Goal: Task Accomplishment & Management: Manage account settings

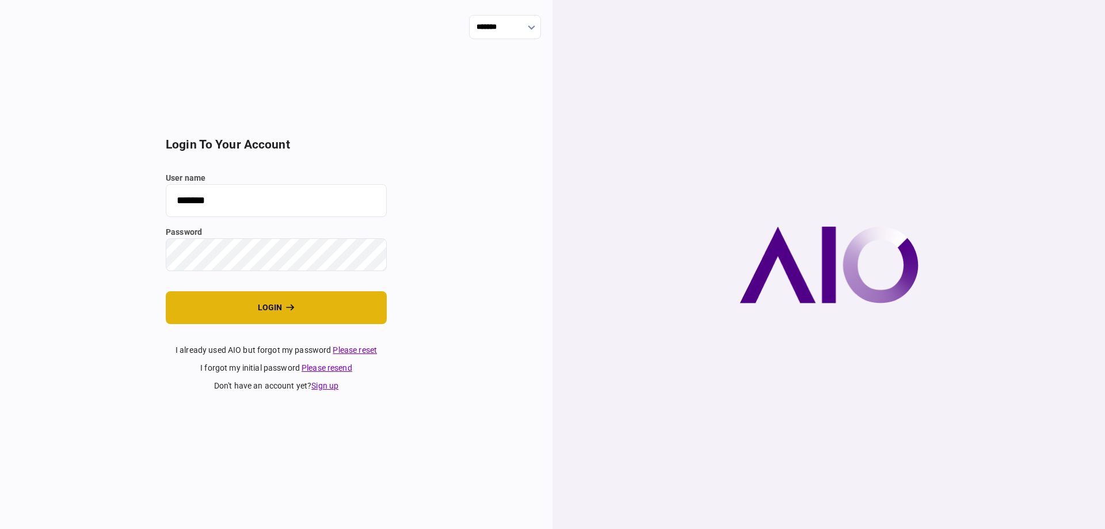
click at [264, 307] on button "login" at bounding box center [276, 307] width 221 height 33
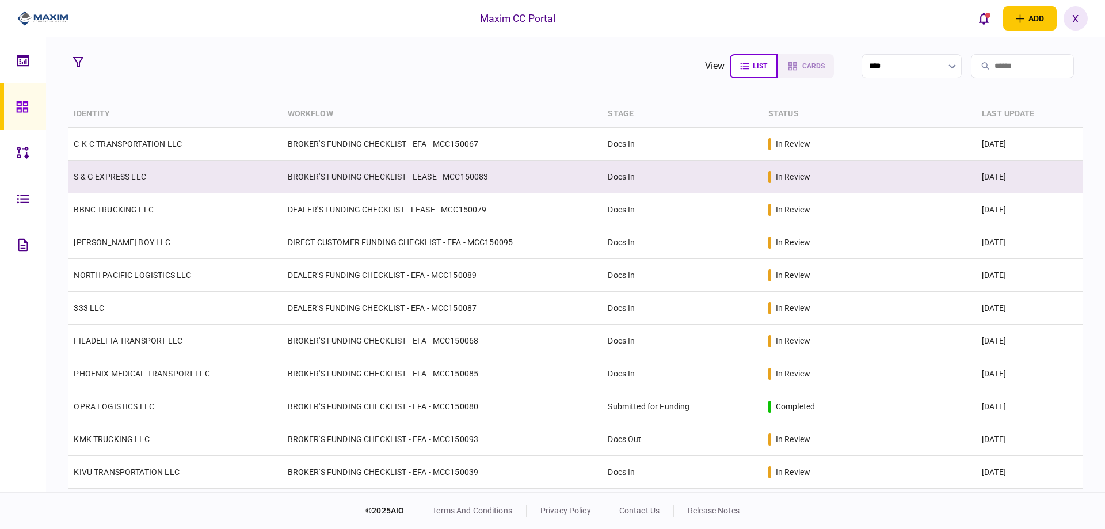
click at [124, 168] on td "S & G EXPRESS LLC" at bounding box center [174, 177] width 213 height 33
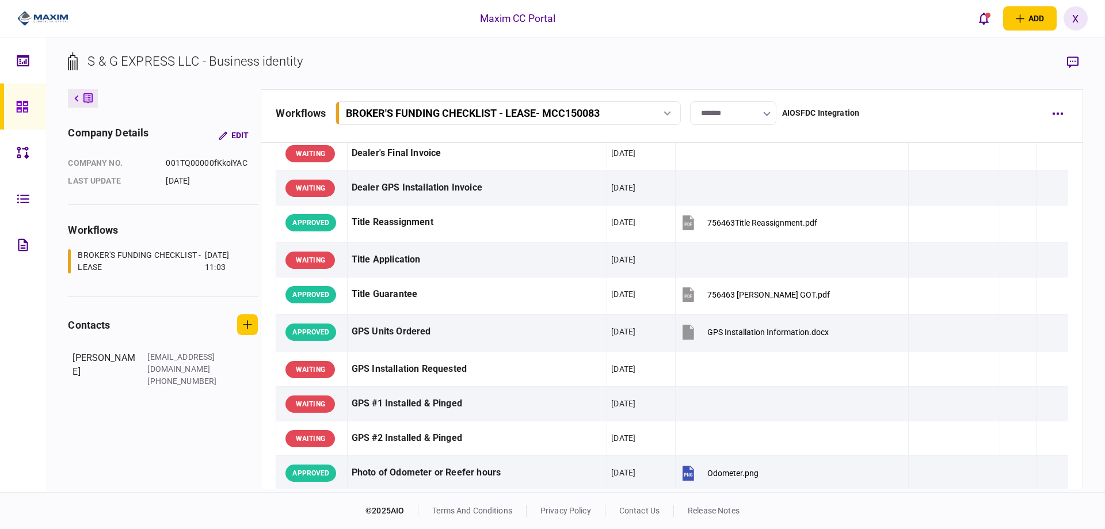
scroll to position [863, 0]
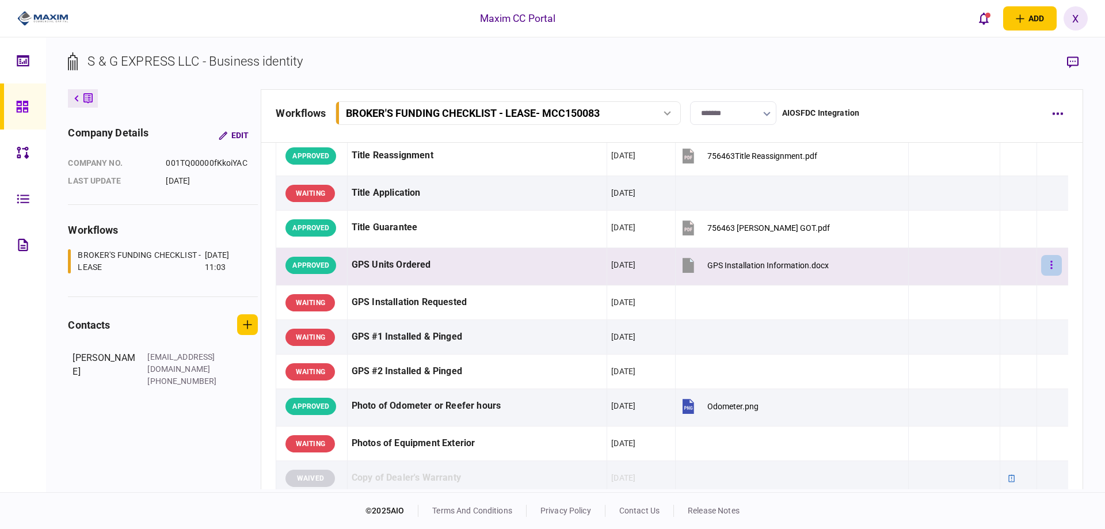
click at [1050, 269] on icon "button" at bounding box center [1051, 264] width 2 height 11
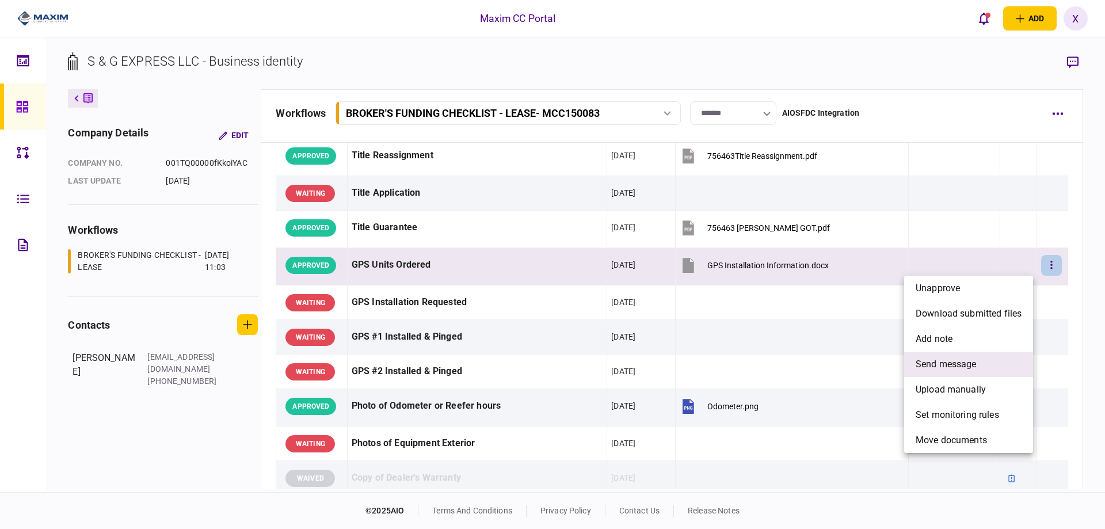
click at [990, 361] on li "send message" at bounding box center [968, 364] width 129 height 25
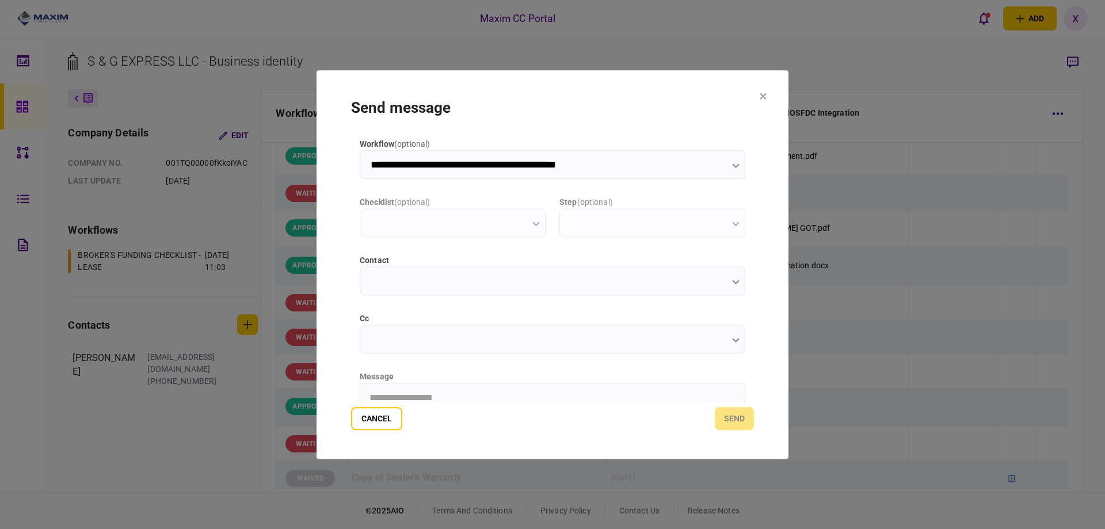
scroll to position [0, 0]
type input "**********"
drag, startPoint x: 389, startPoint y: 397, endPoint x: 755, endPoint y: 758, distance: 513.8
click at [389, 397] on p "Rich Text Area. Press ALT-0 for help." at bounding box center [552, 397] width 366 height 10
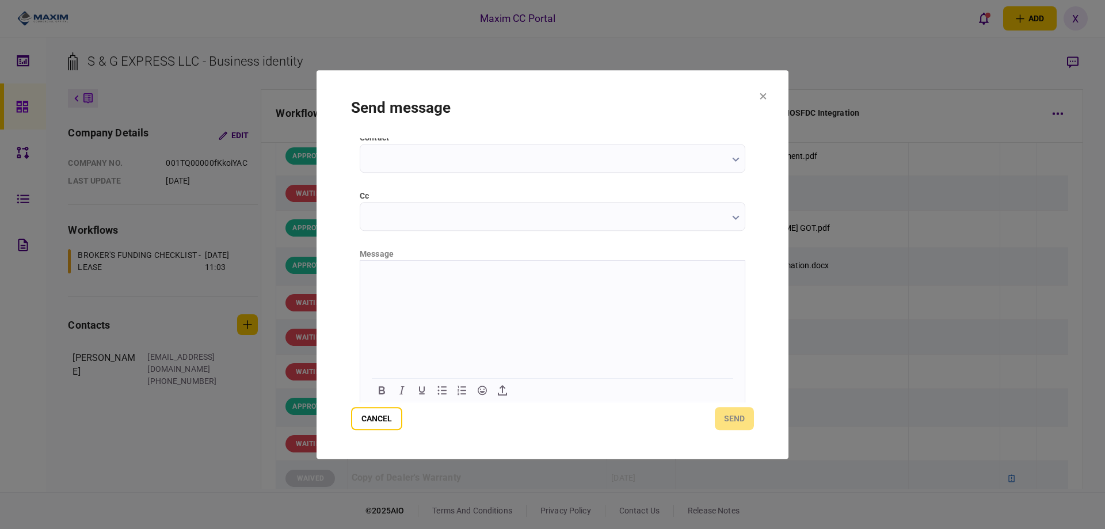
scroll to position [124, 0]
paste body "Rich Text Area. Press ALT-0 for help."
click at [742, 420] on button "send" at bounding box center [734, 418] width 39 height 23
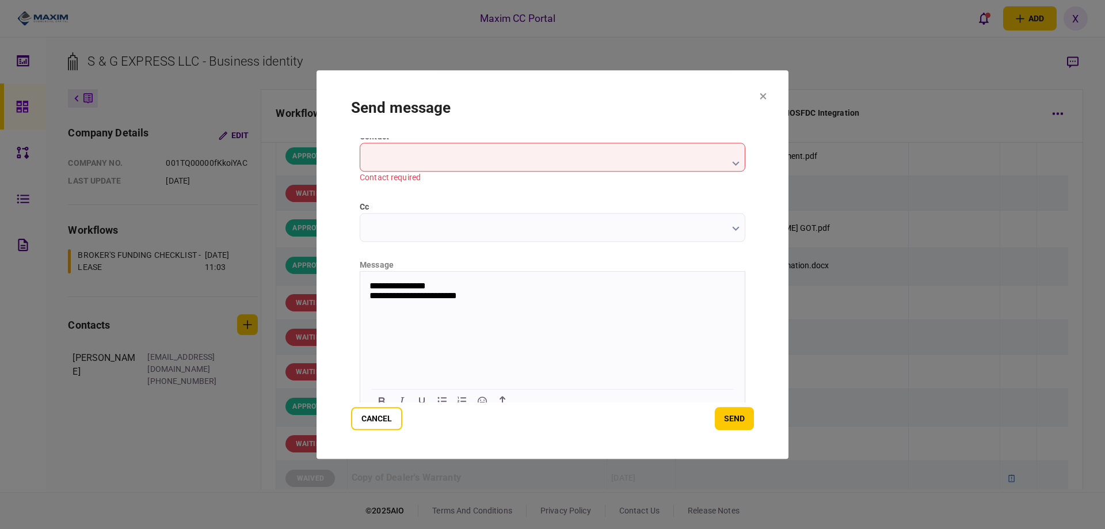
click at [412, 160] on input "contact" at bounding box center [552, 157] width 385 height 29
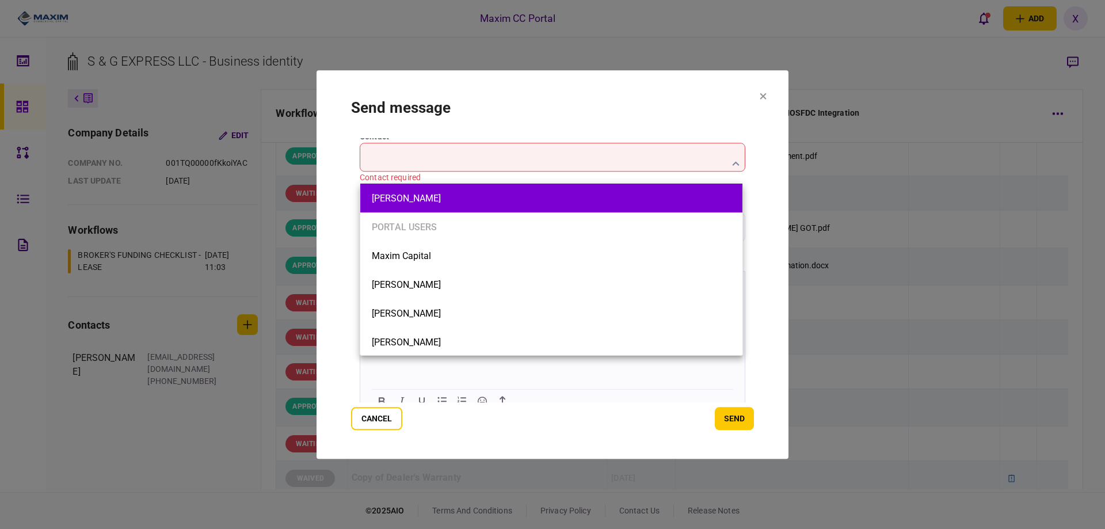
click at [425, 204] on li "[PERSON_NAME]" at bounding box center [551, 198] width 382 height 29
type input "**********"
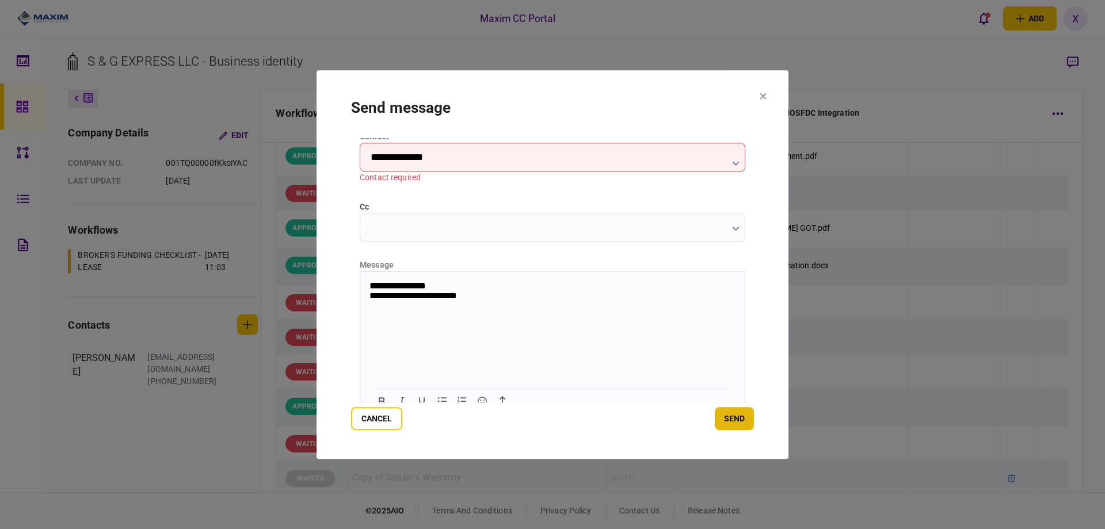
click at [749, 423] on button "send" at bounding box center [734, 418] width 39 height 23
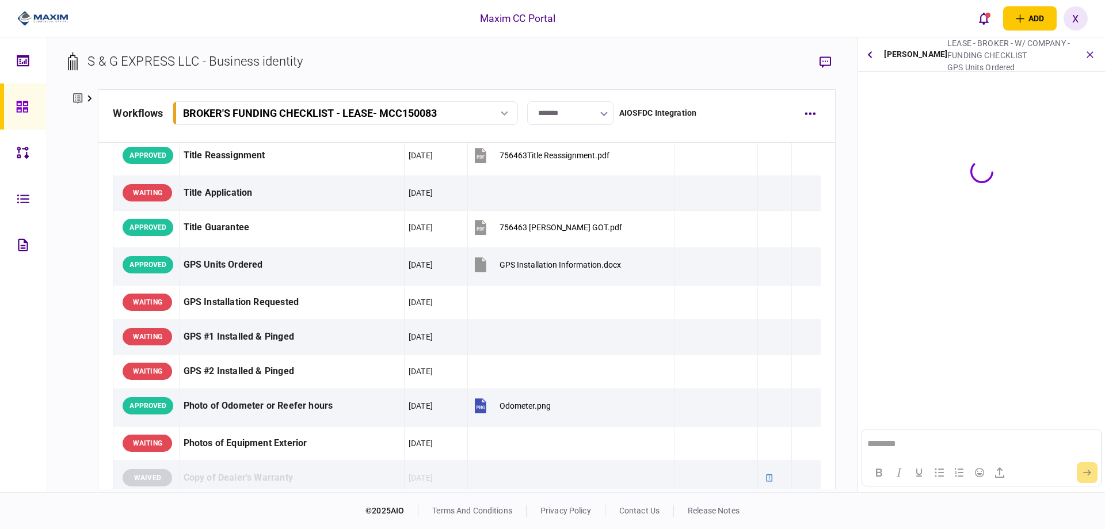
scroll to position [0, 0]
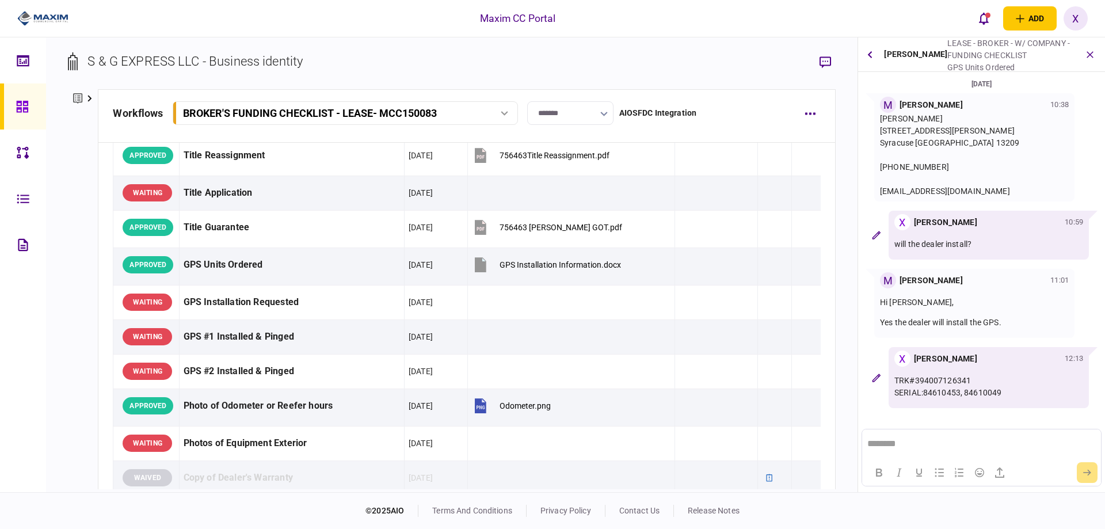
click at [10, 112] on link at bounding box center [23, 106] width 46 height 46
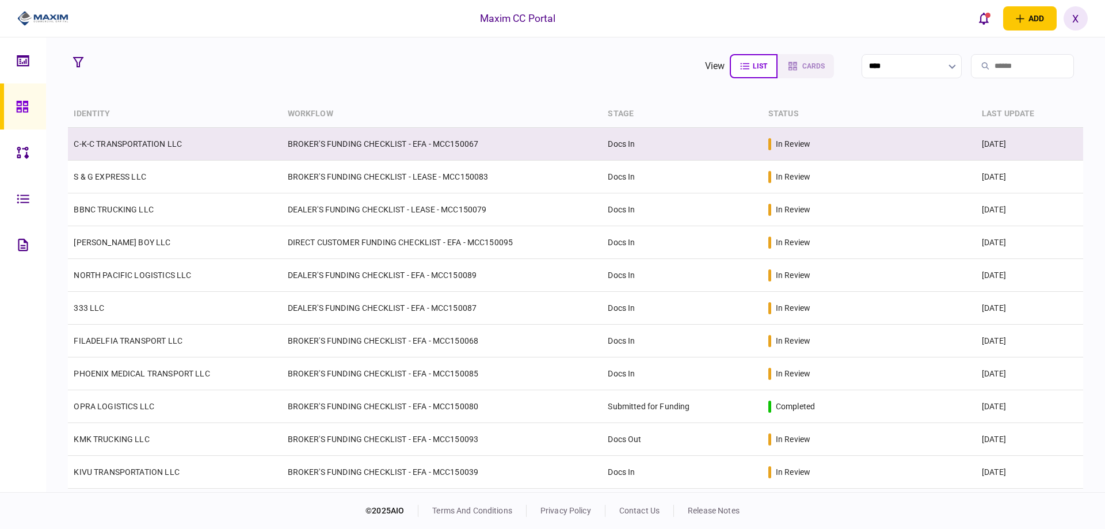
click at [84, 152] on td "C-K-C TRANSPORTATION LLC" at bounding box center [174, 144] width 213 height 33
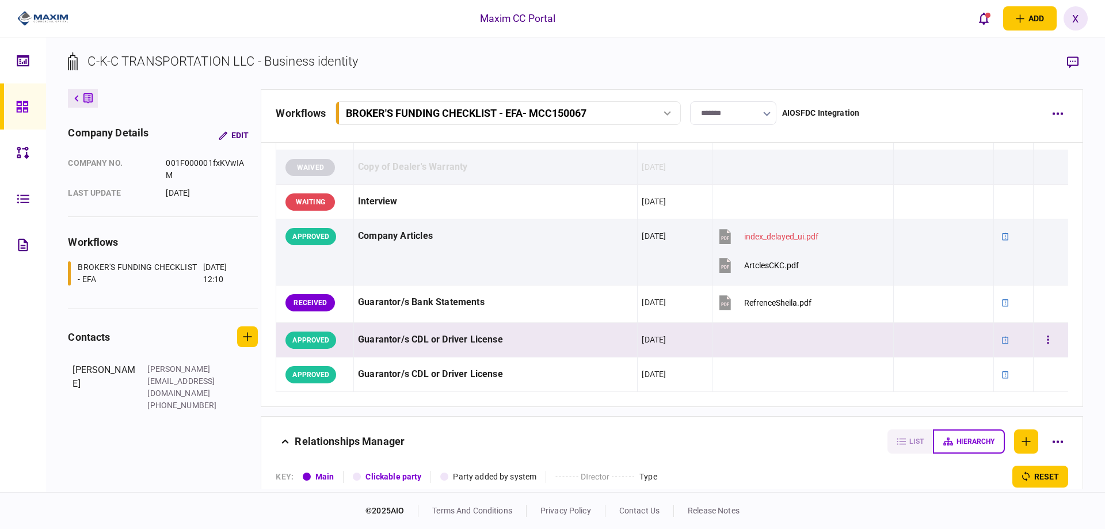
scroll to position [1266, 0]
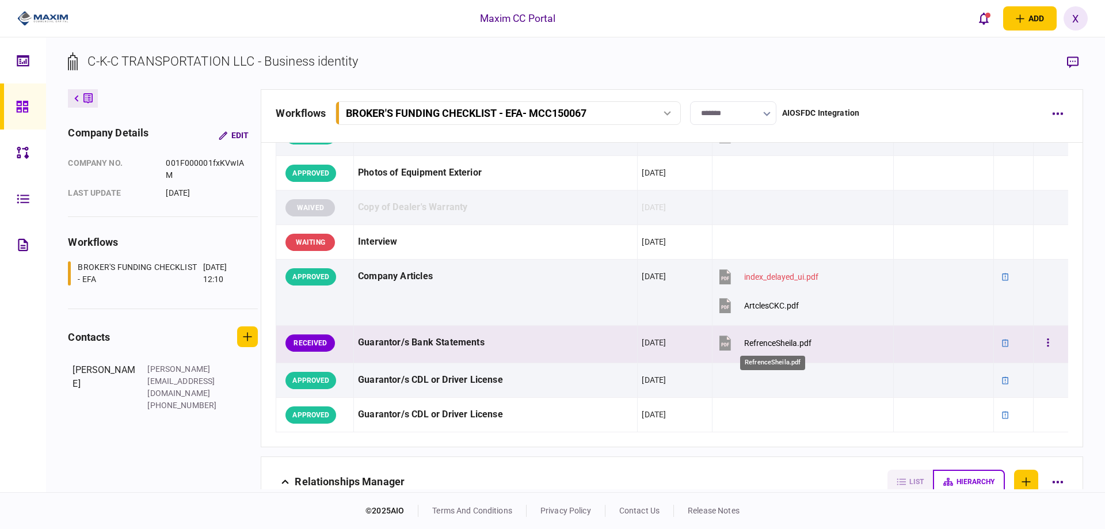
click at [745, 339] on div "RefrenceSheila.pdf" at bounding box center [777, 342] width 67 height 9
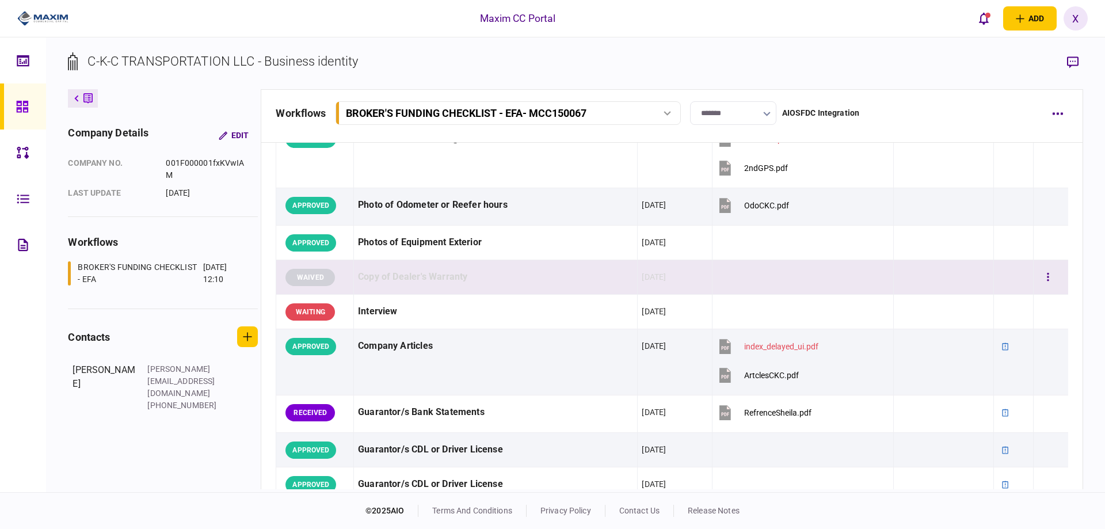
scroll to position [1208, 0]
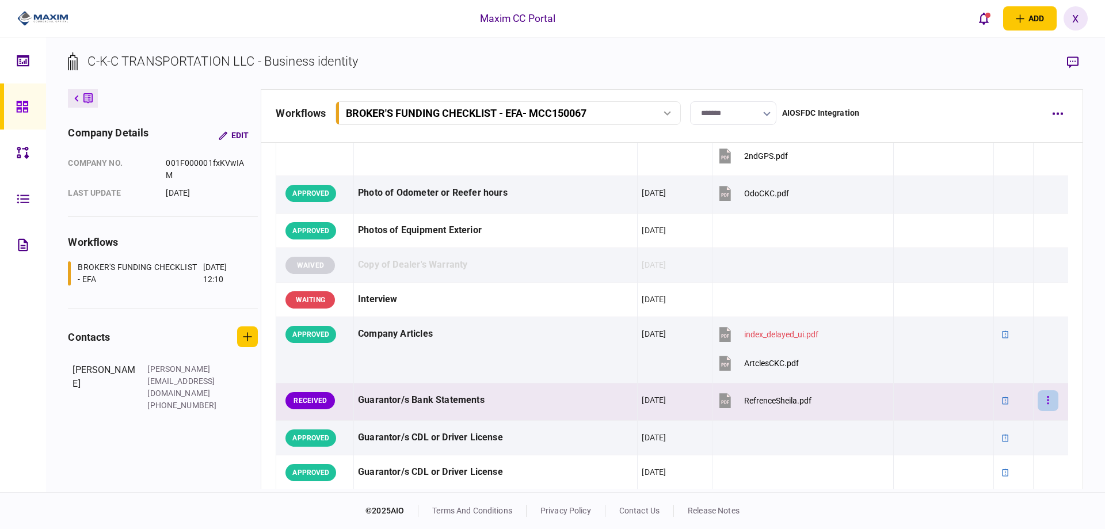
click at [1038, 398] on button "button" at bounding box center [1047, 400] width 21 height 21
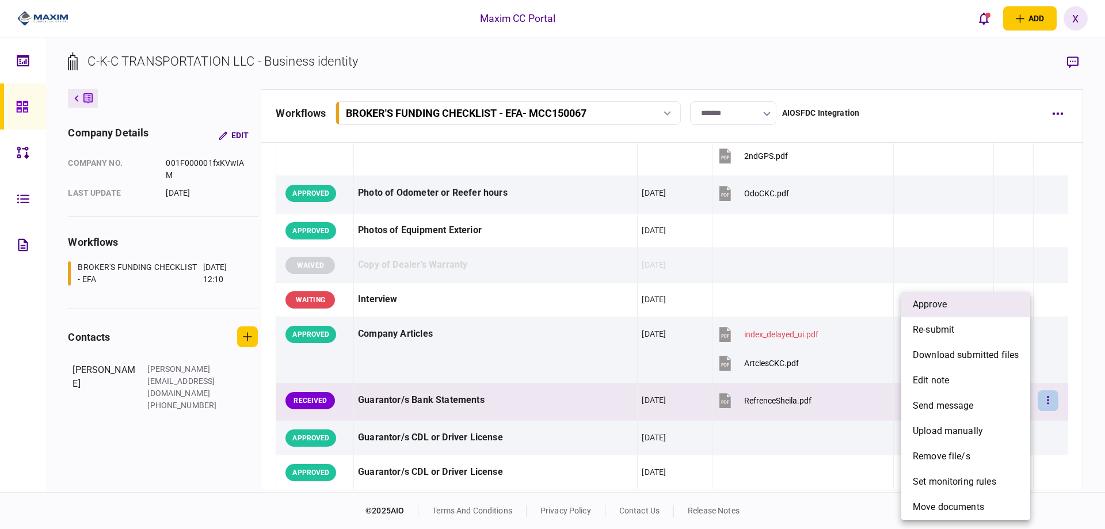
click at [957, 299] on li "approve" at bounding box center [965, 304] width 129 height 25
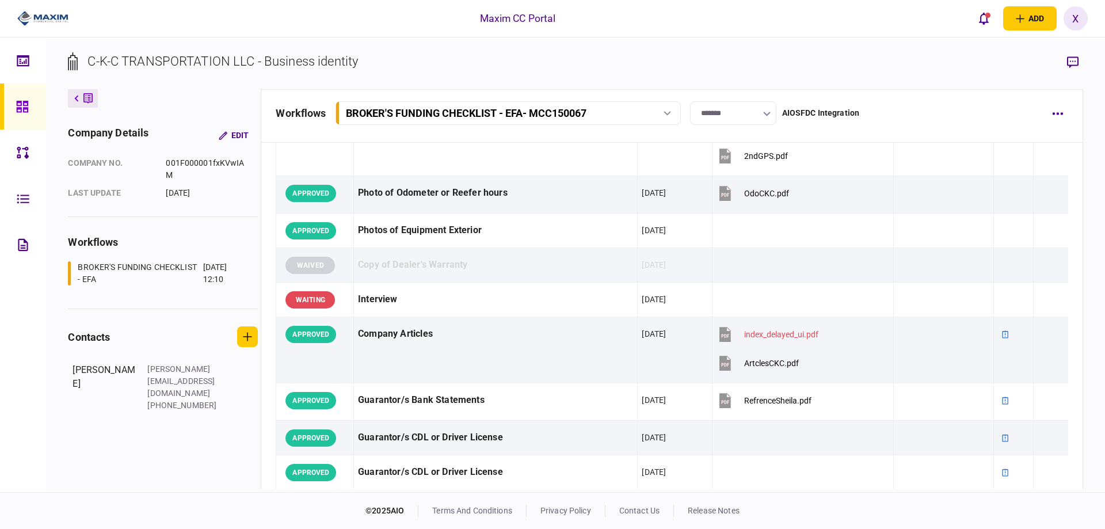
click at [11, 110] on link at bounding box center [23, 106] width 46 height 46
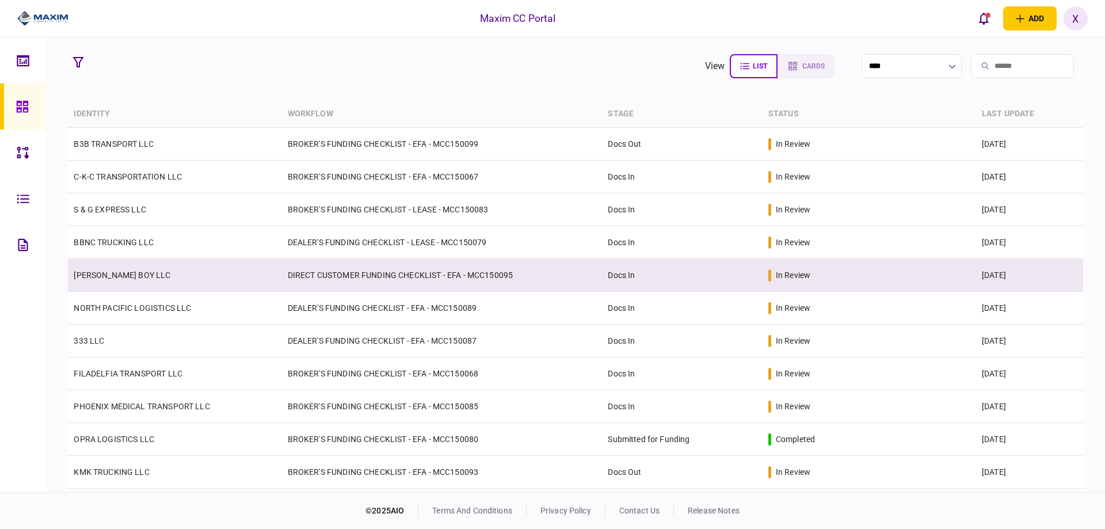
click at [108, 279] on link "[PERSON_NAME] BOY LLC" at bounding box center [122, 274] width 97 height 9
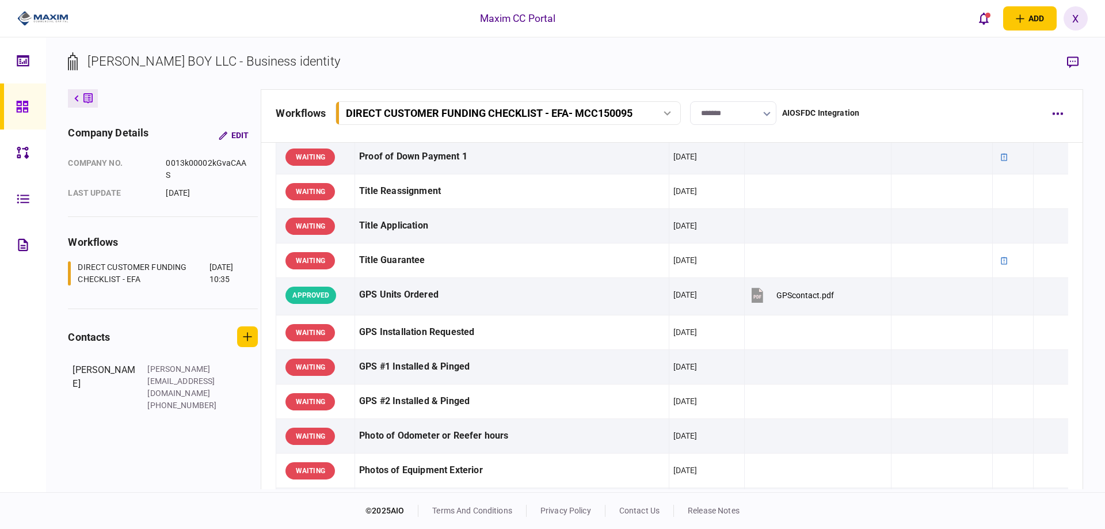
scroll to position [1036, 0]
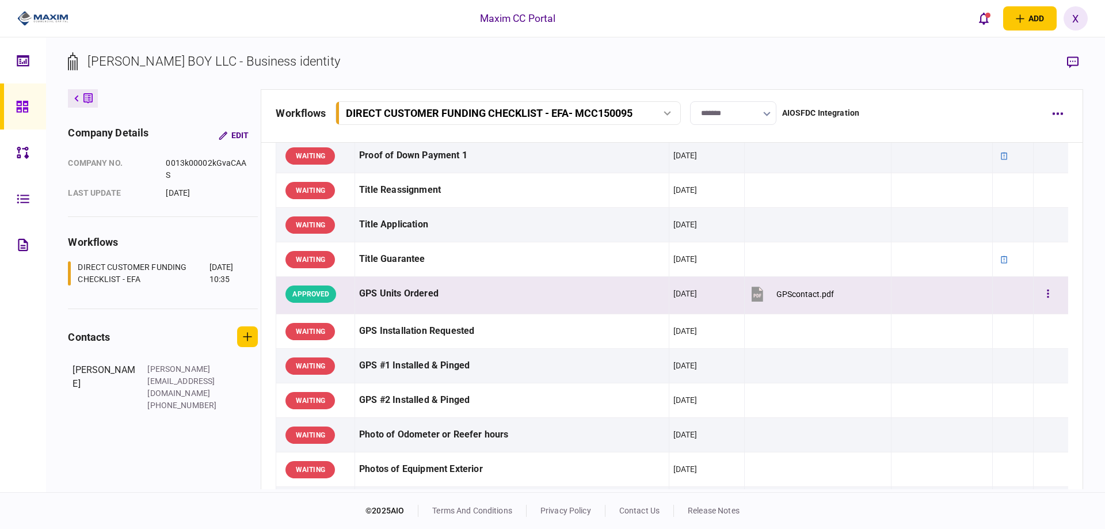
click at [1051, 293] on div at bounding box center [1050, 294] width 26 height 26
click at [1049, 296] on button "button" at bounding box center [1047, 294] width 21 height 21
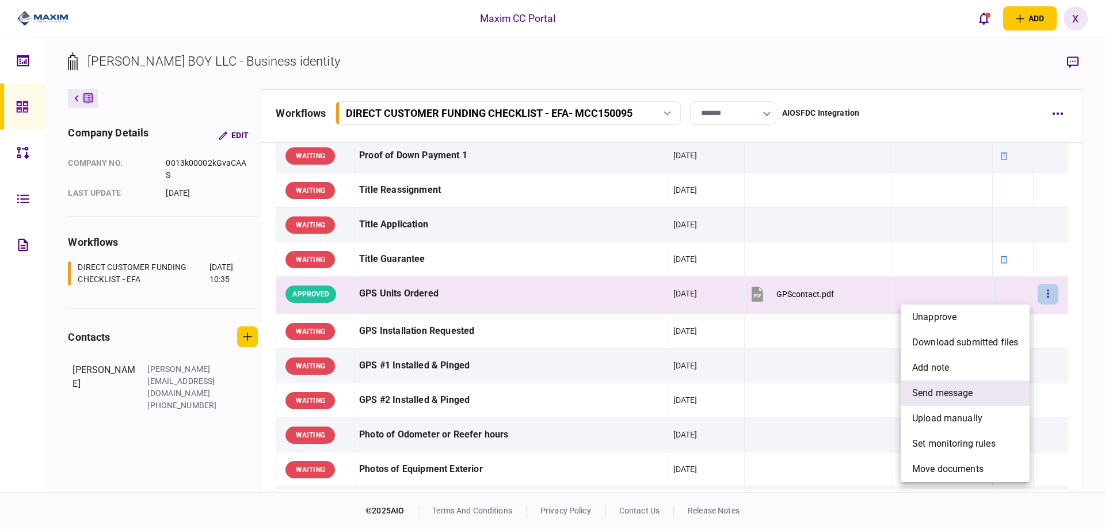
click at [982, 390] on li "send message" at bounding box center [964, 392] width 129 height 25
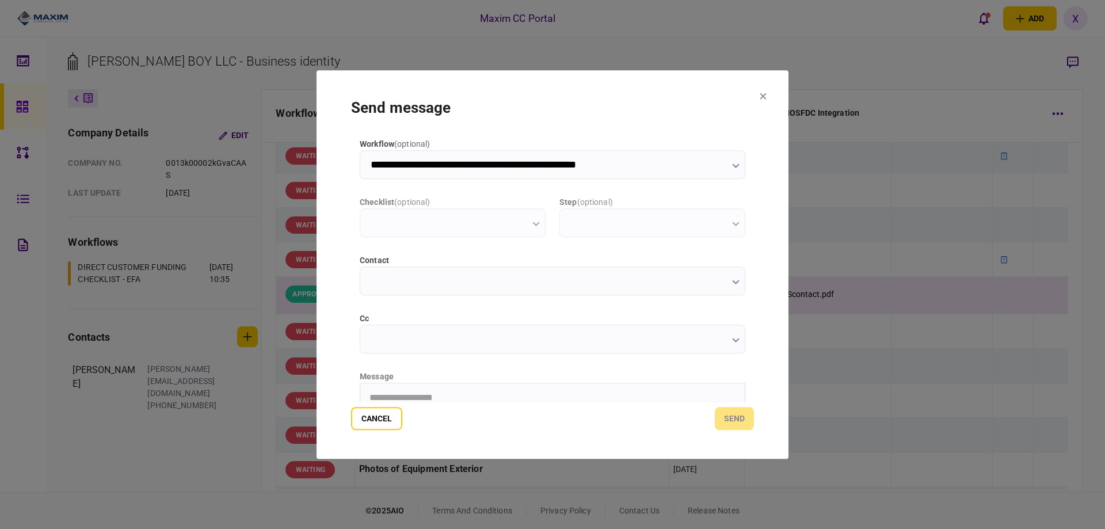
scroll to position [0, 0]
type input "**********"
click at [386, 407] on div "Cancel send" at bounding box center [552, 418] width 403 height 23
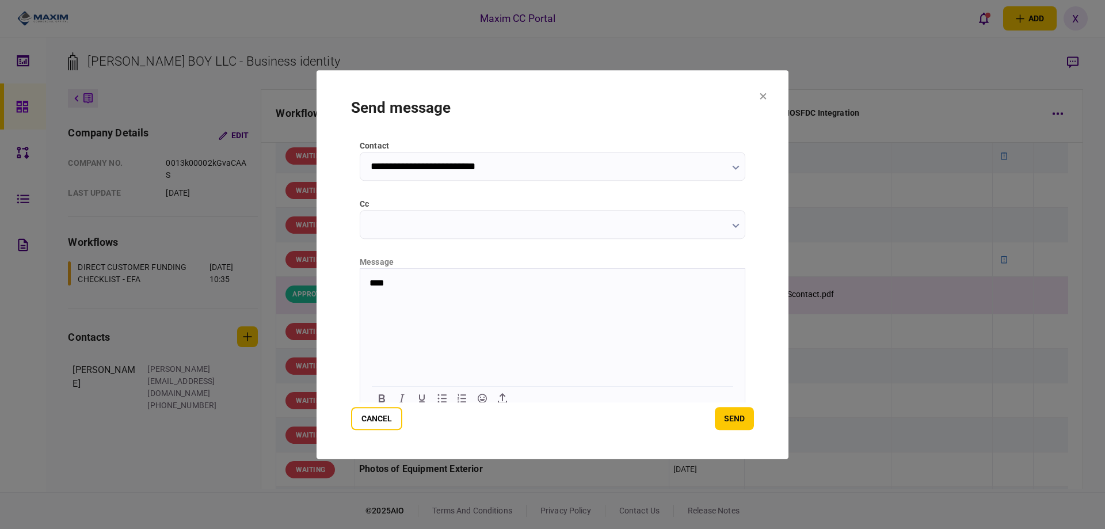
scroll to position [115, 0]
click at [421, 294] on html "****" at bounding box center [552, 282] width 384 height 29
click at [425, 282] on p "****" at bounding box center [551, 282] width 364 height 10
click at [433, 296] on p "*******" at bounding box center [551, 301] width 364 height 10
click at [750, 426] on button "send" at bounding box center [734, 418] width 39 height 23
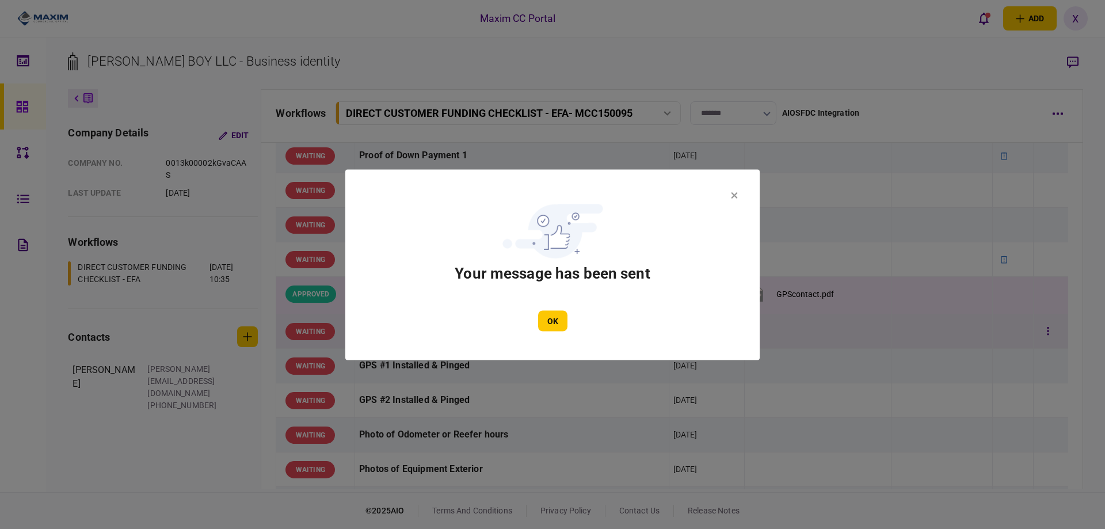
click at [540, 319] on button "OK" at bounding box center [552, 320] width 29 height 21
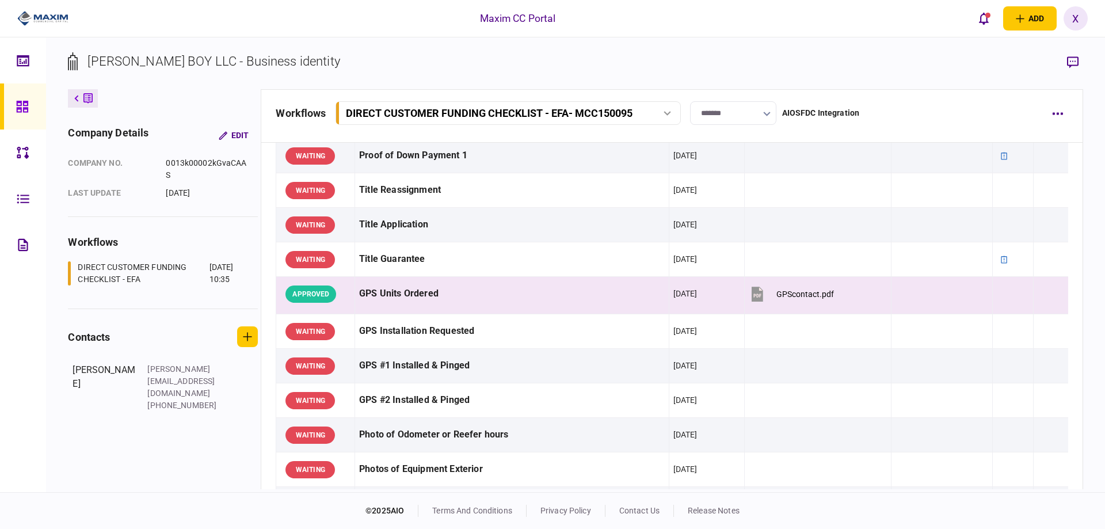
click at [2, 109] on link at bounding box center [23, 106] width 46 height 46
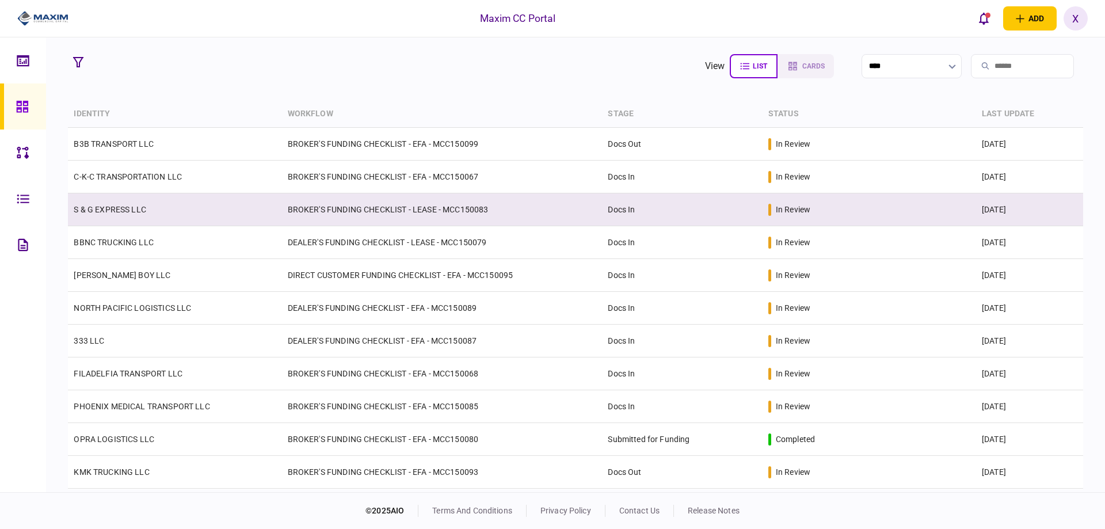
click at [102, 207] on link "S & G EXPRESS LLC" at bounding box center [110, 209] width 72 height 9
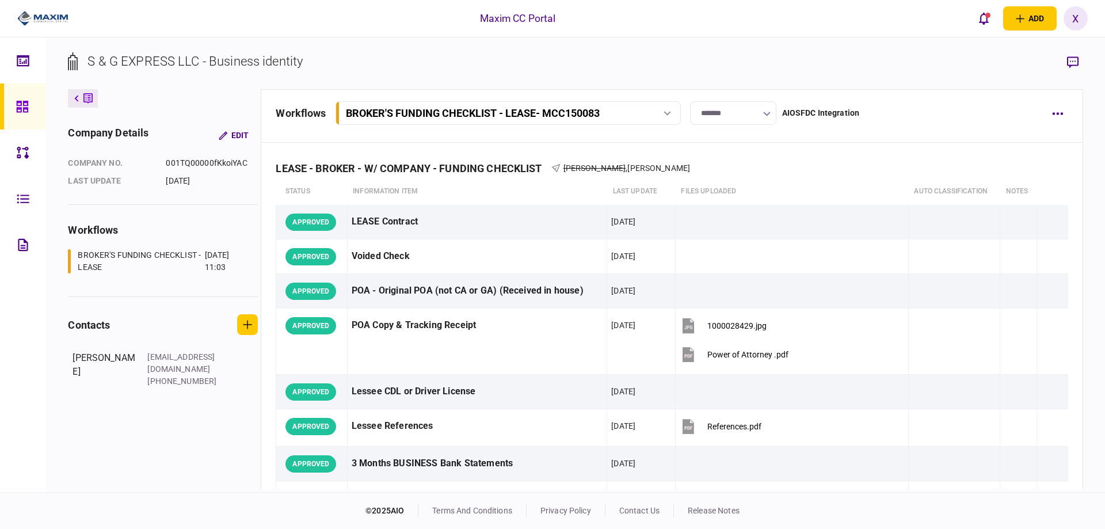
click at [14, 104] on link at bounding box center [23, 106] width 46 height 46
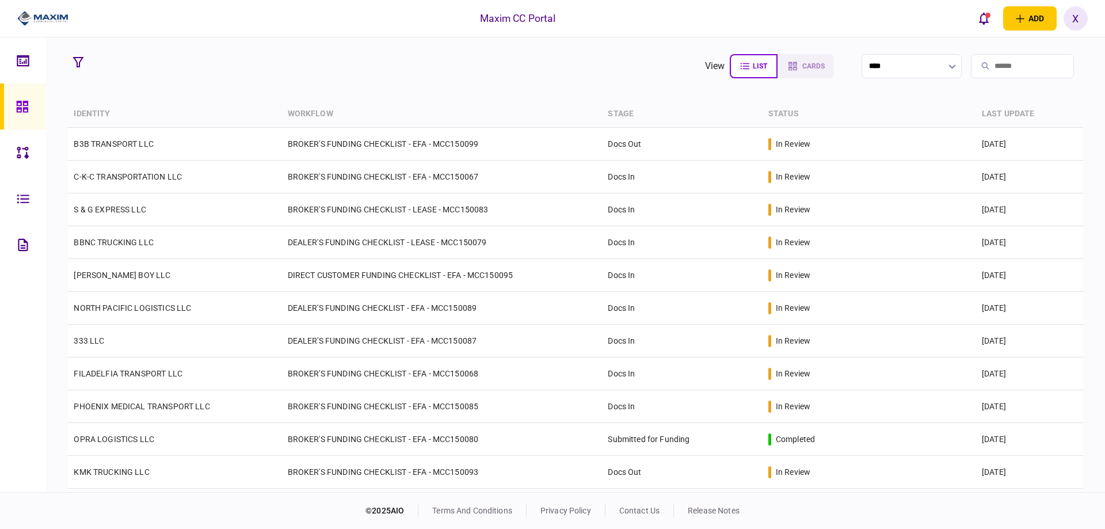
click at [37, 17] on img at bounding box center [42, 18] width 51 height 17
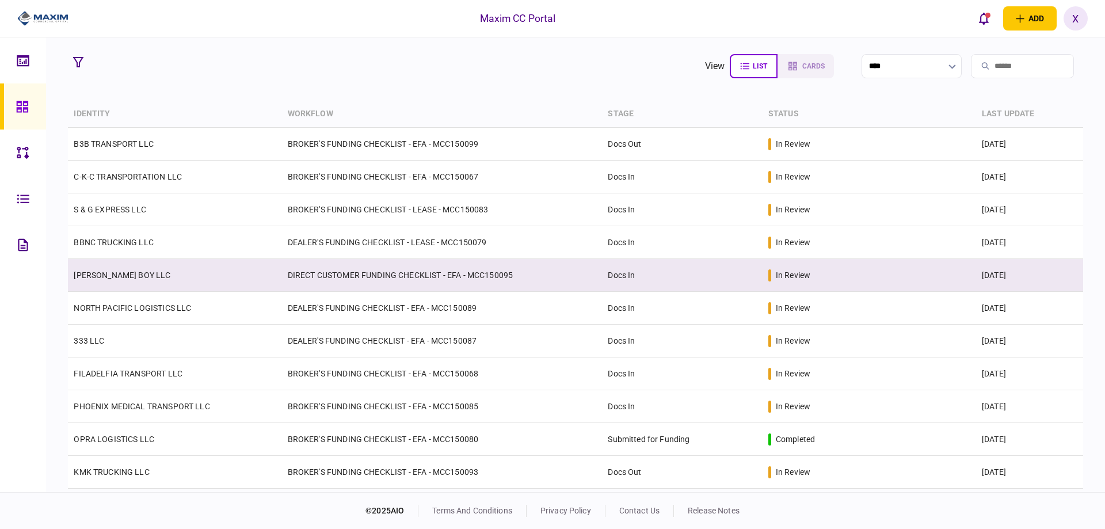
click at [86, 270] on link "[PERSON_NAME] BOY LLC" at bounding box center [122, 274] width 97 height 9
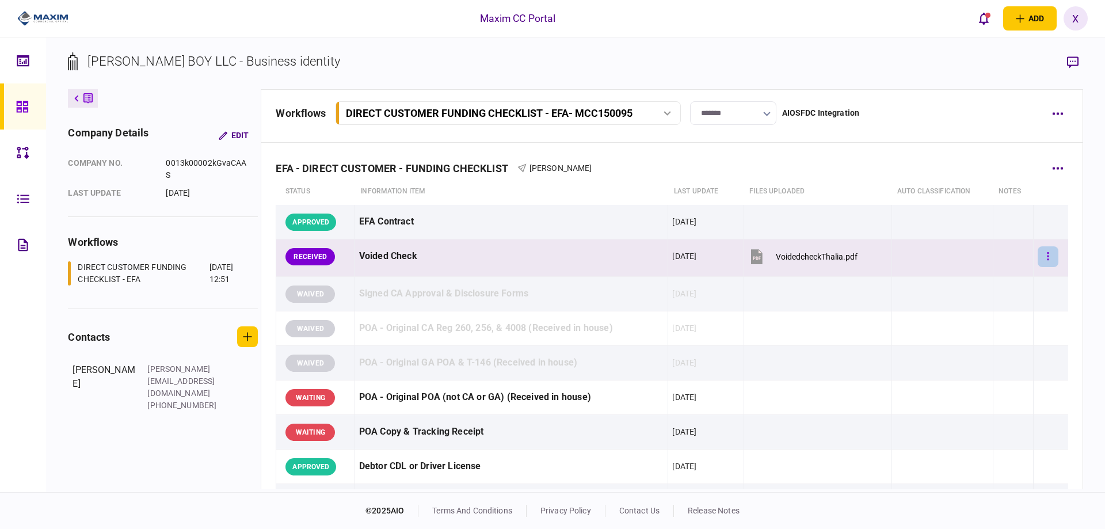
click at [1037, 254] on button "button" at bounding box center [1047, 256] width 21 height 21
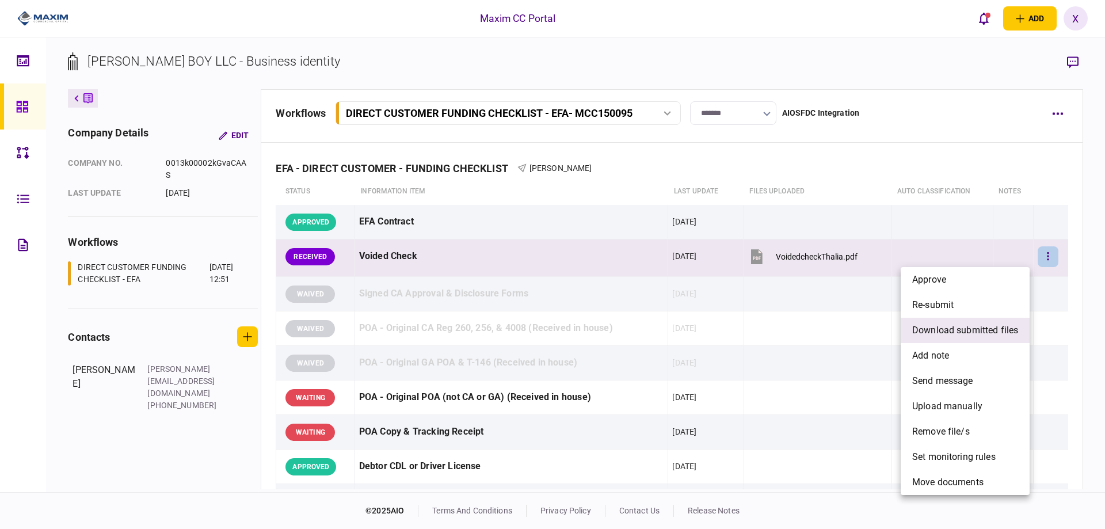
click at [976, 324] on span "download submitted files" at bounding box center [965, 330] width 106 height 14
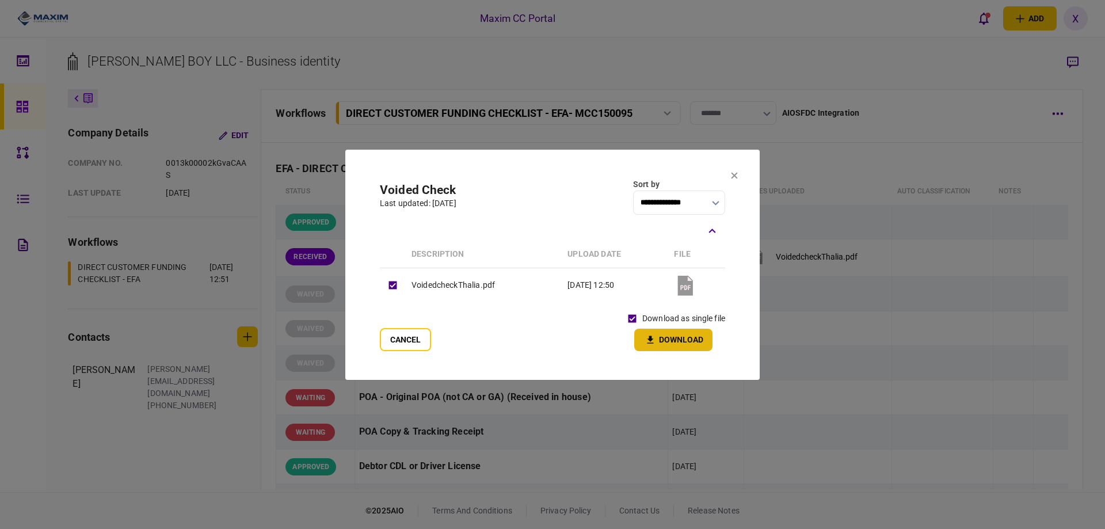
click at [663, 337] on button "Download" at bounding box center [673, 340] width 78 height 22
click at [738, 175] on section "**********" at bounding box center [552, 265] width 414 height 230
click at [730, 177] on section "**********" at bounding box center [552, 265] width 414 height 230
click at [732, 173] on icon at bounding box center [734, 175] width 6 height 6
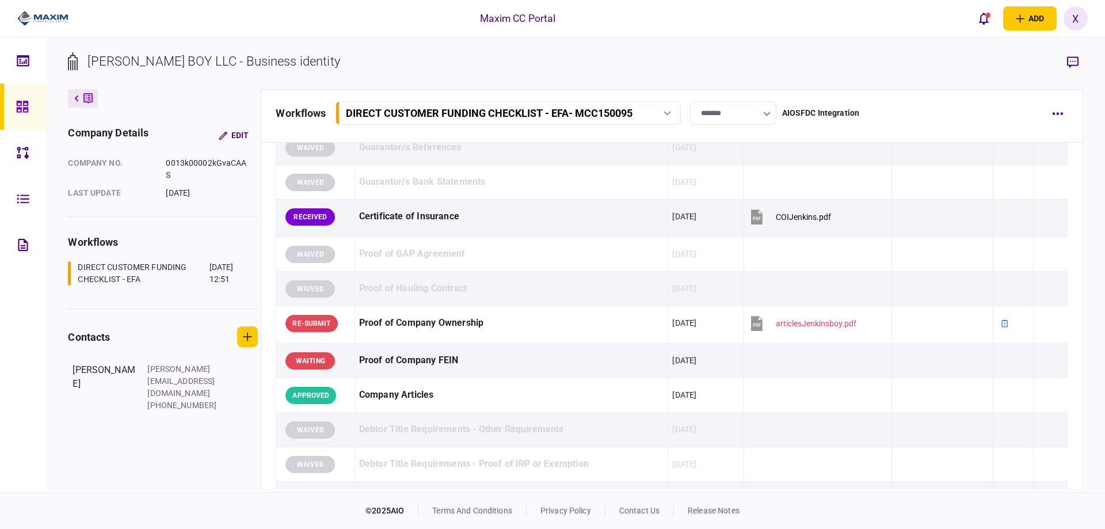
scroll to position [518, 0]
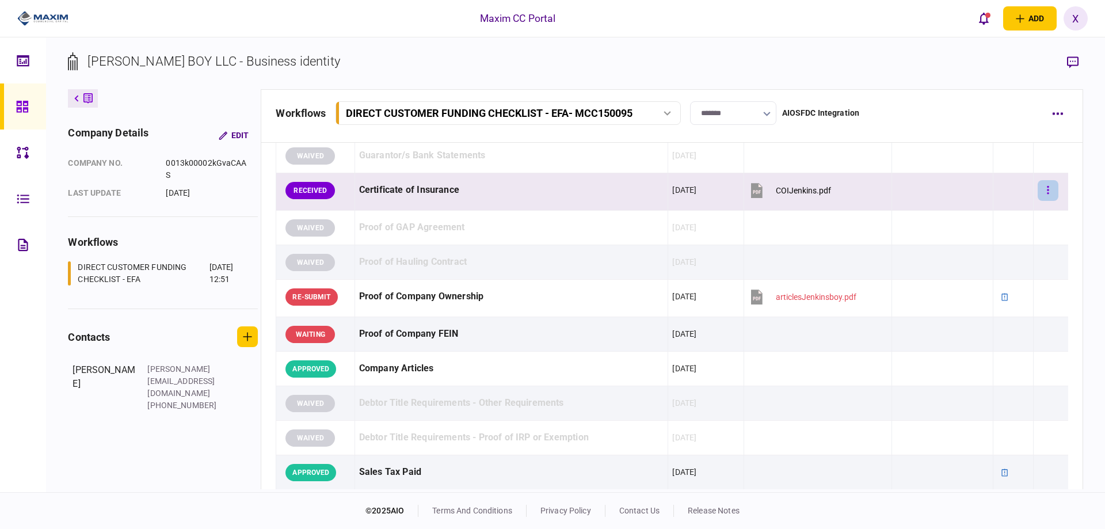
click at [1047, 189] on icon "button" at bounding box center [1048, 190] width 2 height 11
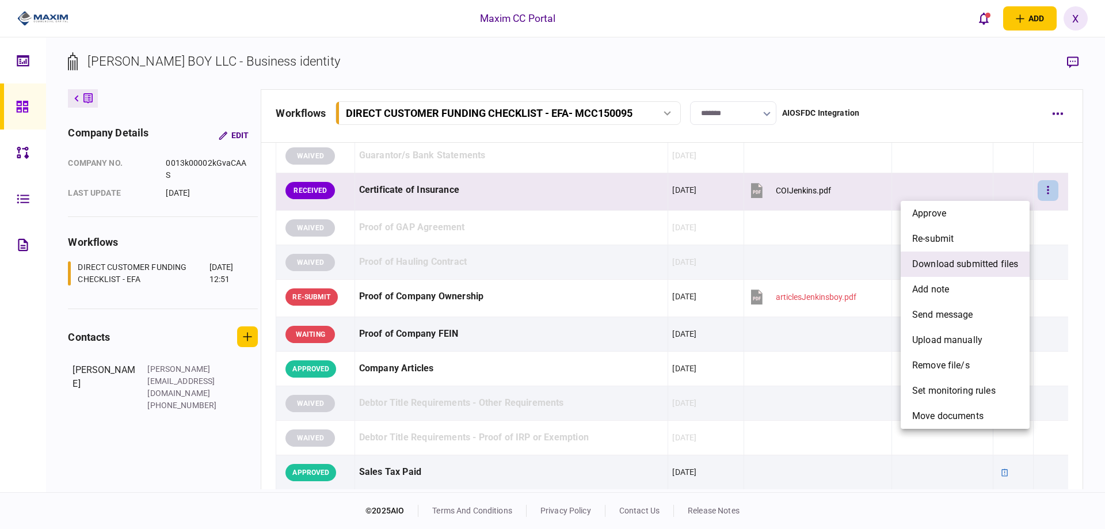
click at [985, 268] on span "download submitted files" at bounding box center [965, 264] width 106 height 14
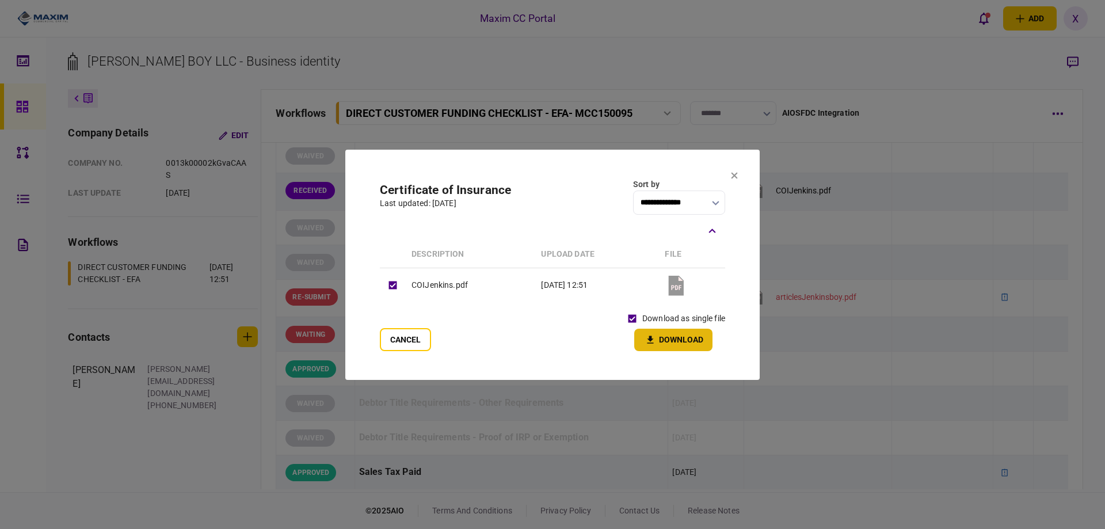
click at [666, 339] on button "Download" at bounding box center [673, 340] width 78 height 22
click at [735, 177] on icon at bounding box center [734, 175] width 6 height 6
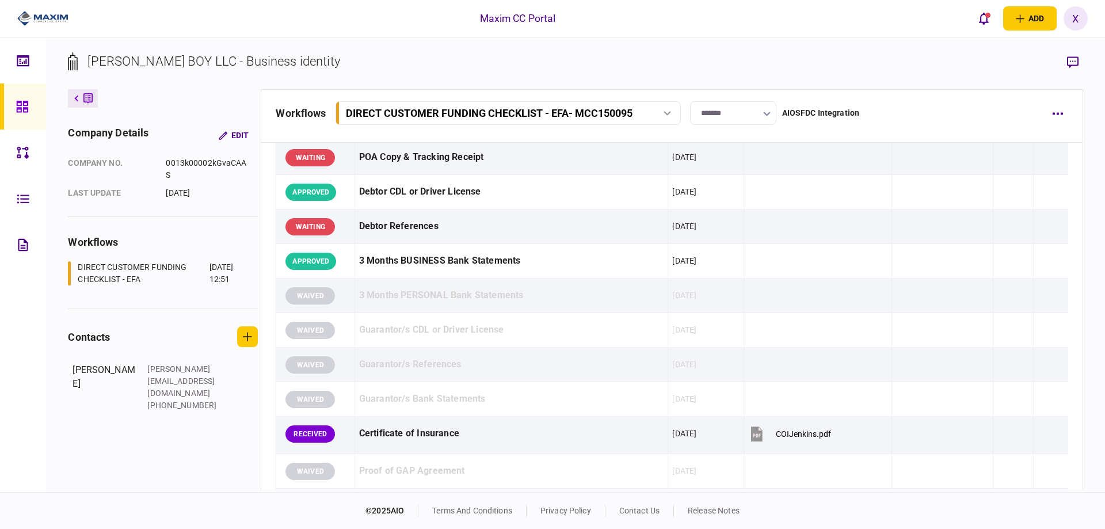
scroll to position [288, 0]
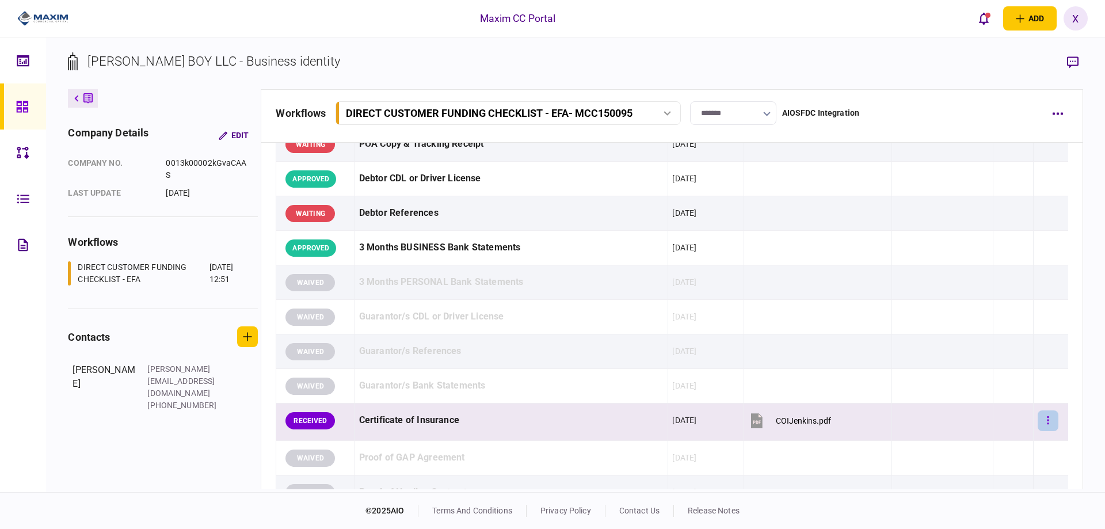
click at [1043, 427] on button "button" at bounding box center [1047, 420] width 21 height 21
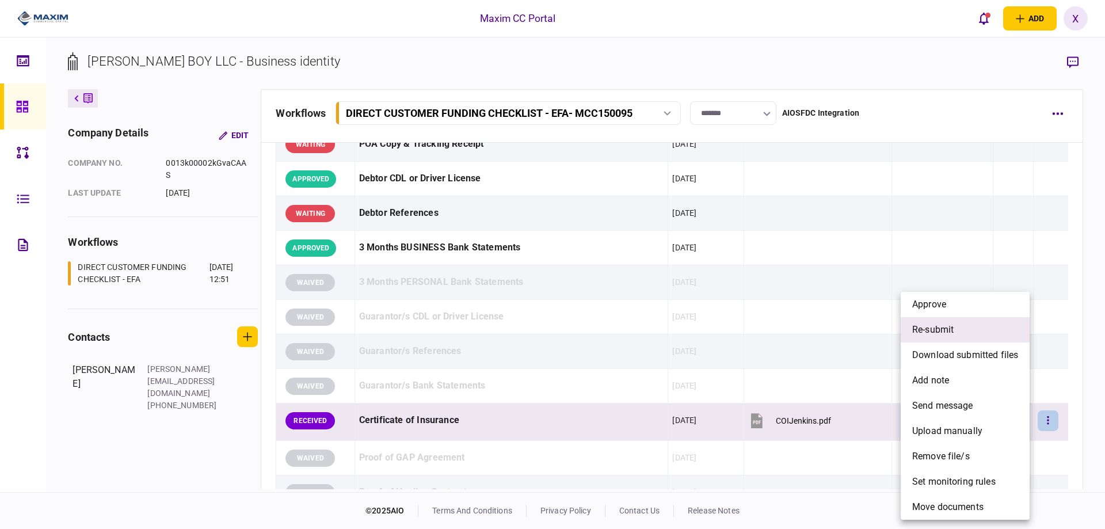
click at [998, 330] on li "re-submit" at bounding box center [964, 329] width 129 height 25
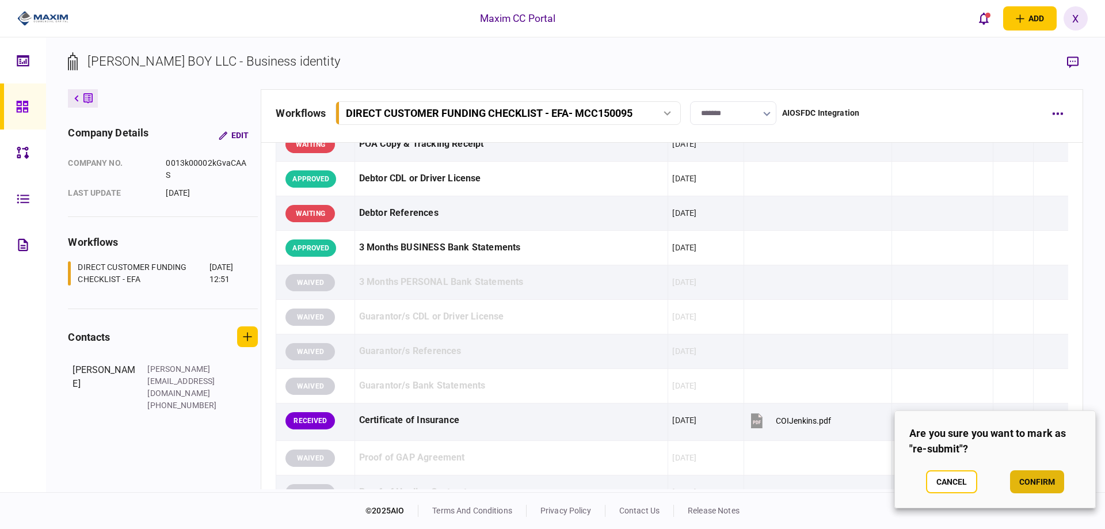
click at [1034, 480] on button "confirm" at bounding box center [1037, 481] width 54 height 23
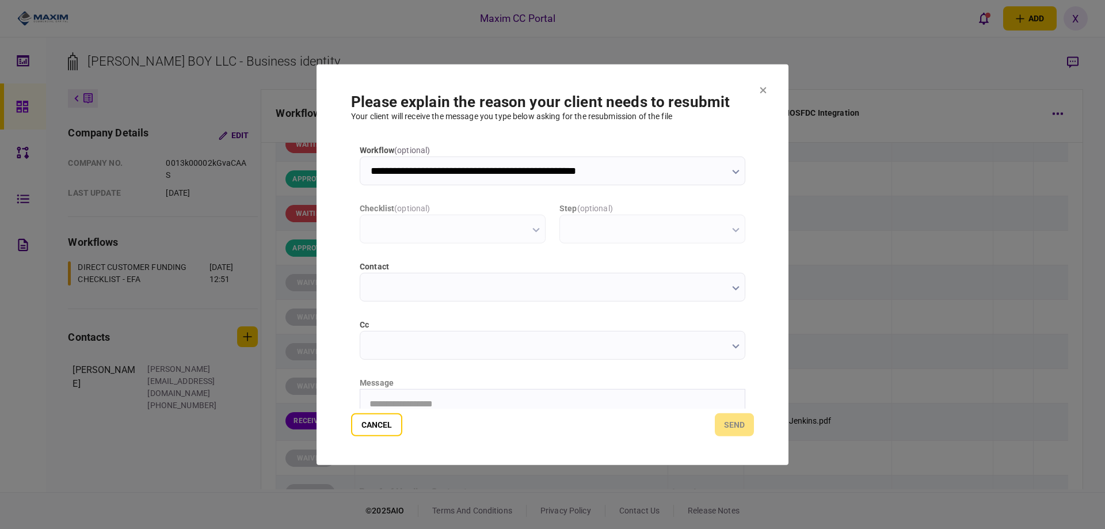
scroll to position [0, 0]
type input "**********"
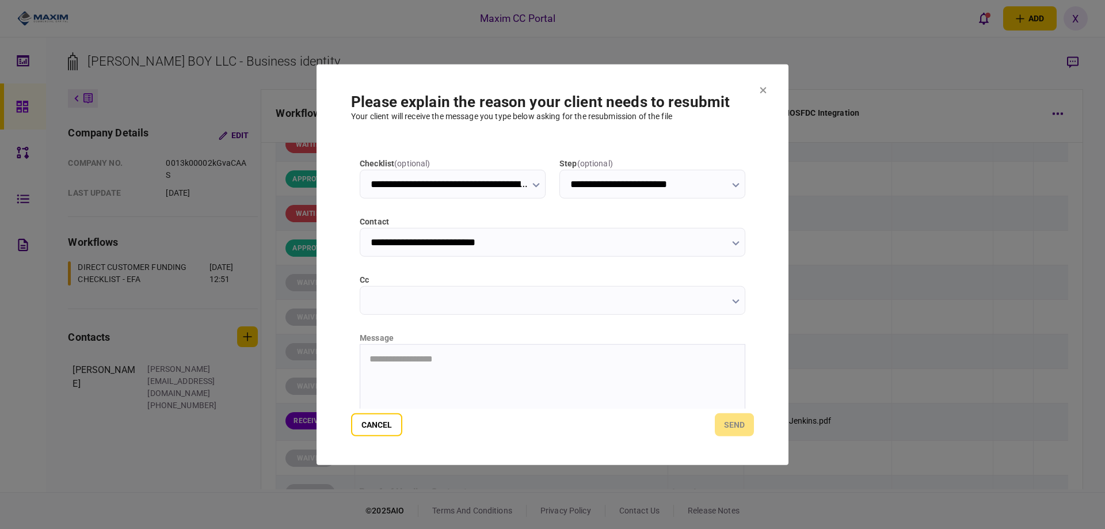
scroll to position [115, 0]
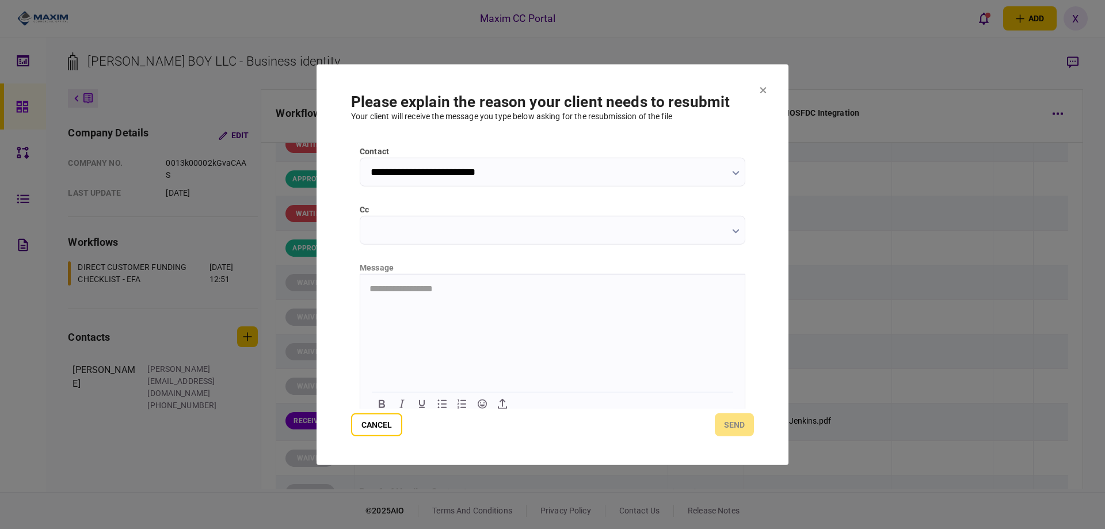
click at [404, 303] on html "**********" at bounding box center [552, 288] width 384 height 29
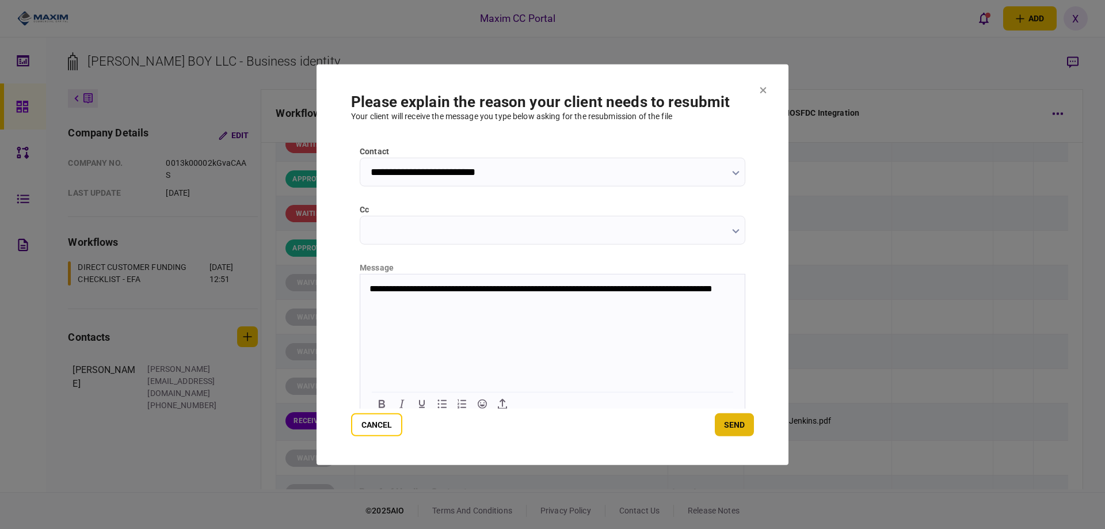
click at [735, 416] on button "send" at bounding box center [734, 424] width 39 height 23
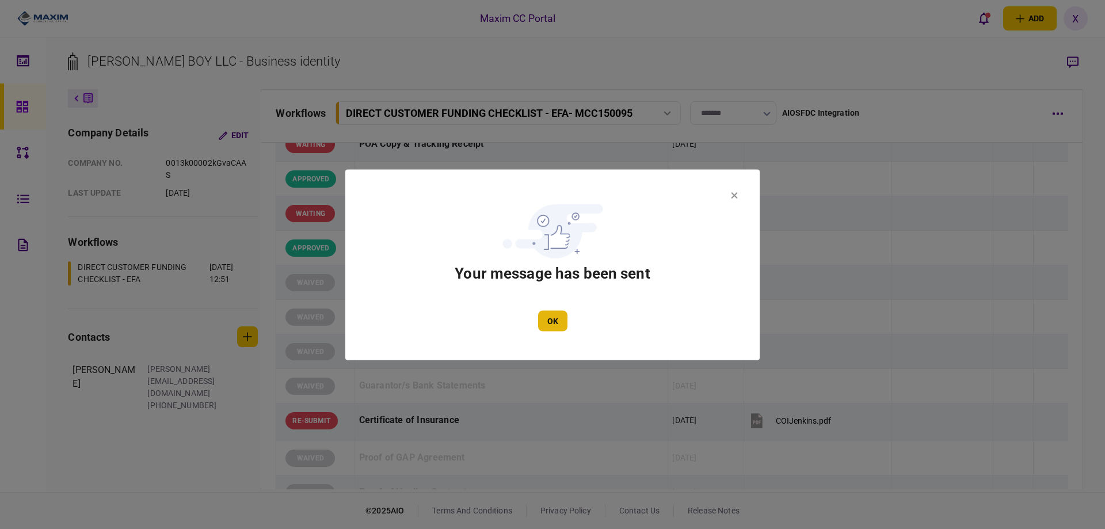
click at [551, 323] on button "OK" at bounding box center [552, 320] width 29 height 21
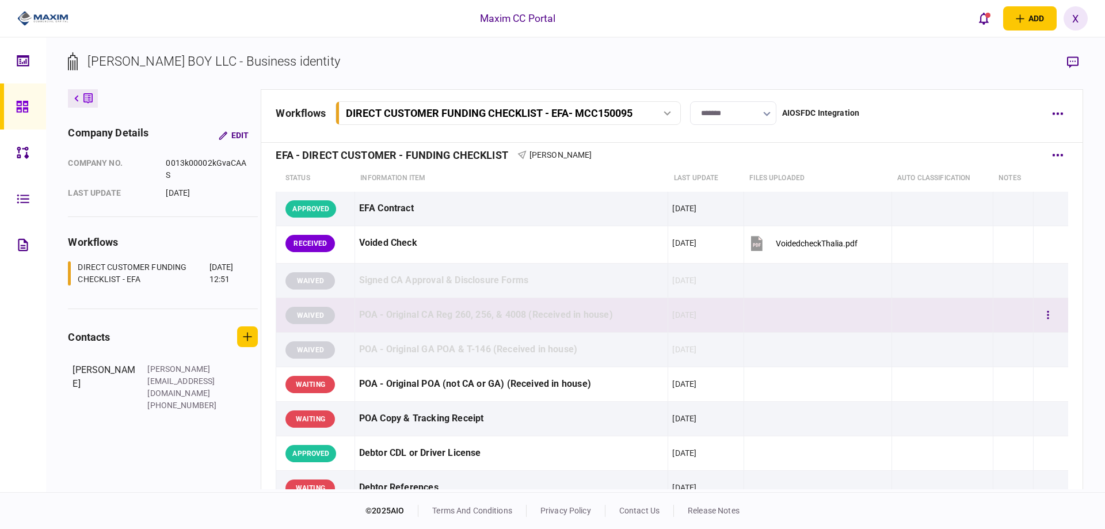
scroll to position [0, 0]
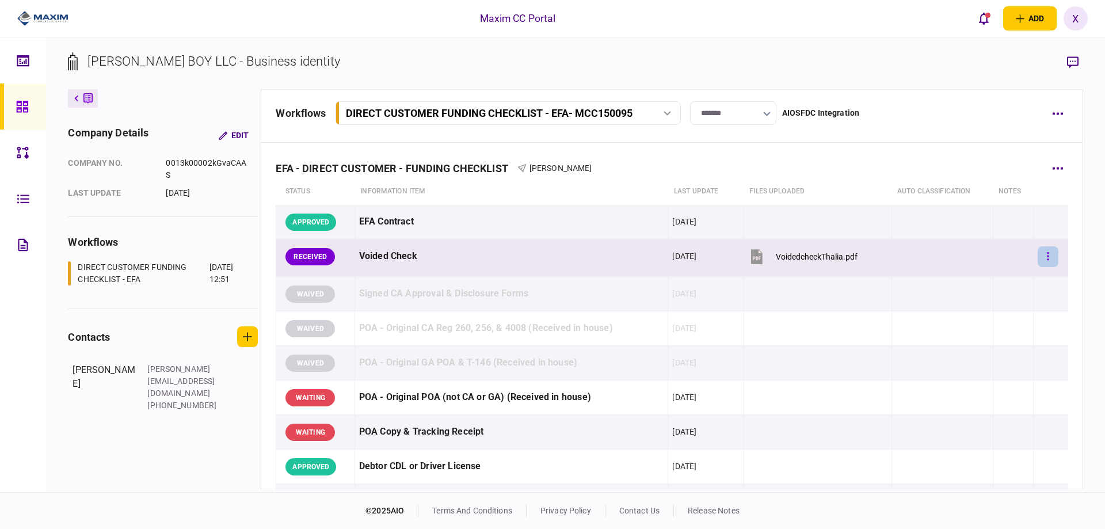
click at [1037, 257] on button "button" at bounding box center [1047, 256] width 21 height 21
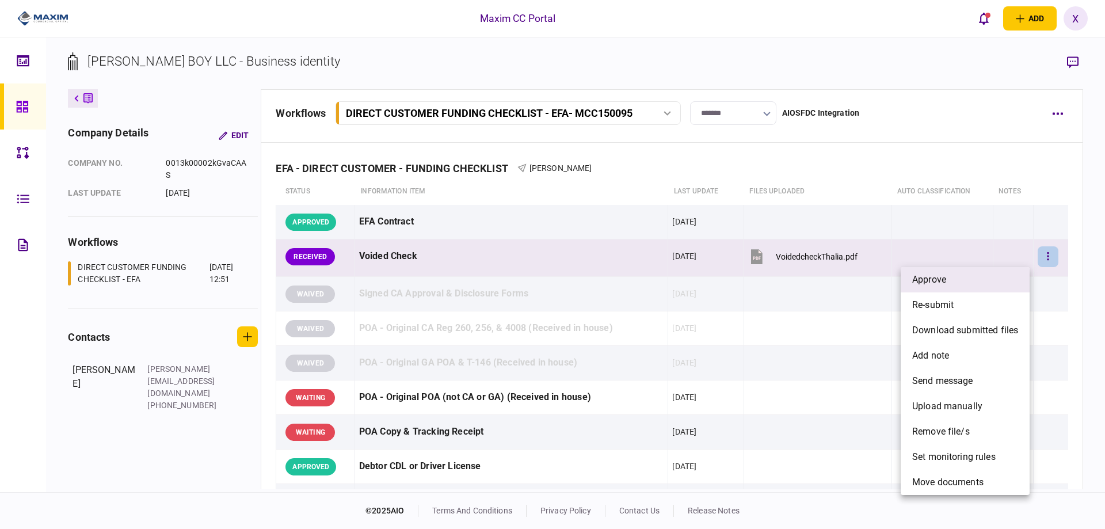
click at [971, 281] on li "approve" at bounding box center [964, 279] width 129 height 25
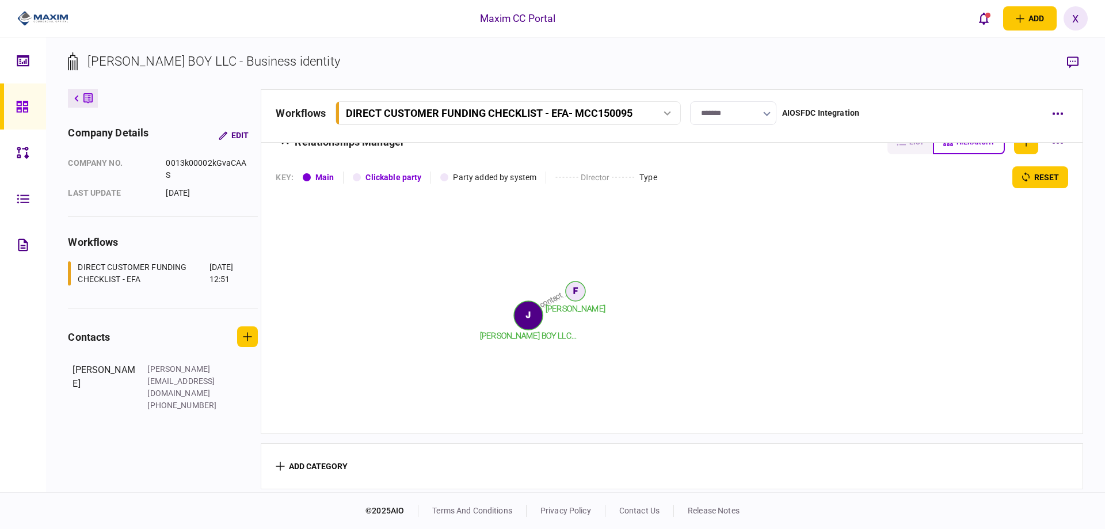
scroll to position [1232, 0]
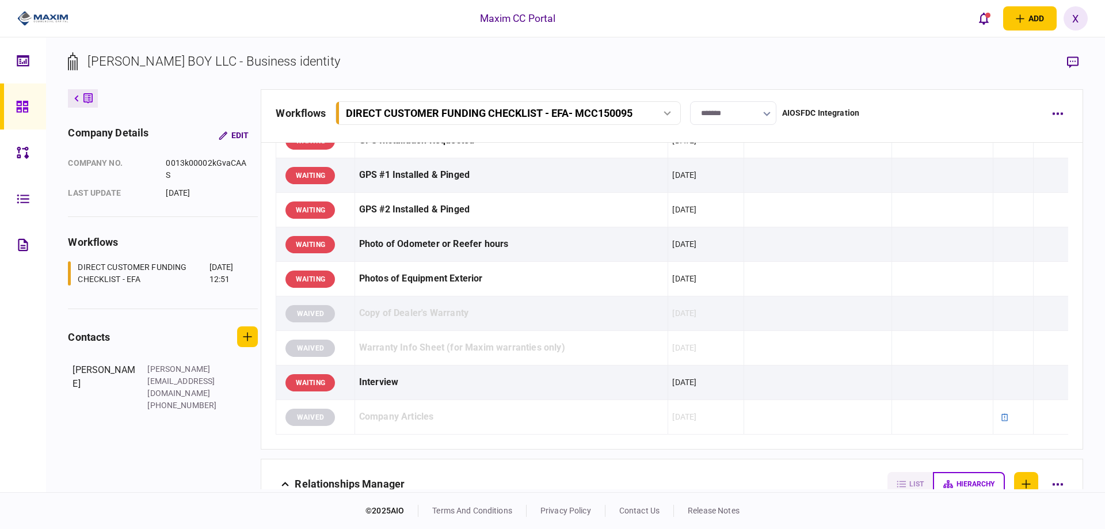
click at [721, 114] on input "*******" at bounding box center [733, 113] width 86 height 24
click at [766, 116] on div at bounding box center [552, 264] width 1105 height 529
click at [1047, 117] on button "button" at bounding box center [1057, 113] width 21 height 21
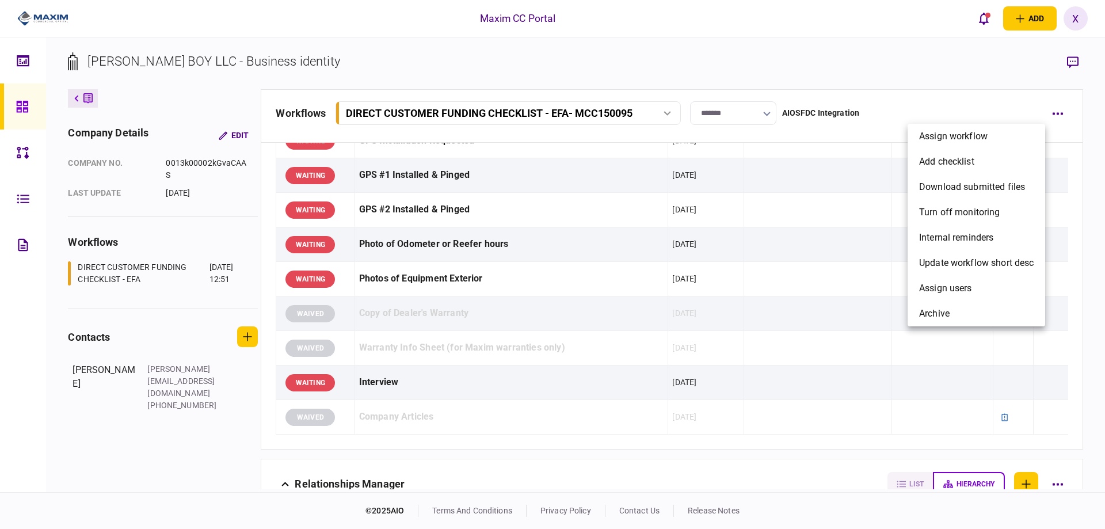
click at [931, 102] on div at bounding box center [552, 264] width 1105 height 529
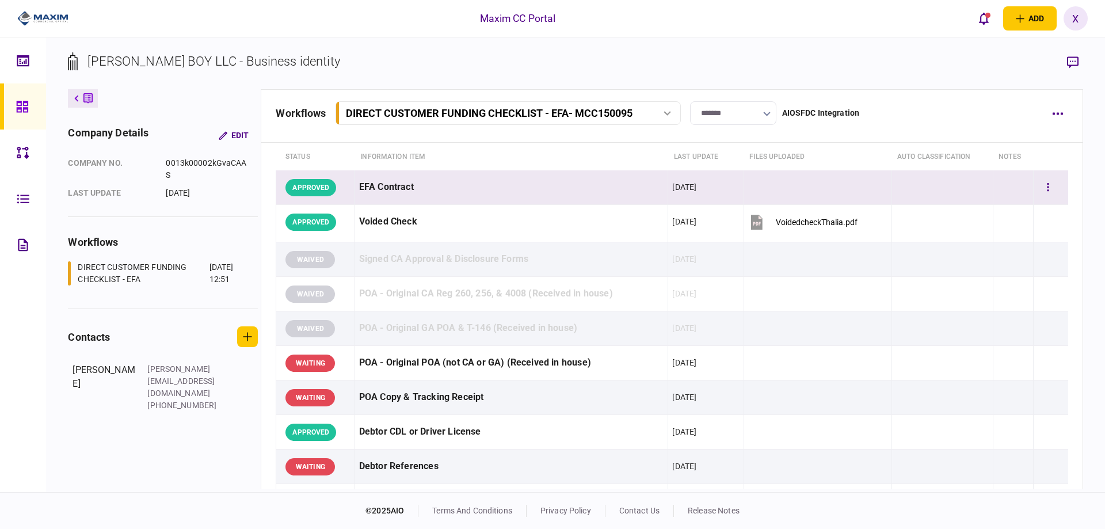
scroll to position [0, 0]
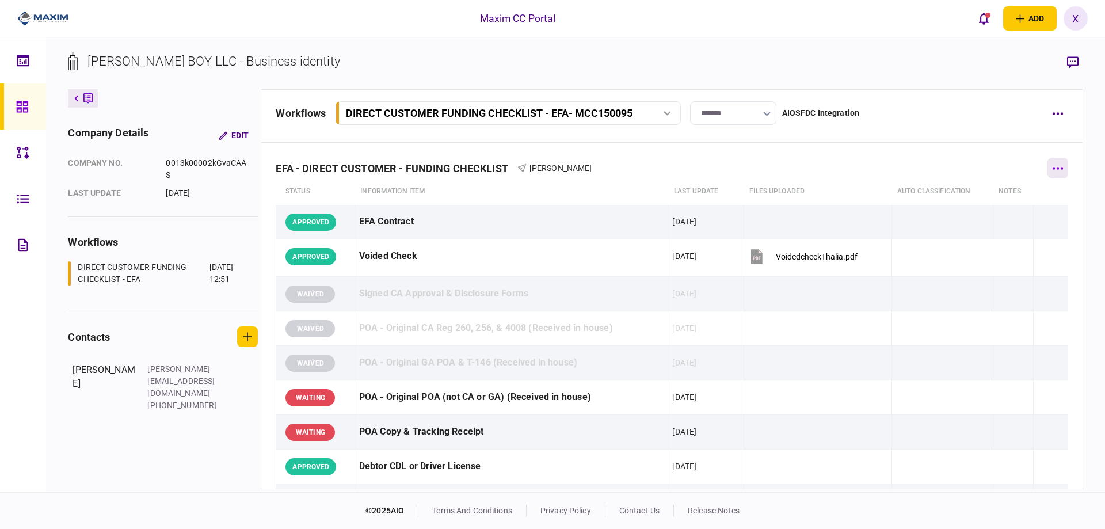
click at [1060, 171] on button "button" at bounding box center [1057, 168] width 21 height 21
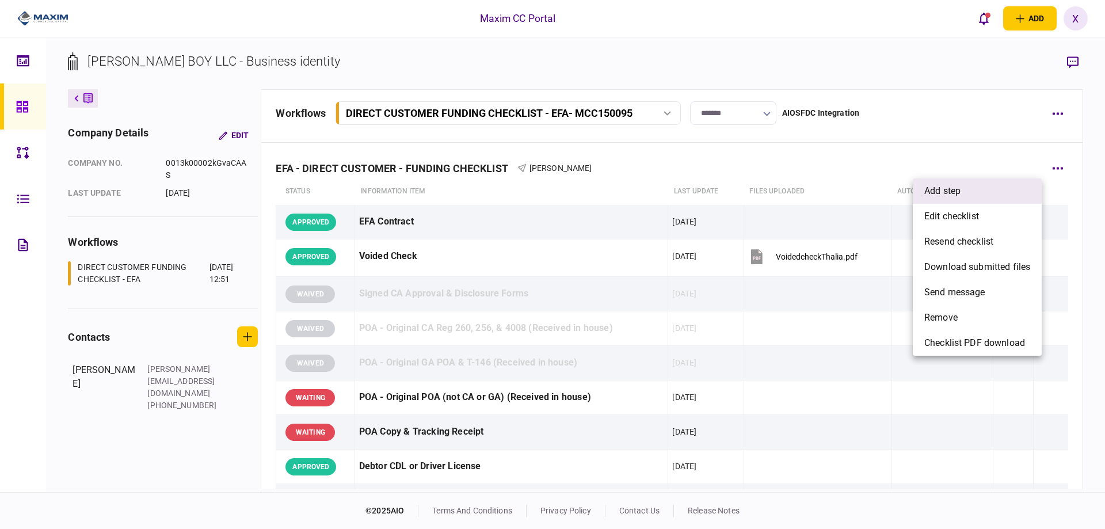
click at [979, 192] on li "add step" at bounding box center [976, 190] width 129 height 25
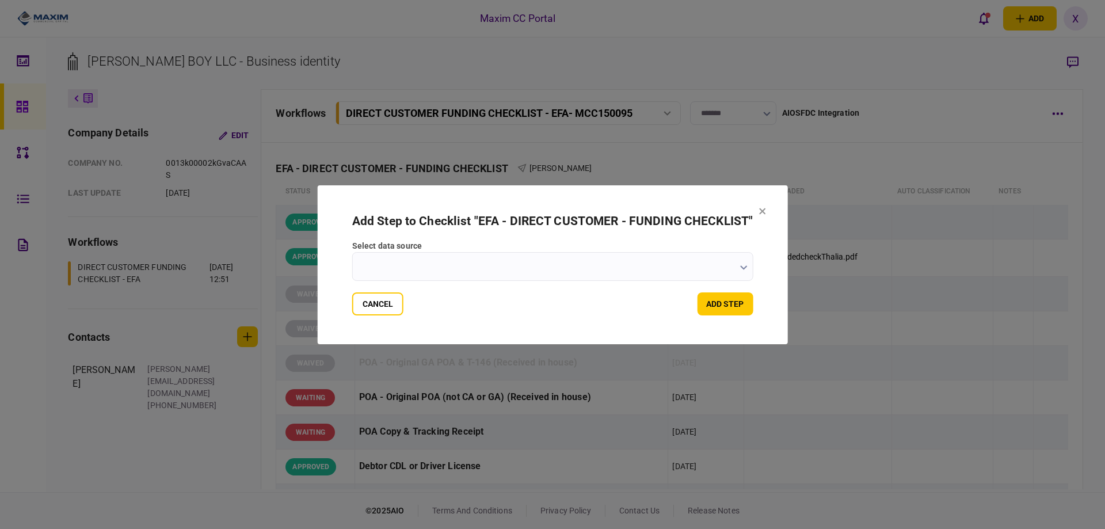
click at [496, 268] on input "select data source" at bounding box center [552, 266] width 401 height 29
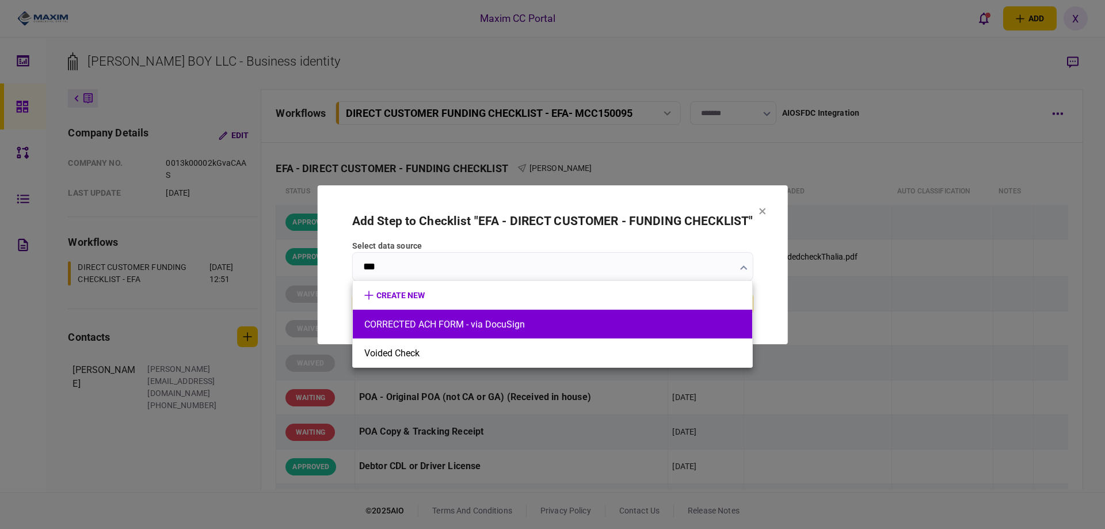
click at [493, 322] on button "CORRECTED ACH FORM - via DocuSign" at bounding box center [552, 324] width 376 height 11
type input "**********"
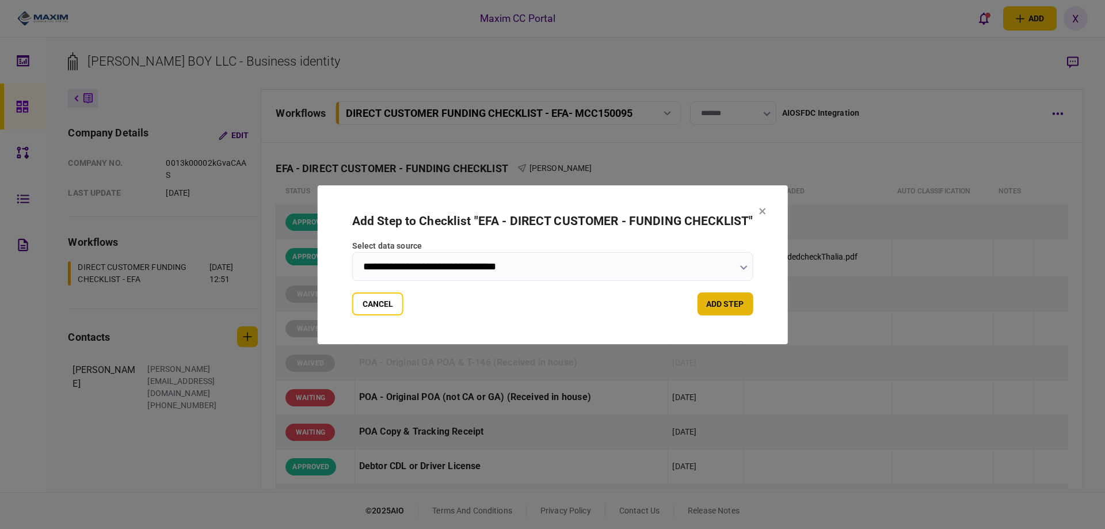
click at [711, 301] on button "add step" at bounding box center [725, 303] width 56 height 23
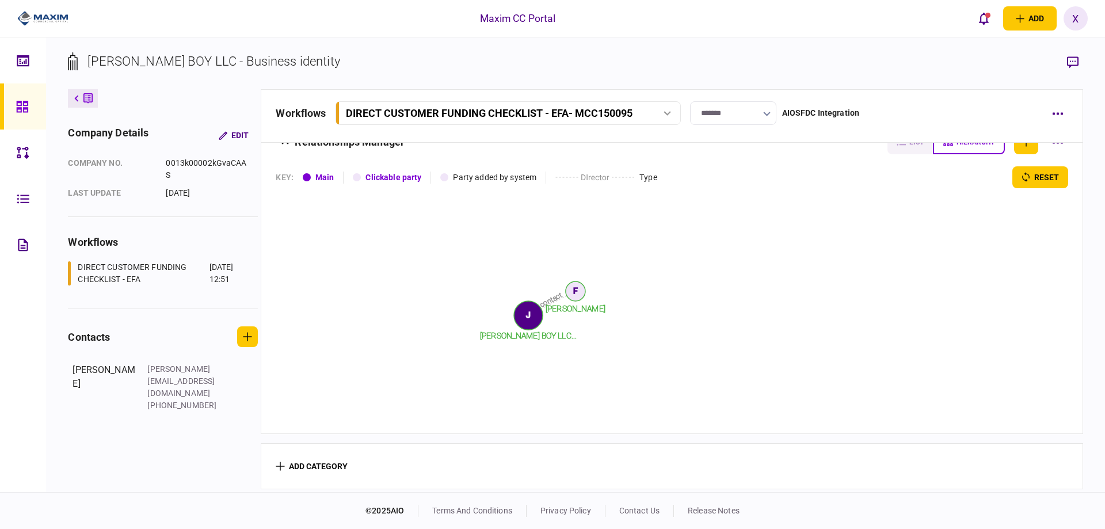
scroll to position [1381, 0]
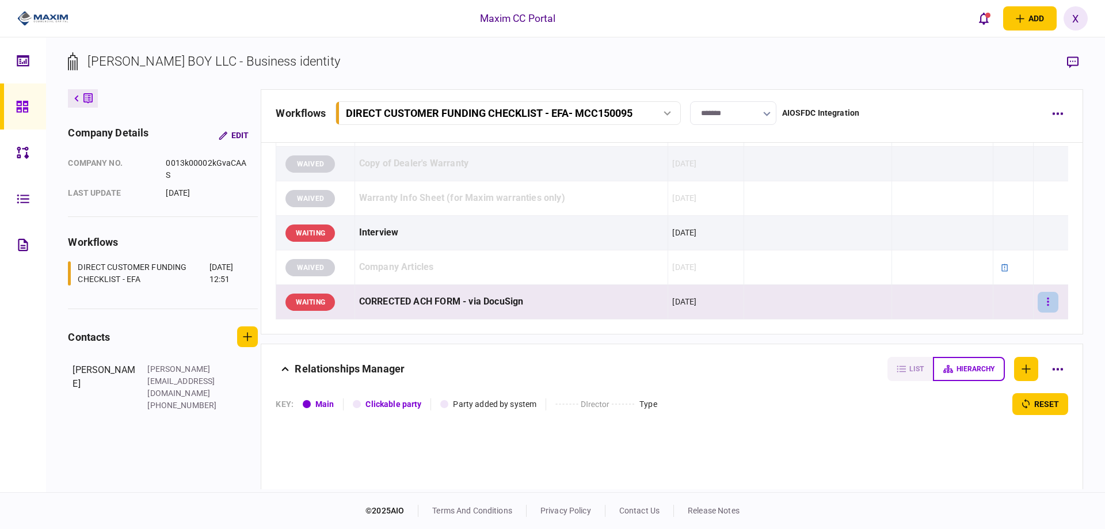
click at [1041, 303] on button "button" at bounding box center [1047, 302] width 21 height 21
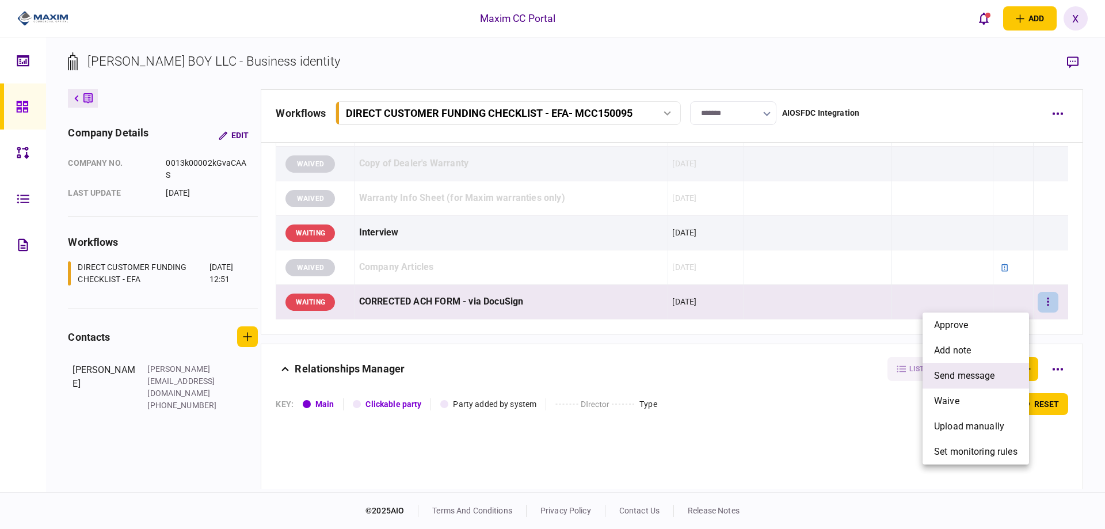
click at [994, 374] on span "send message" at bounding box center [964, 376] width 61 height 14
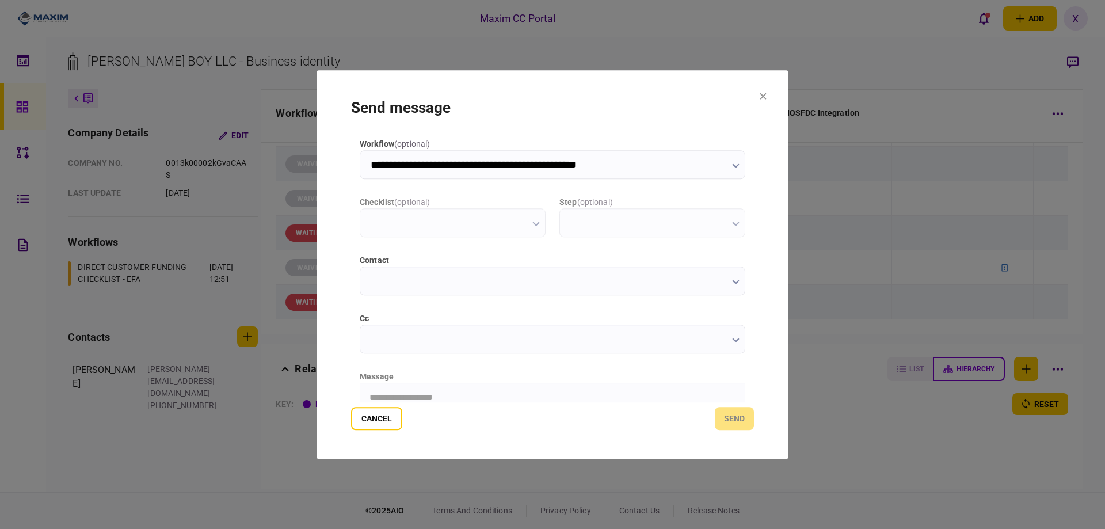
scroll to position [0, 0]
type input "**********"
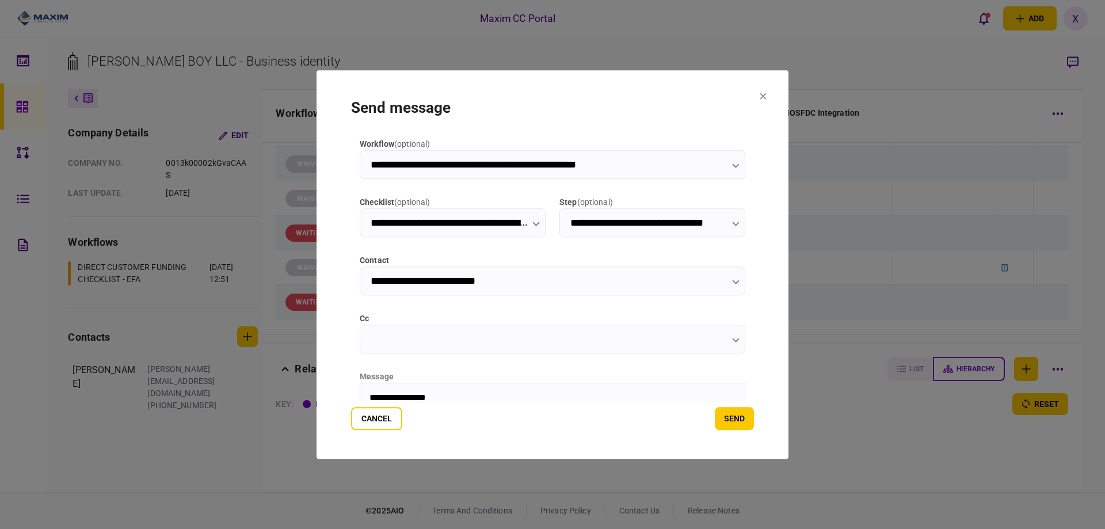
drag, startPoint x: 514, startPoint y: 387, endPoint x: 458, endPoint y: 397, distance: 57.3
click at [482, 396] on html "**********" at bounding box center [552, 397] width 384 height 29
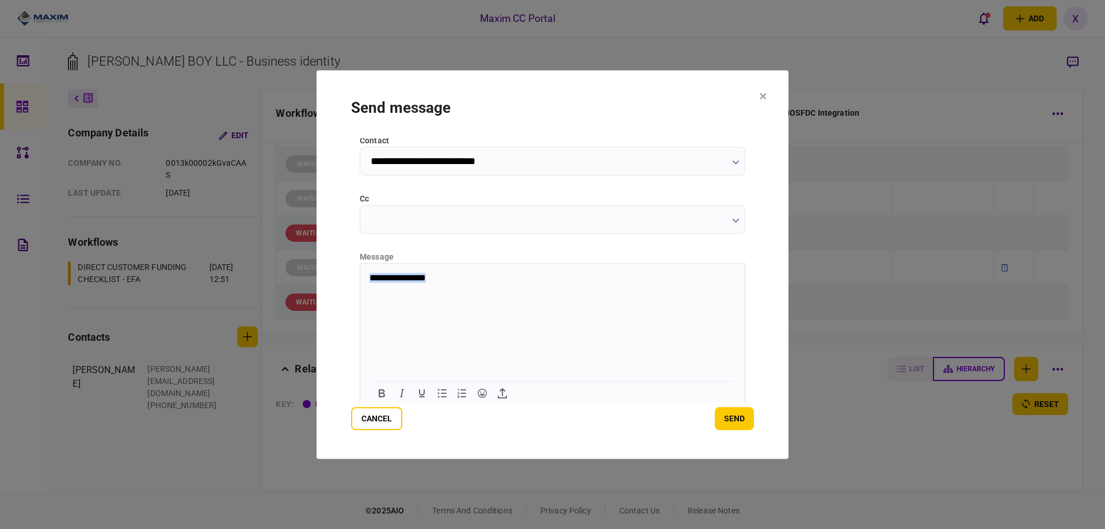
drag, startPoint x: 458, startPoint y: 277, endPoint x: 312, endPoint y: 399, distance: 190.3
click at [360, 292] on html "**********" at bounding box center [552, 277] width 384 height 29
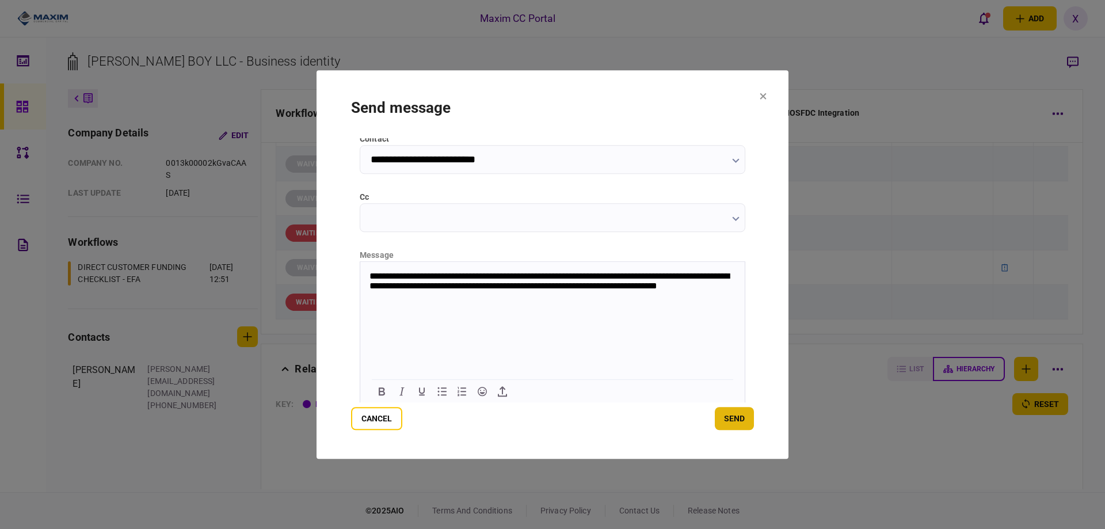
click at [729, 427] on button "send" at bounding box center [734, 418] width 39 height 23
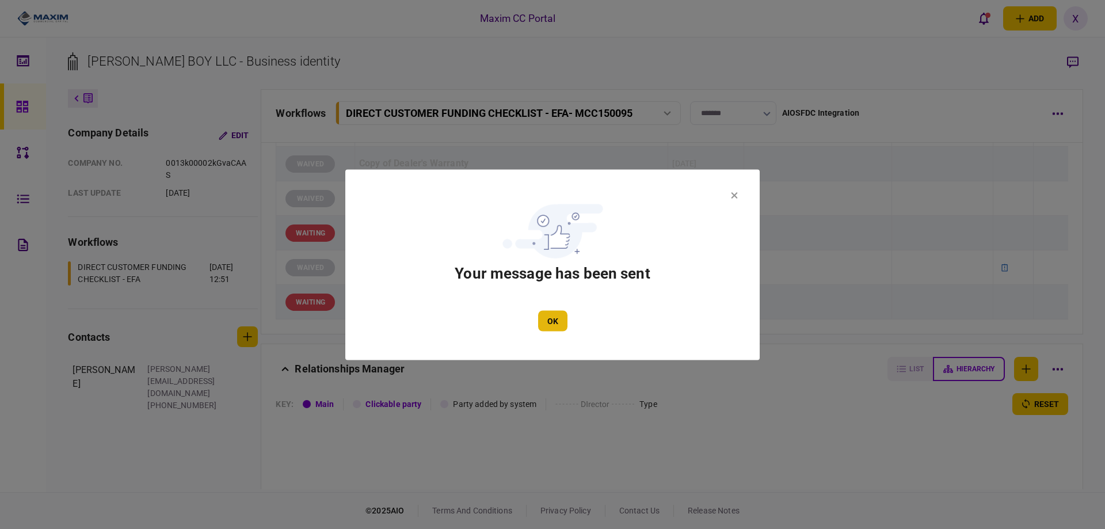
click at [551, 318] on button "OK" at bounding box center [552, 320] width 29 height 21
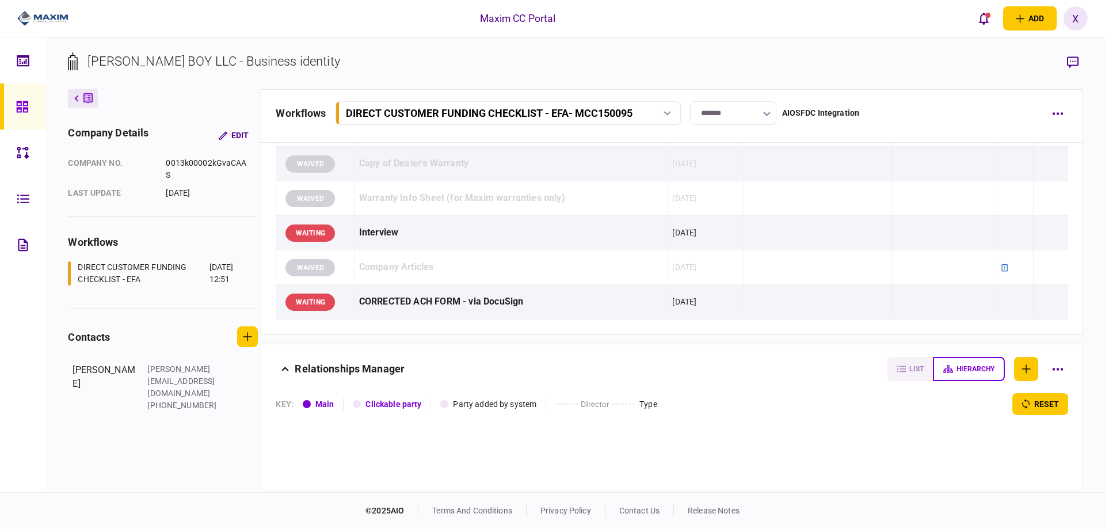
click at [29, 113] on div at bounding box center [25, 106] width 18 height 46
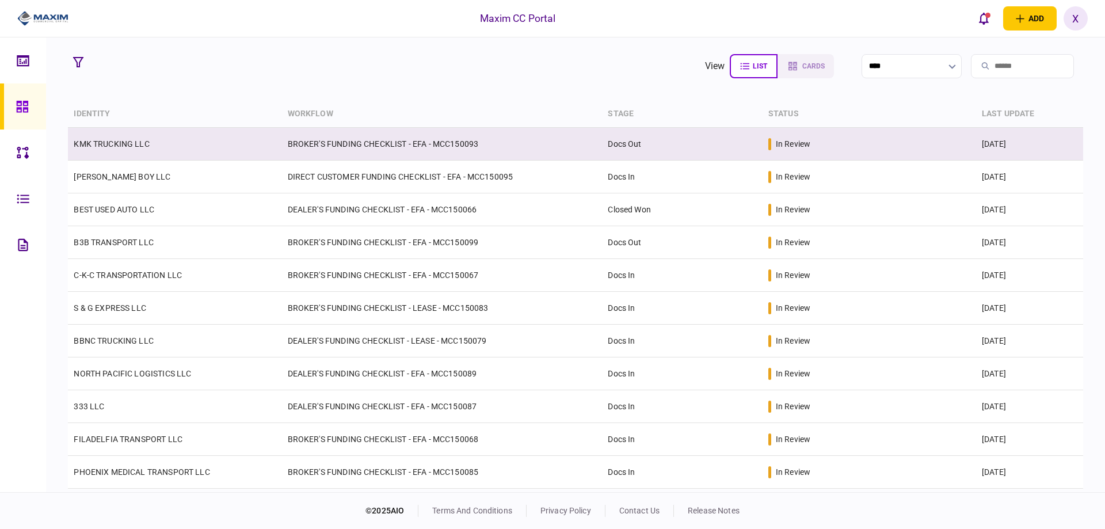
click at [127, 148] on link "KMK TRUCKING LLC" at bounding box center [111, 143] width 75 height 9
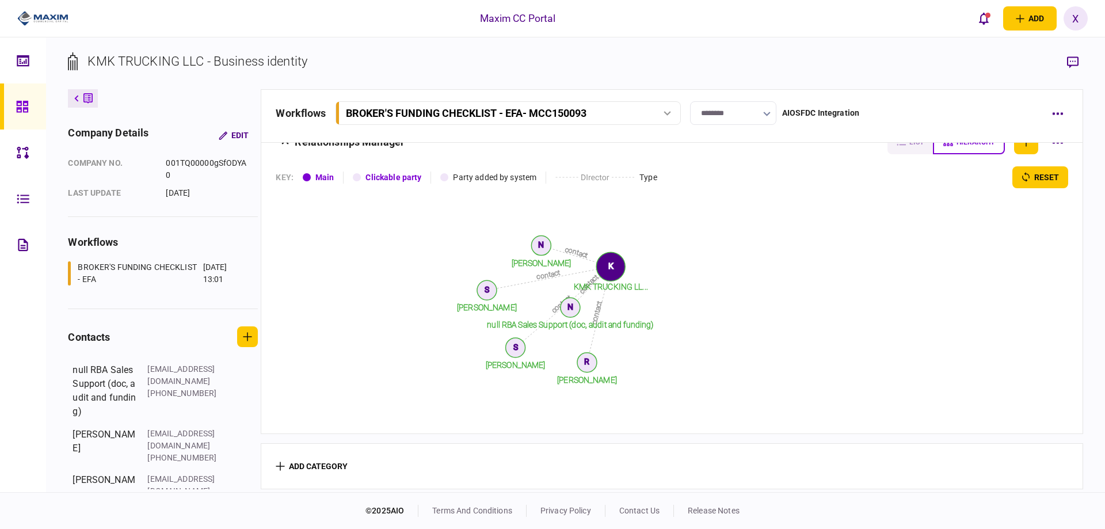
scroll to position [953, 0]
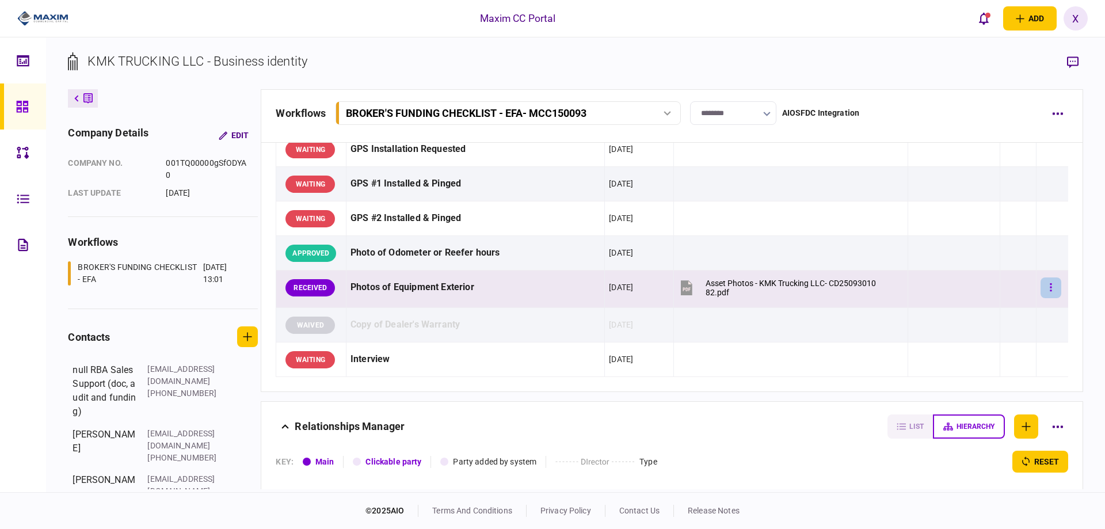
click at [1040, 287] on button "button" at bounding box center [1050, 287] width 21 height 21
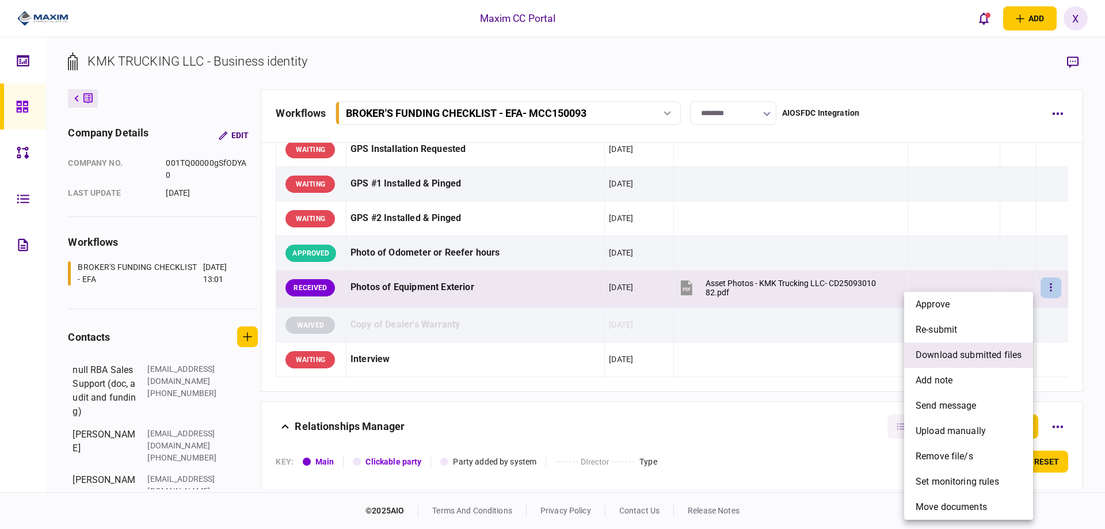
click at [999, 347] on li "download submitted files" at bounding box center [968, 354] width 129 height 25
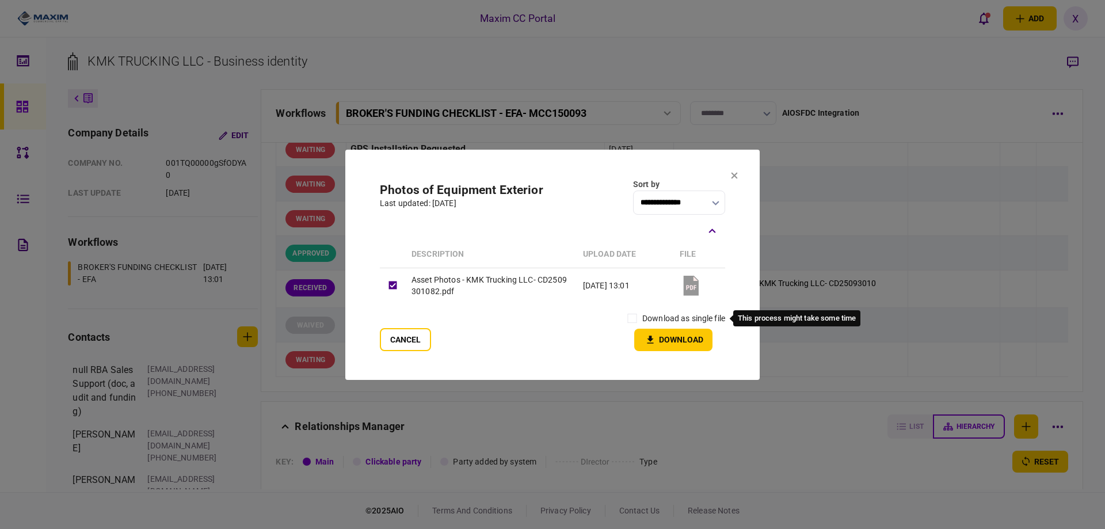
click at [648, 317] on label "download as single file" at bounding box center [683, 318] width 83 height 12
click at [659, 338] on button "Download" at bounding box center [673, 340] width 78 height 22
click at [737, 179] on button at bounding box center [734, 175] width 7 height 9
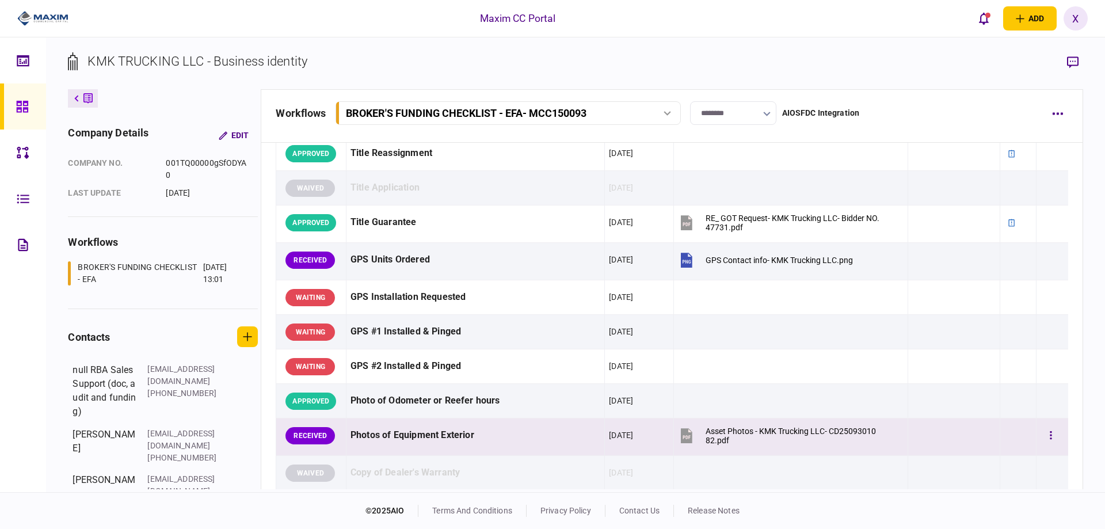
scroll to position [723, 0]
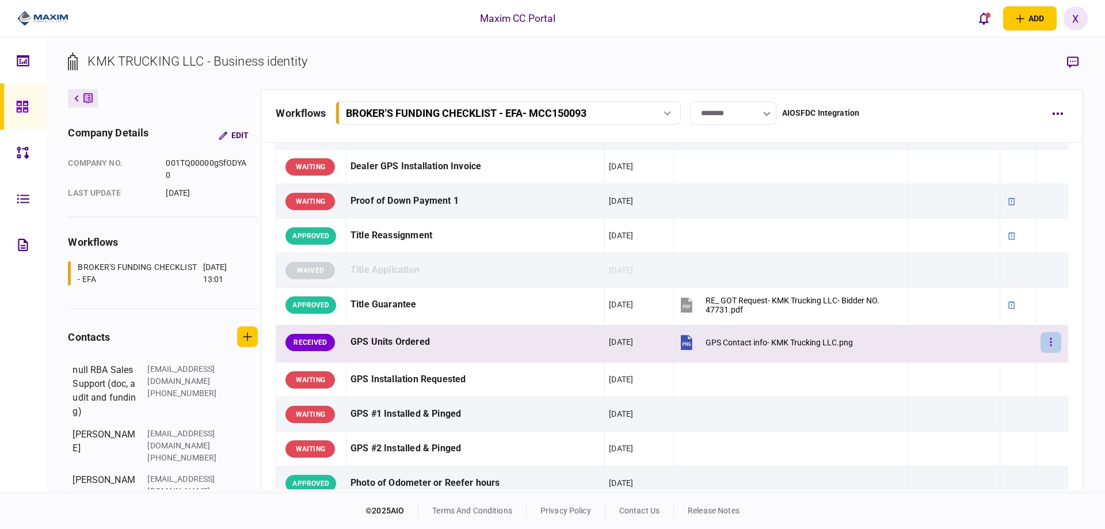
click at [1040, 339] on button "button" at bounding box center [1050, 342] width 21 height 21
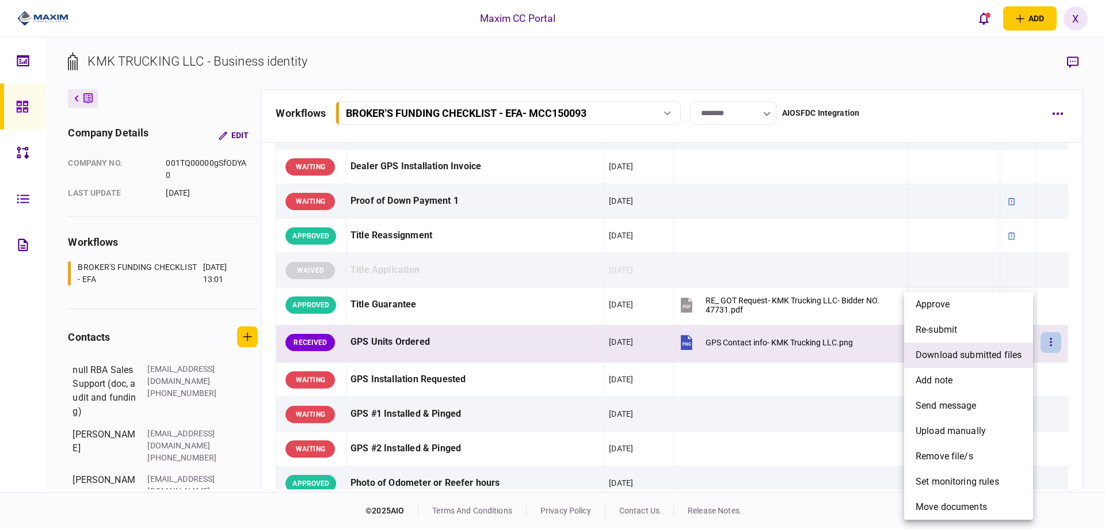
click at [966, 359] on span "download submitted files" at bounding box center [968, 355] width 106 height 14
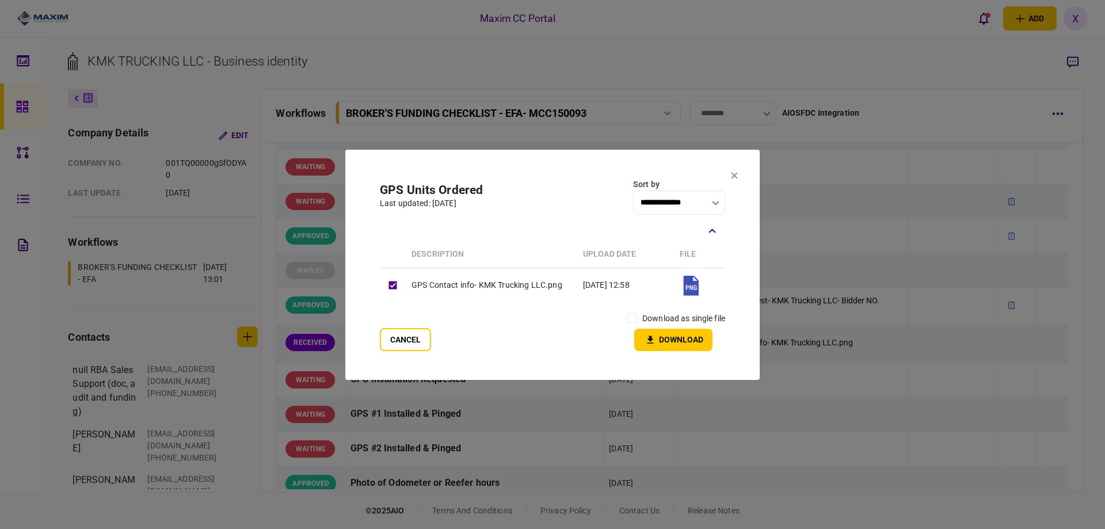
click at [645, 321] on label "download as single file" at bounding box center [683, 318] width 83 height 12
click at [642, 318] on label "download as single file" at bounding box center [683, 318] width 83 height 12
click at [662, 339] on button "Download" at bounding box center [673, 340] width 78 height 22
click at [731, 175] on icon at bounding box center [734, 175] width 7 height 7
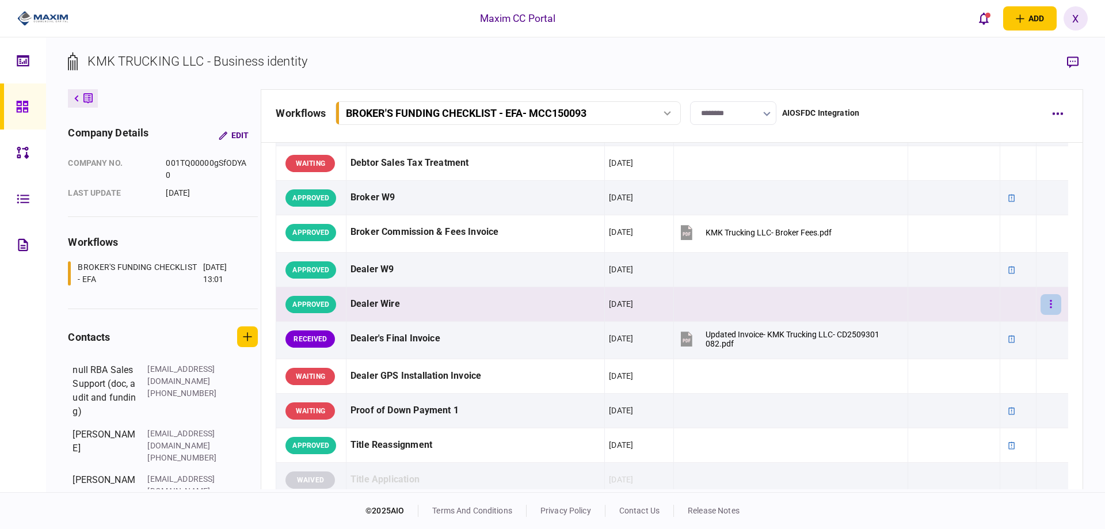
scroll to position [492, 0]
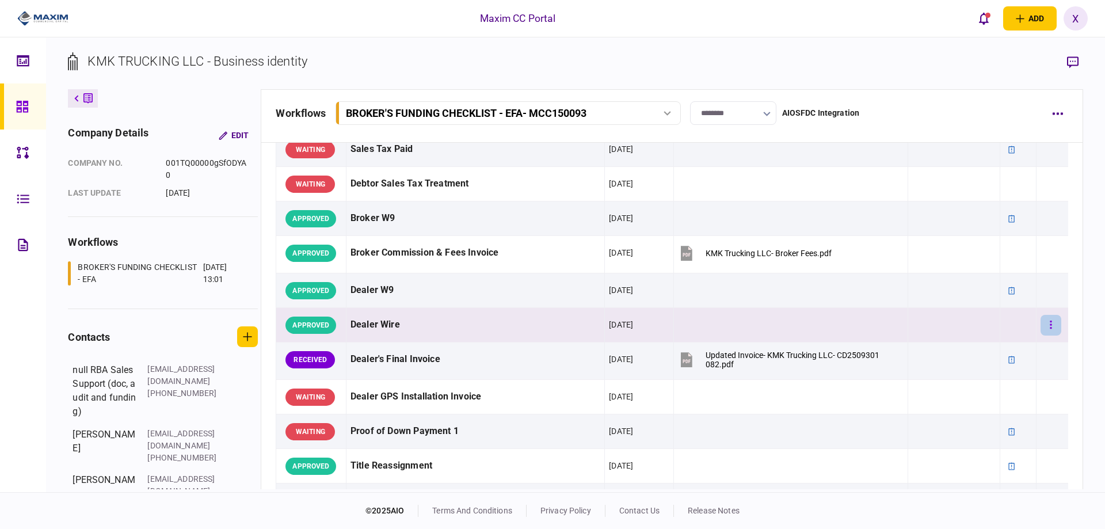
click at [1042, 302] on tbody "WAITING EFA Contract [DATE] APPROVED Voided Check [DATE] DocReq - void (6).jpg …" at bounding box center [672, 274] width 792 height 1125
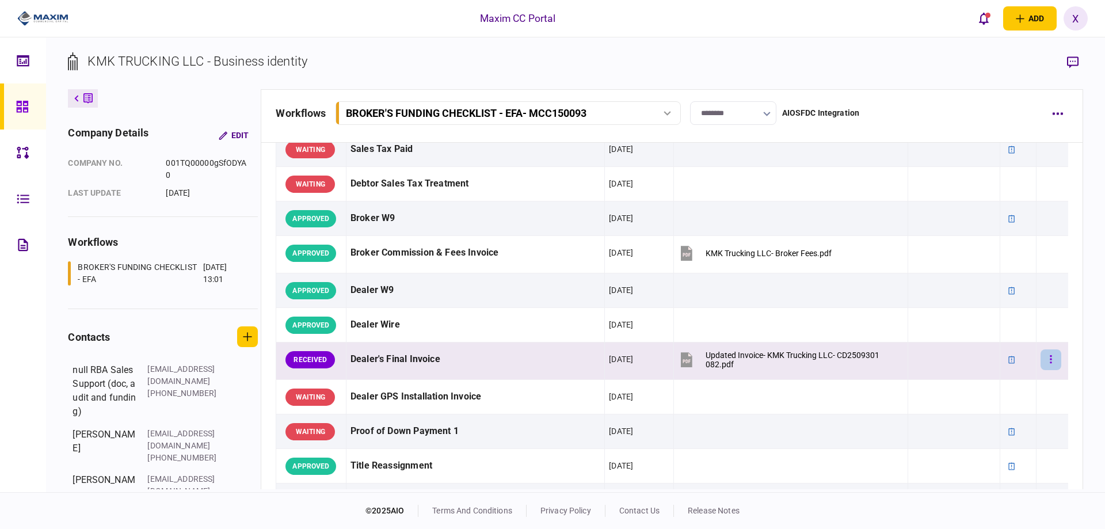
click at [1044, 364] on button "button" at bounding box center [1050, 359] width 21 height 21
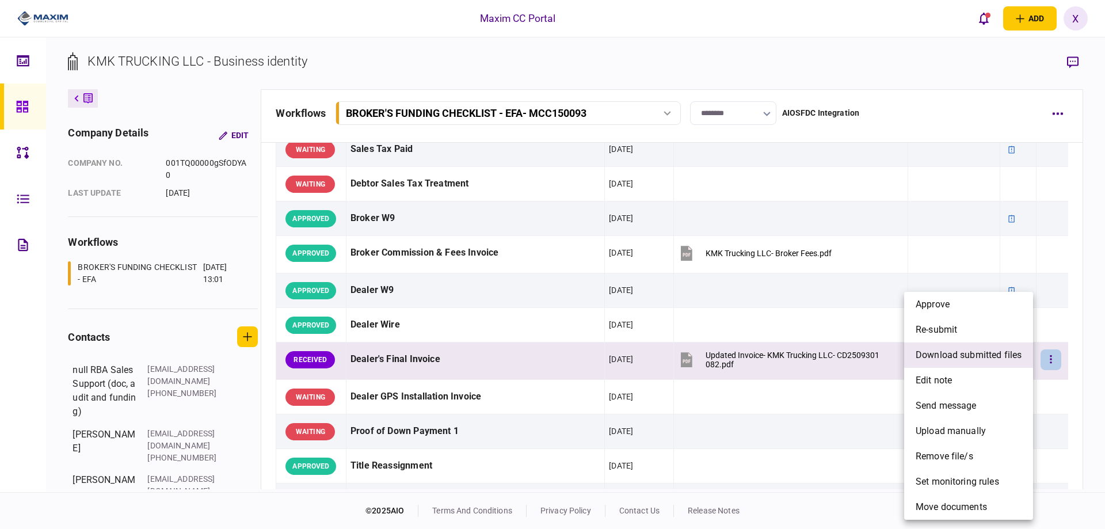
click at [986, 361] on span "download submitted files" at bounding box center [968, 355] width 106 height 14
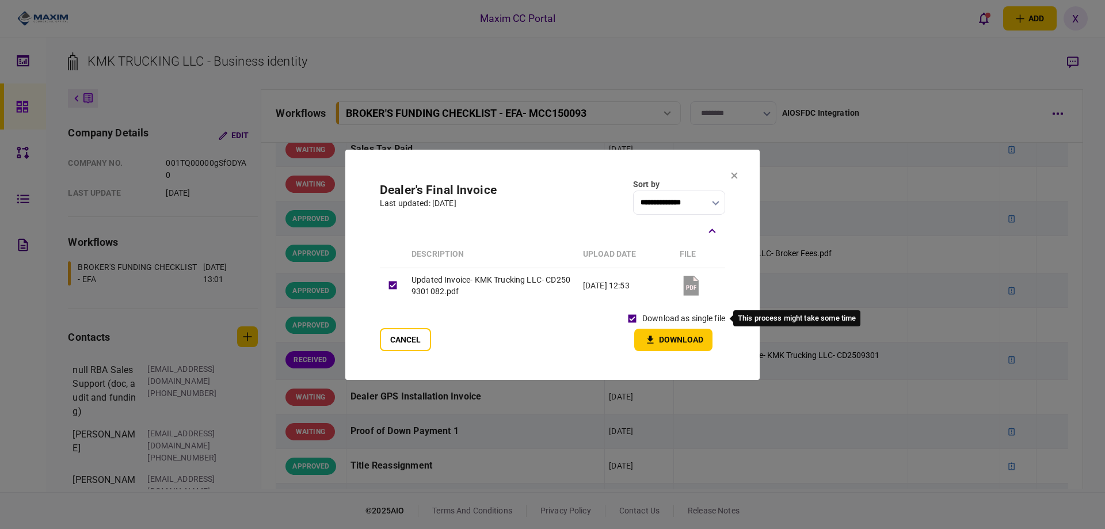
click at [675, 342] on button "Download" at bounding box center [673, 340] width 78 height 22
click at [734, 174] on icon at bounding box center [734, 175] width 6 height 6
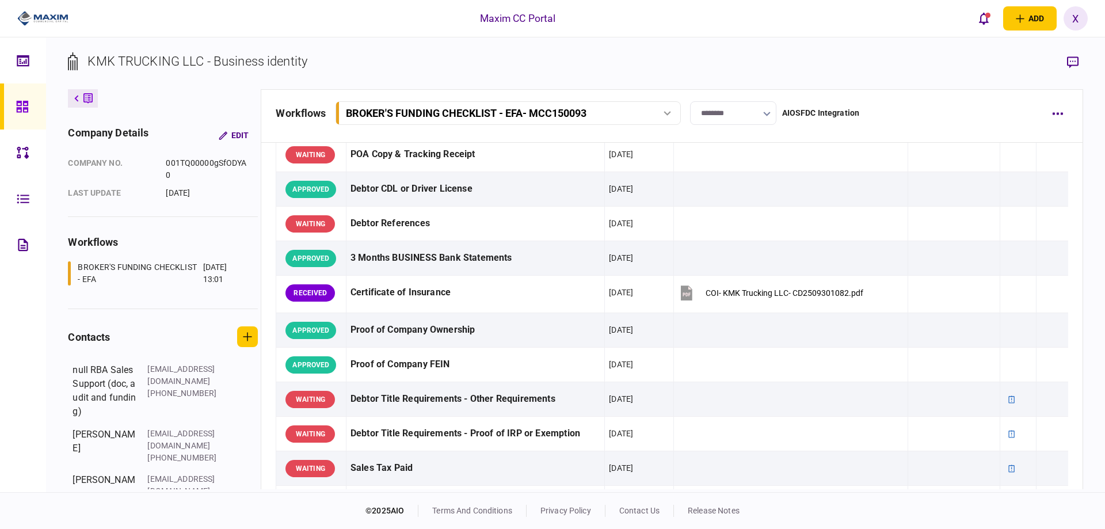
scroll to position [90, 0]
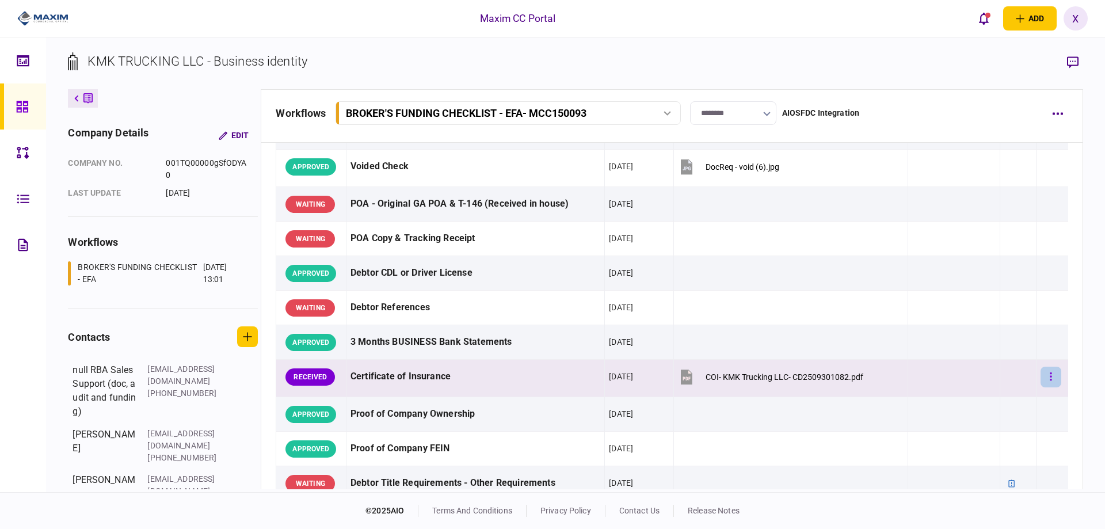
click at [1042, 371] on button "button" at bounding box center [1050, 376] width 21 height 21
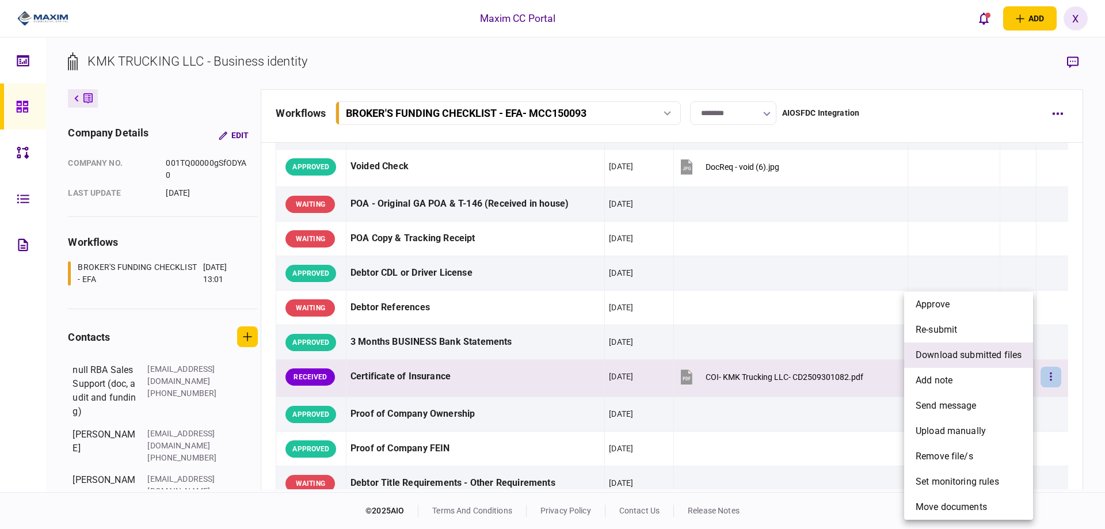
click at [943, 356] on span "download submitted files" at bounding box center [968, 355] width 106 height 14
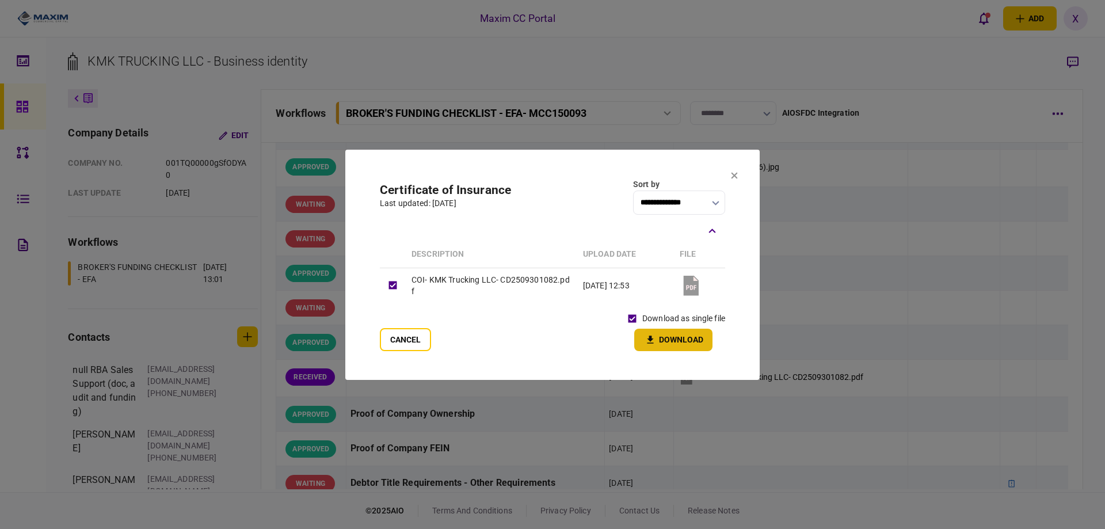
click at [655, 341] on icon "button" at bounding box center [650, 339] width 14 height 11
click at [730, 174] on section "**********" at bounding box center [552, 264] width 414 height 230
click at [736, 177] on icon at bounding box center [734, 175] width 6 height 6
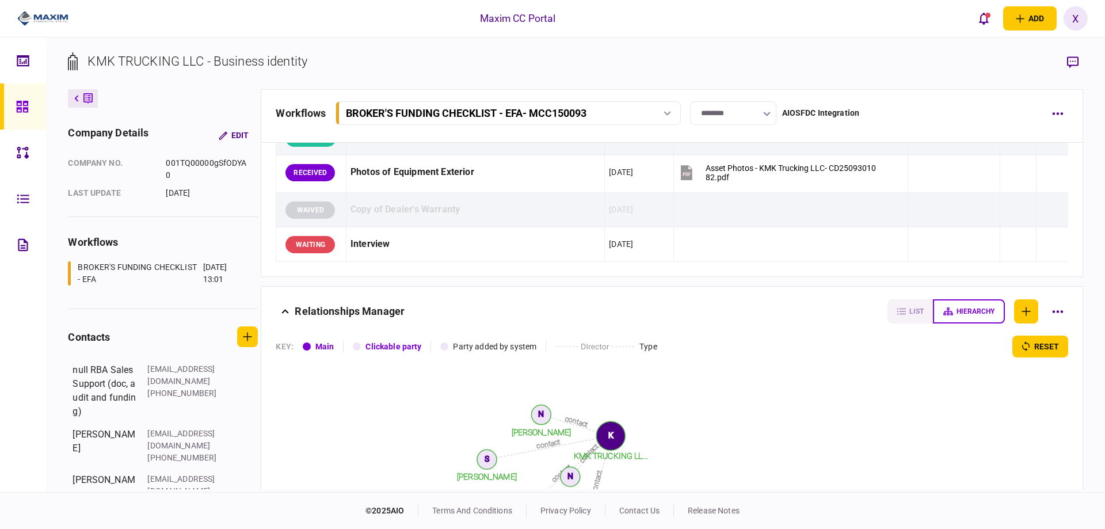
scroll to position [895, 0]
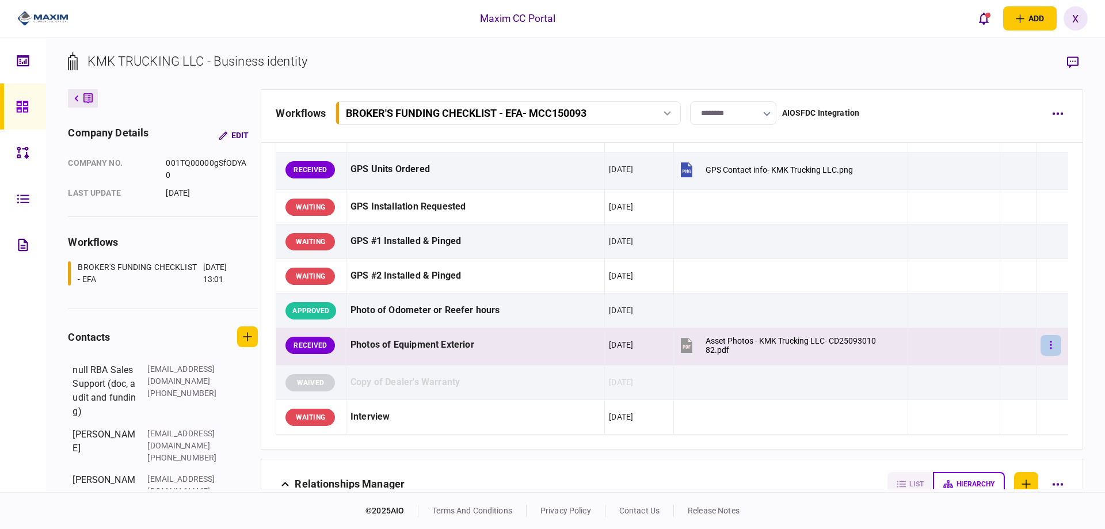
click at [1050, 339] on button "button" at bounding box center [1050, 345] width 21 height 21
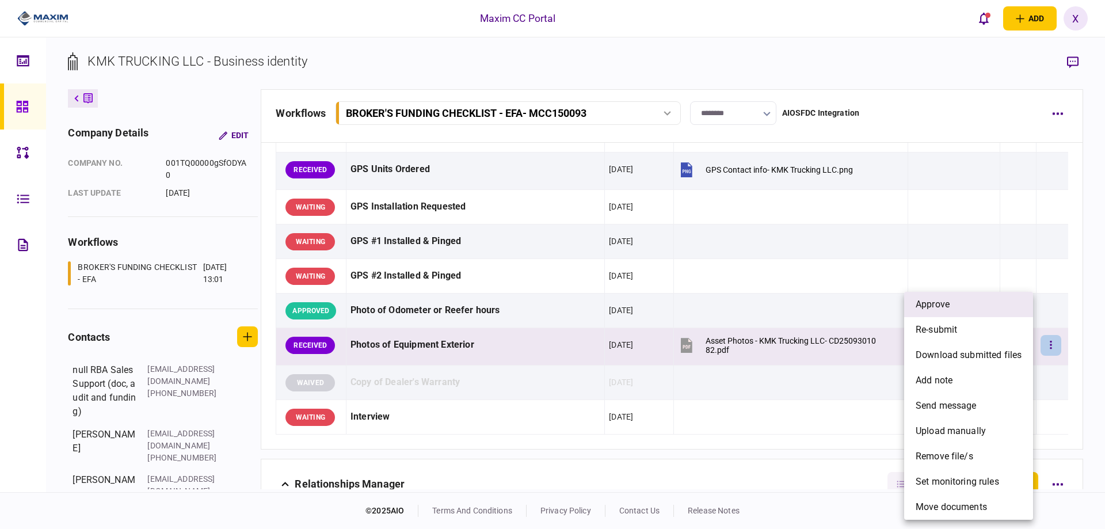
click at [997, 310] on li "approve" at bounding box center [968, 304] width 129 height 25
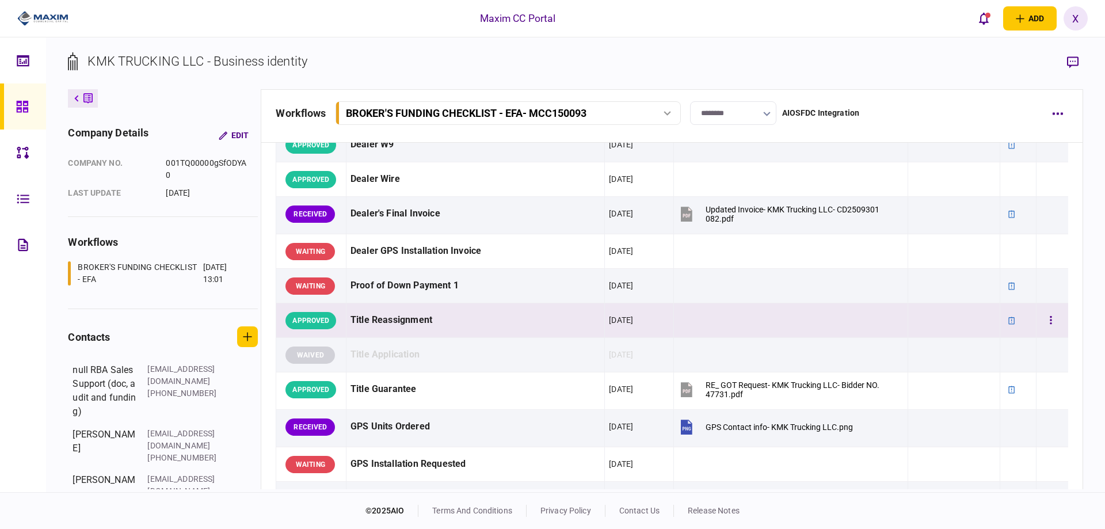
scroll to position [608, 0]
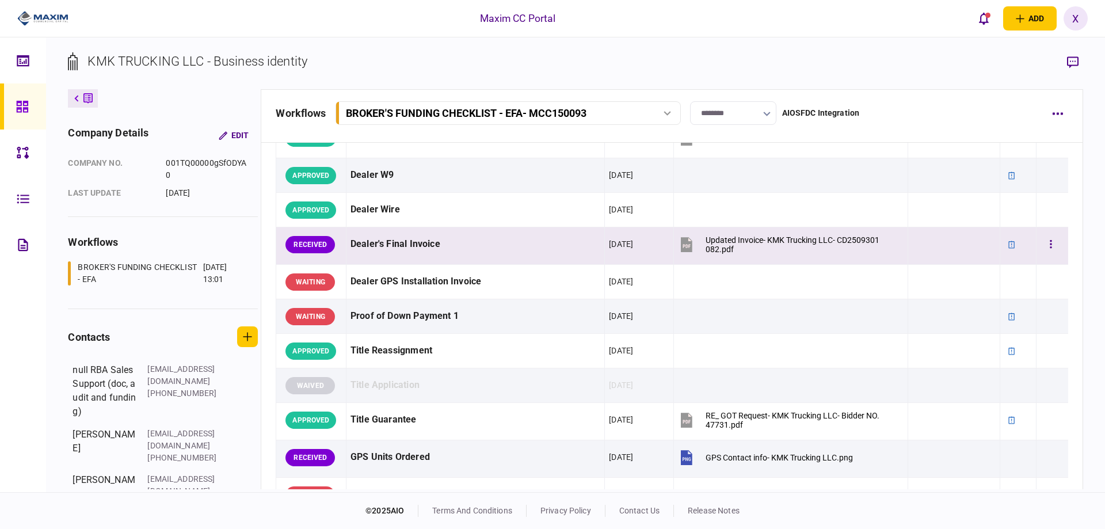
click at [1056, 242] on td at bounding box center [1052, 245] width 32 height 37
click at [1042, 250] on button "button" at bounding box center [1050, 244] width 21 height 21
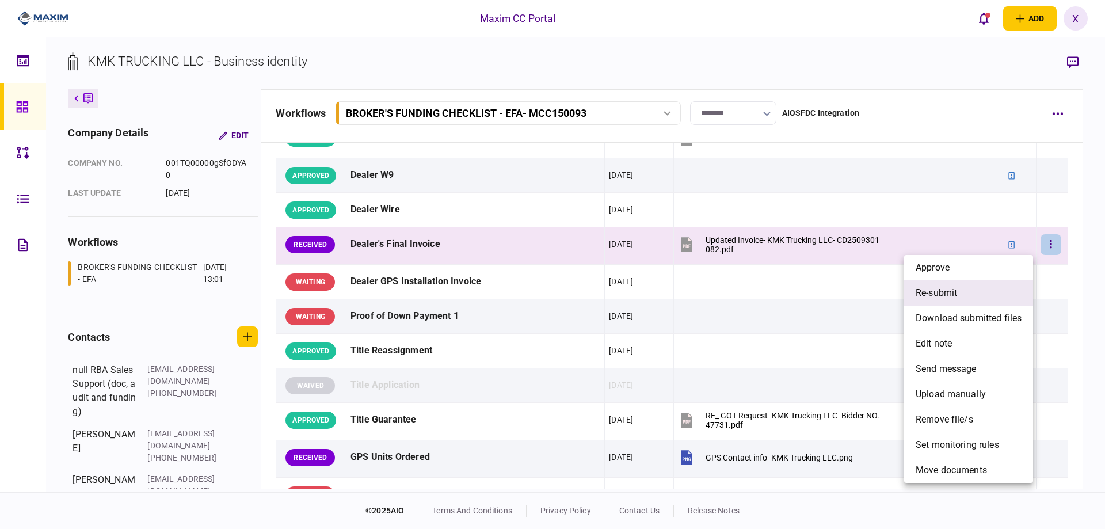
click at [994, 285] on li "re-submit" at bounding box center [968, 292] width 129 height 25
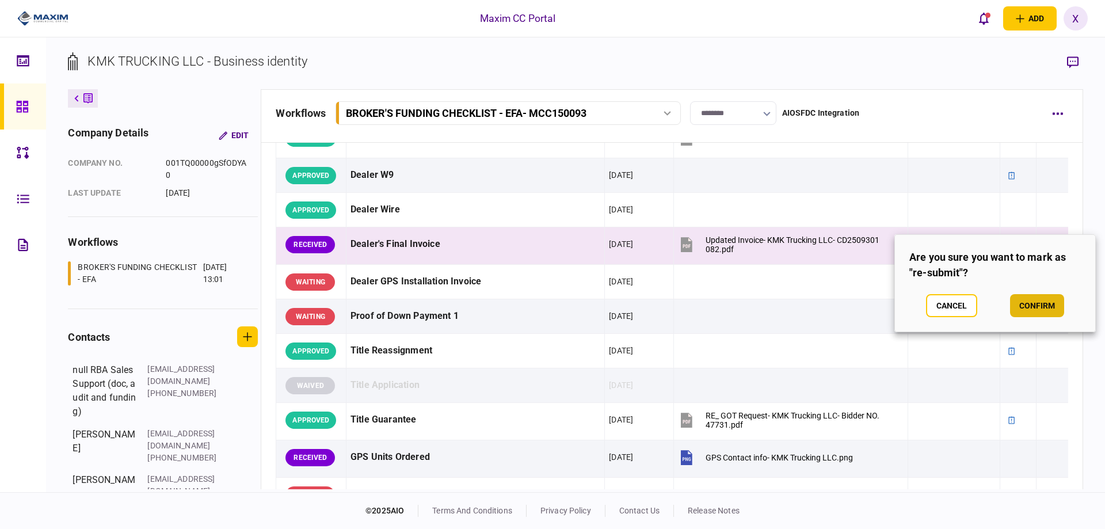
click at [1050, 310] on button "confirm" at bounding box center [1037, 305] width 54 height 23
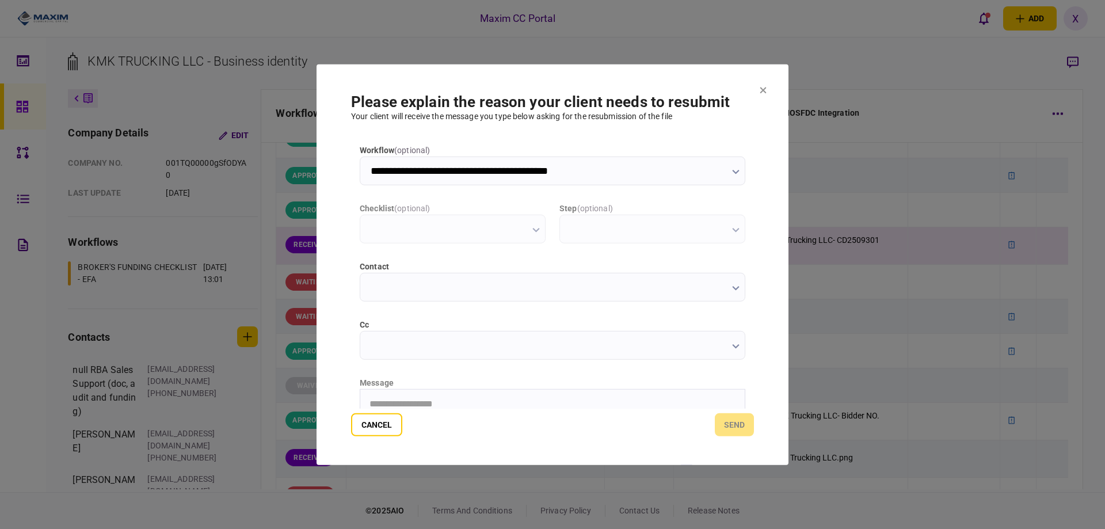
scroll to position [0, 0]
type input "**********"
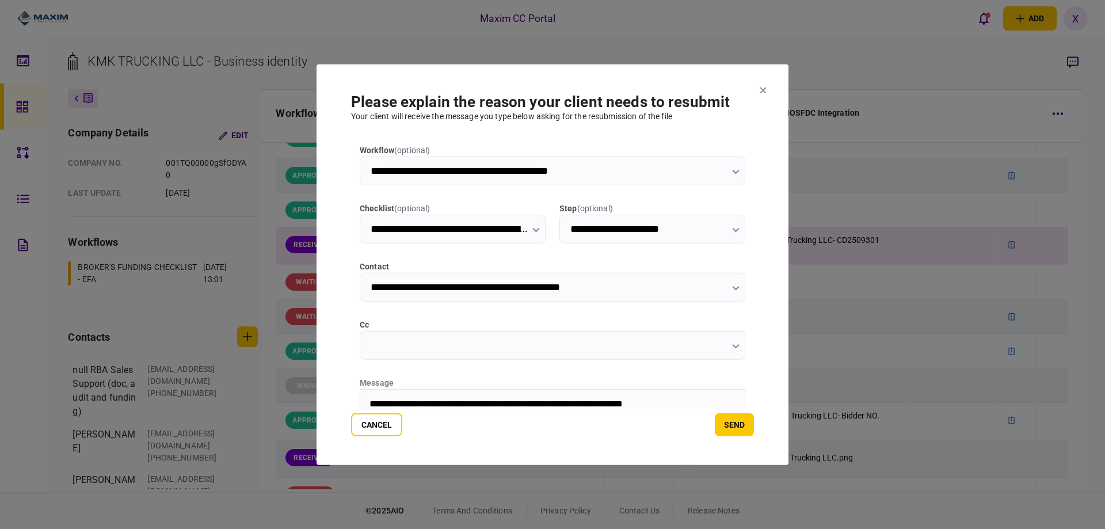
click at [730, 437] on section "**********" at bounding box center [552, 264] width 472 height 401
click at [732, 431] on button "send" at bounding box center [734, 424] width 39 height 23
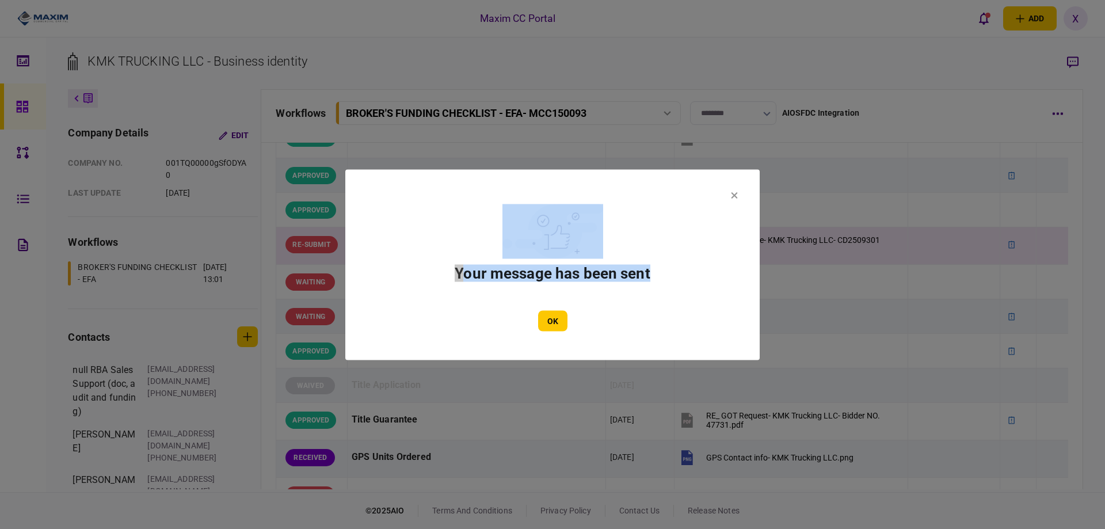
click at [731, 192] on section "Your message has been sent OK" at bounding box center [552, 264] width 414 height 190
click at [563, 315] on button "OK" at bounding box center [552, 320] width 29 height 21
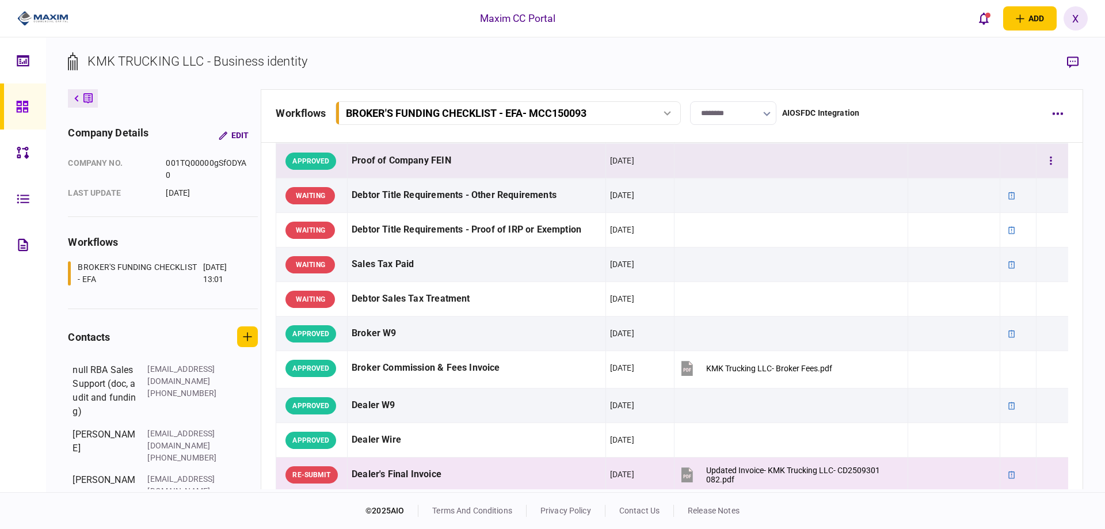
scroll to position [262, 0]
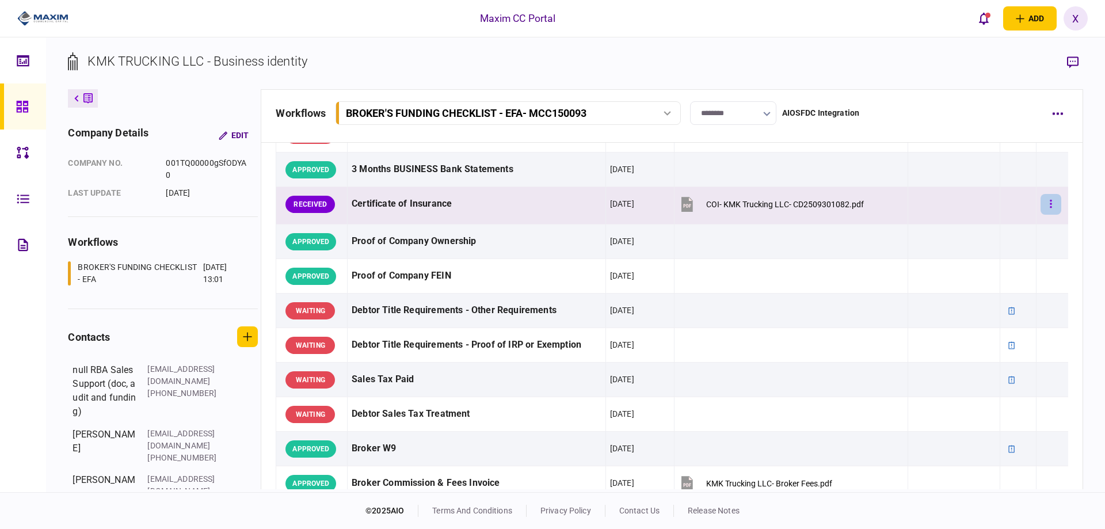
click at [1040, 204] on button "button" at bounding box center [1050, 204] width 21 height 21
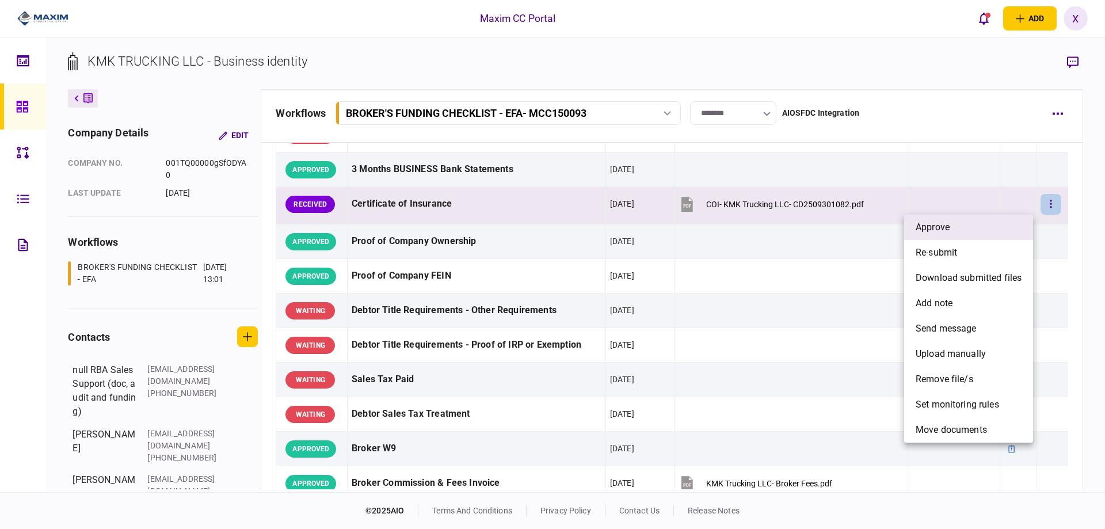
click at [964, 227] on li "approve" at bounding box center [968, 227] width 129 height 25
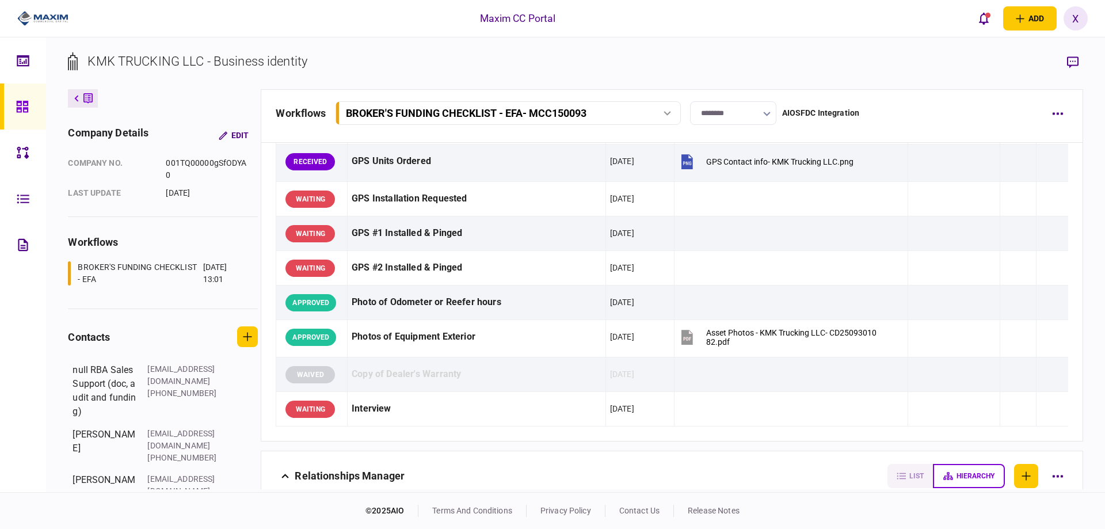
scroll to position [748, 0]
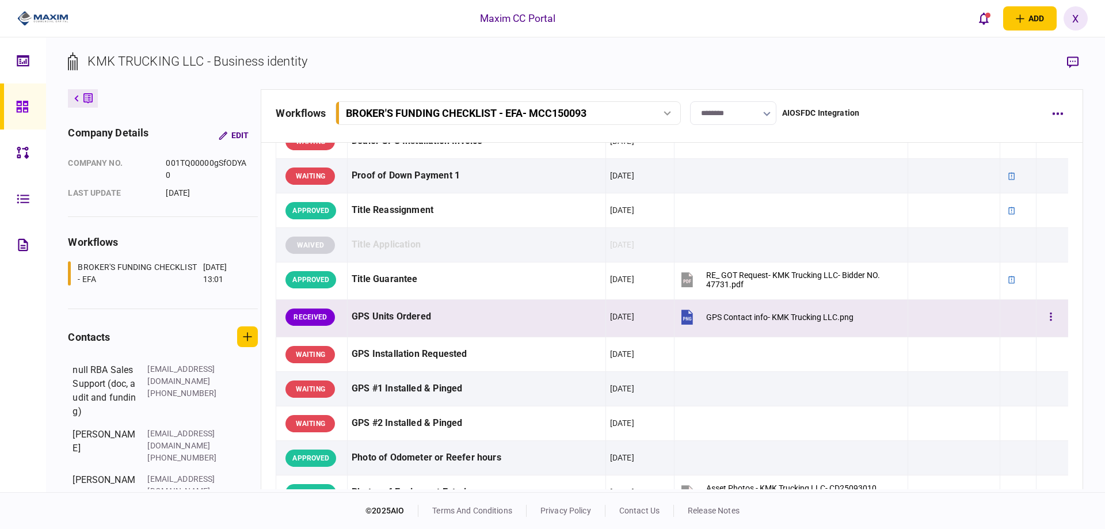
click at [1055, 319] on div at bounding box center [1051, 317] width 23 height 26
click at [1052, 319] on button "button" at bounding box center [1050, 317] width 21 height 21
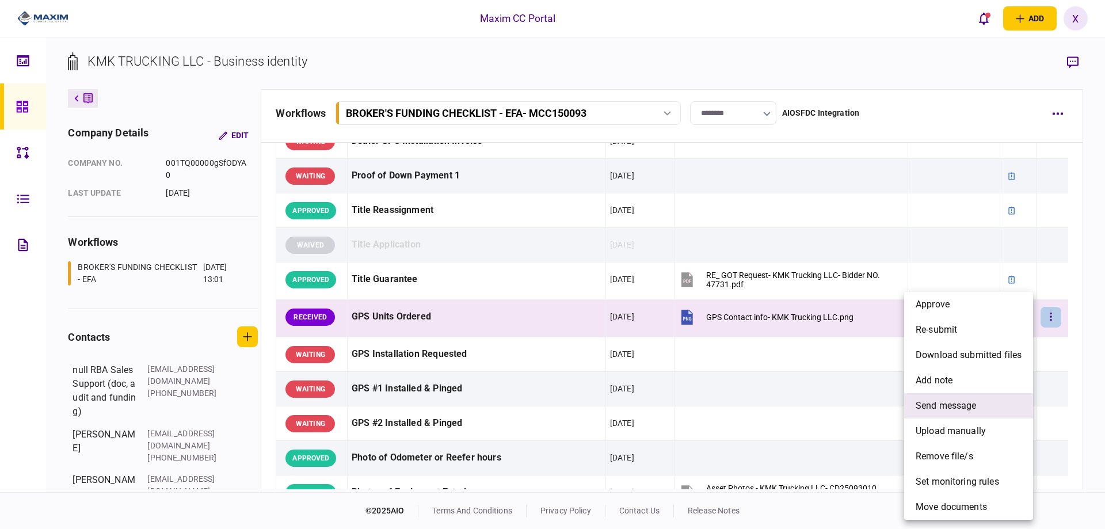
click at [971, 411] on span "send message" at bounding box center [945, 406] width 61 height 14
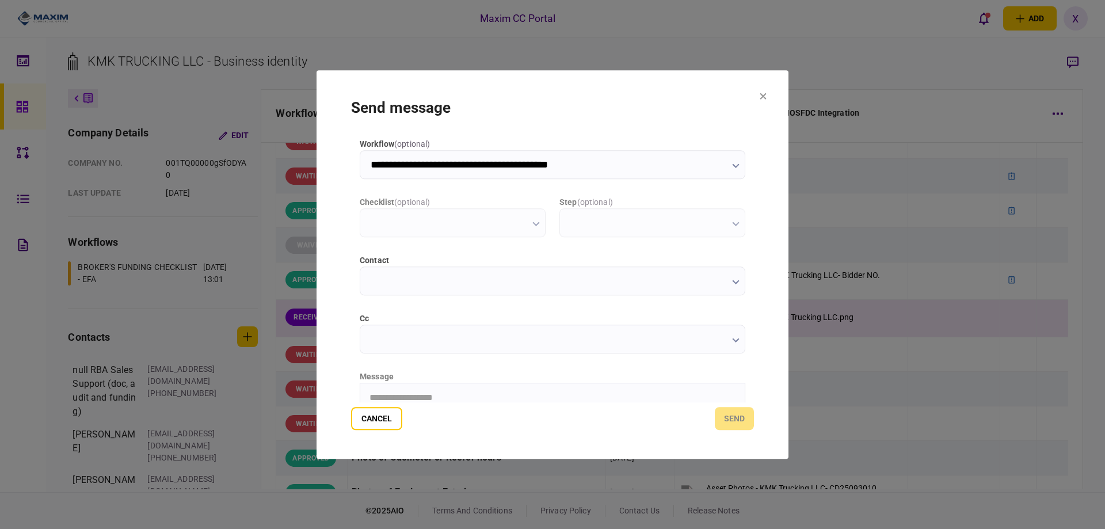
scroll to position [0, 0]
type input "**********"
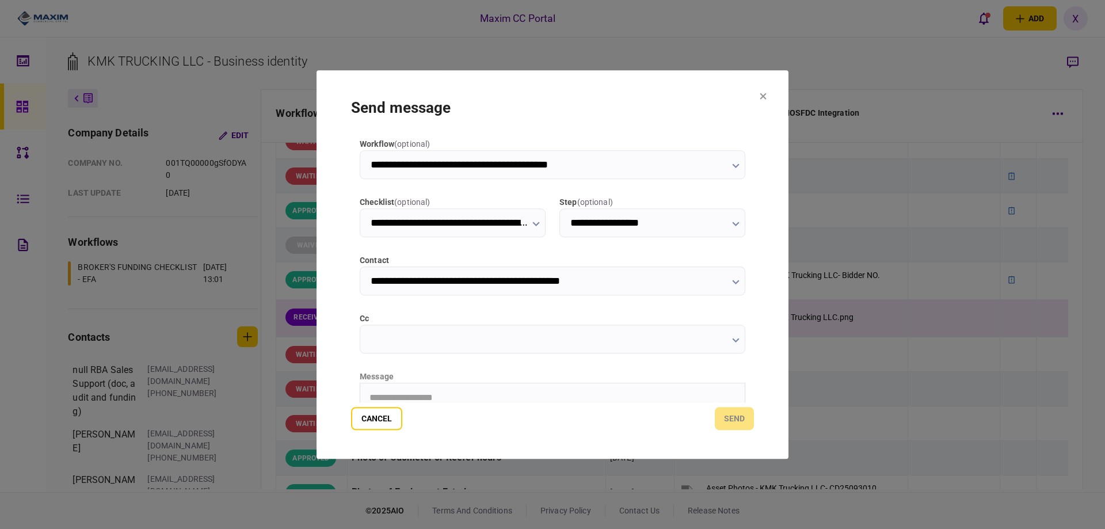
click at [471, 407] on div "Cancel send" at bounding box center [552, 418] width 403 height 23
click at [371, 424] on button "Cancel" at bounding box center [376, 418] width 51 height 23
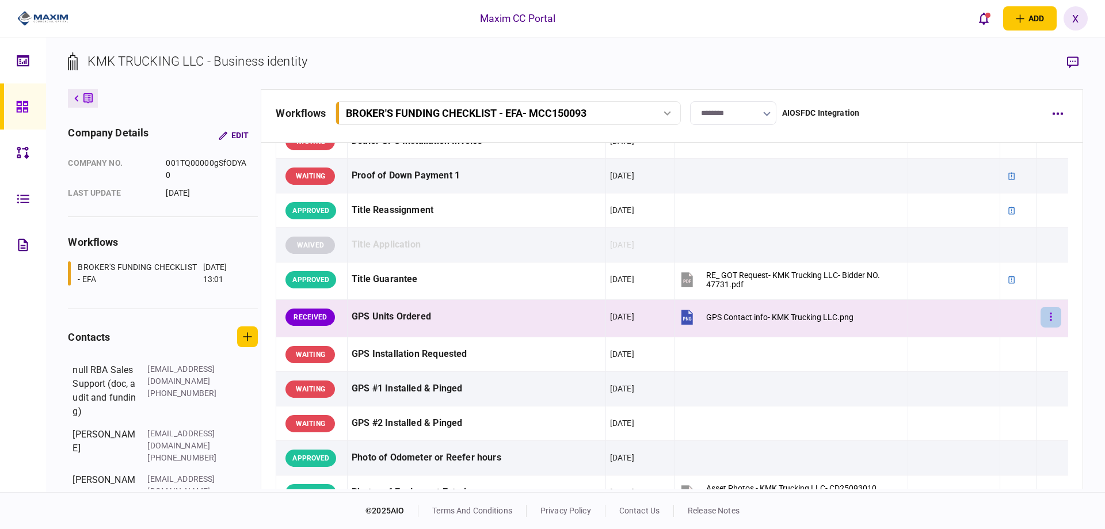
click at [1050, 314] on icon "button" at bounding box center [1051, 316] width 2 height 8
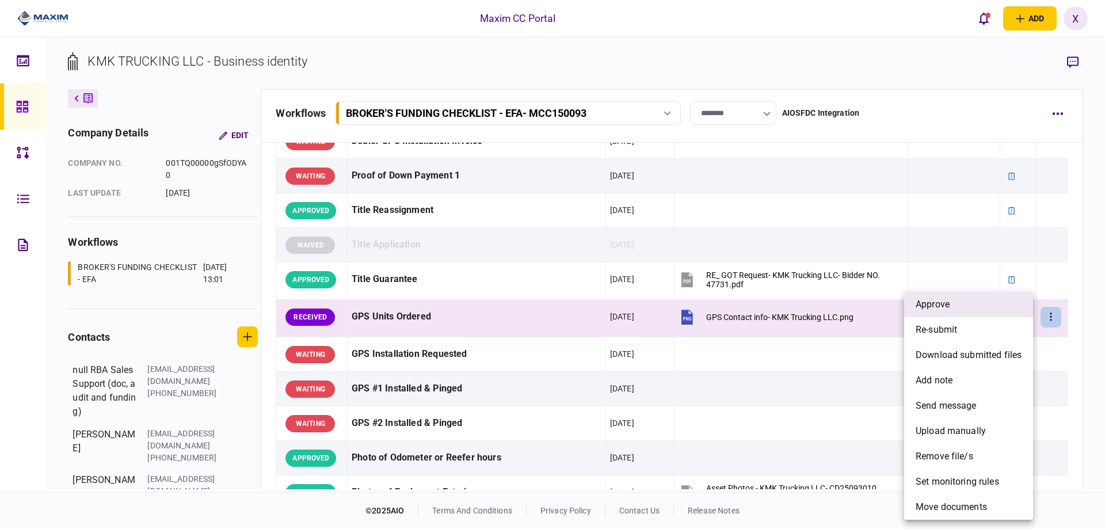
click at [1011, 312] on li "approve" at bounding box center [968, 304] width 129 height 25
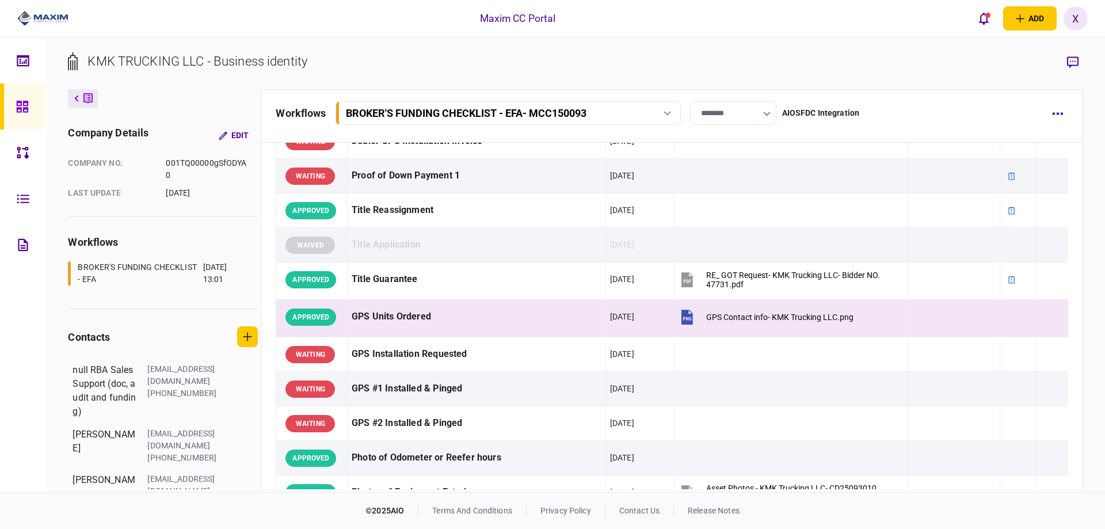
click at [37, 11] on img at bounding box center [42, 18] width 51 height 17
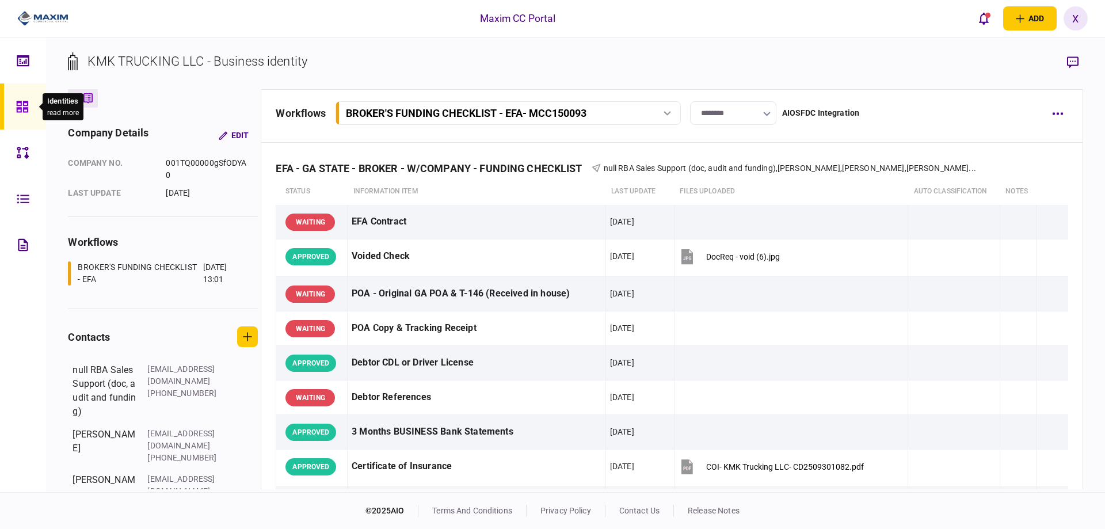
click at [27, 110] on icon at bounding box center [22, 107] width 12 height 12
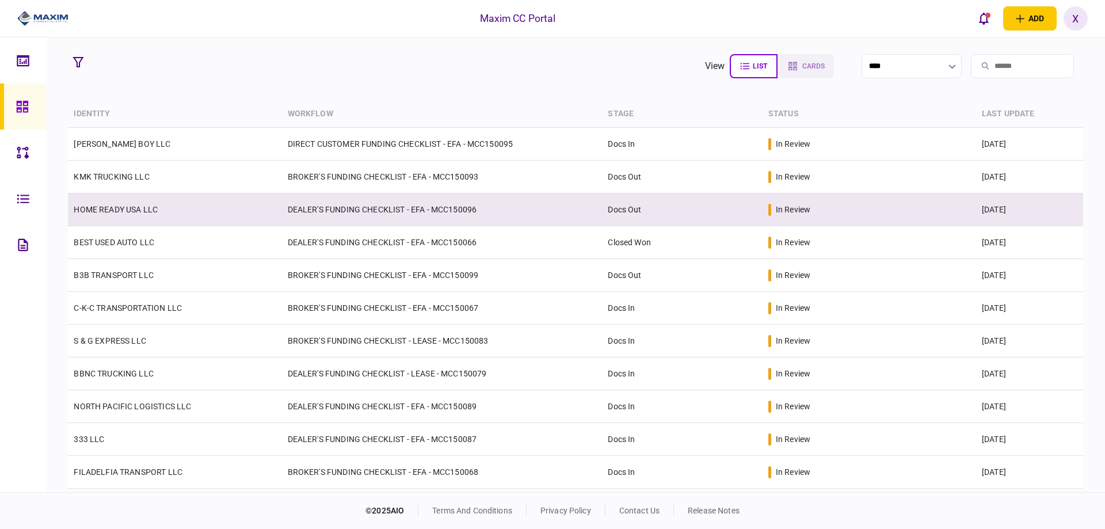
click at [127, 215] on td "HOME READY USA LLC" at bounding box center [174, 209] width 213 height 33
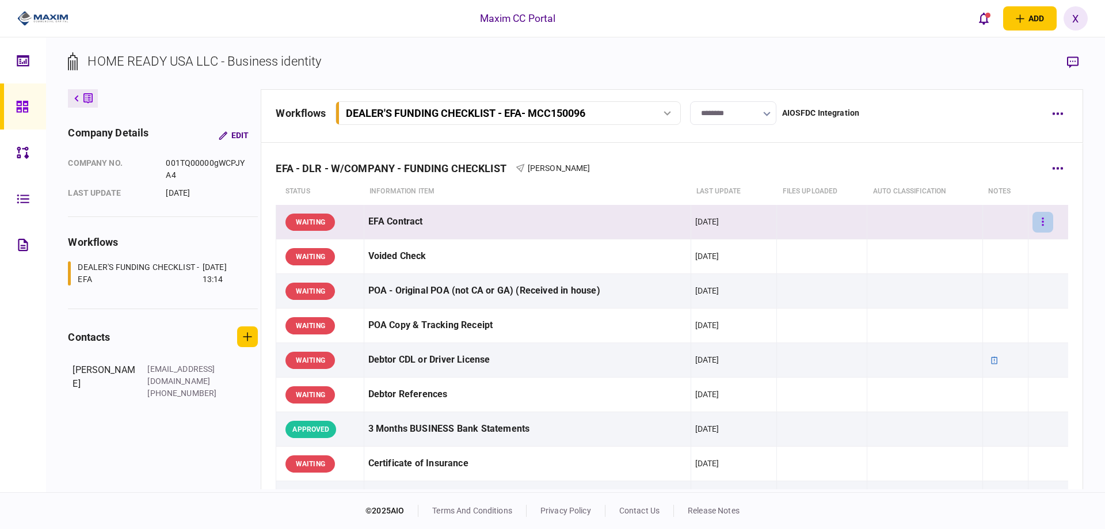
click at [1041, 215] on button "button" at bounding box center [1042, 222] width 21 height 21
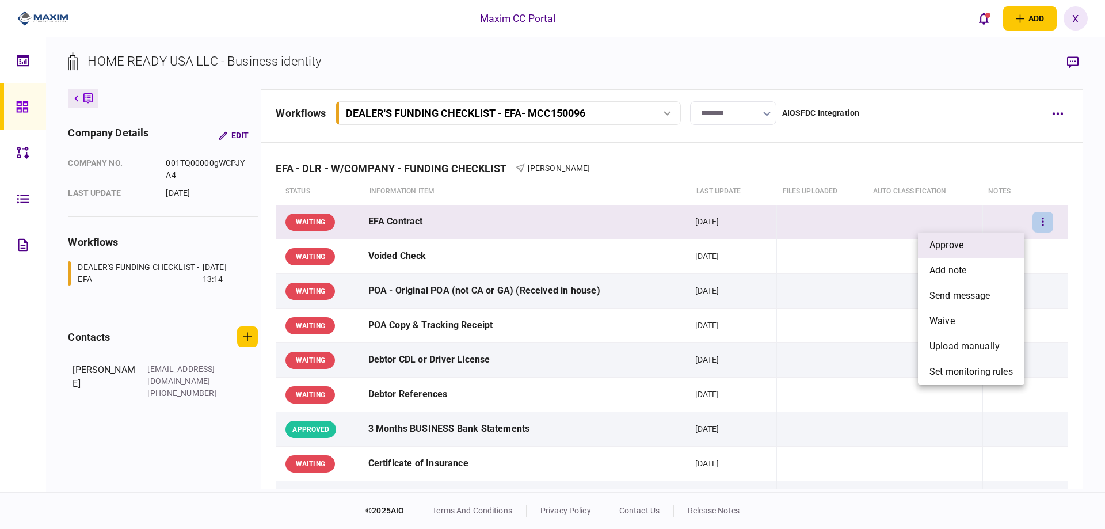
click at [1006, 237] on li "approve" at bounding box center [971, 244] width 106 height 25
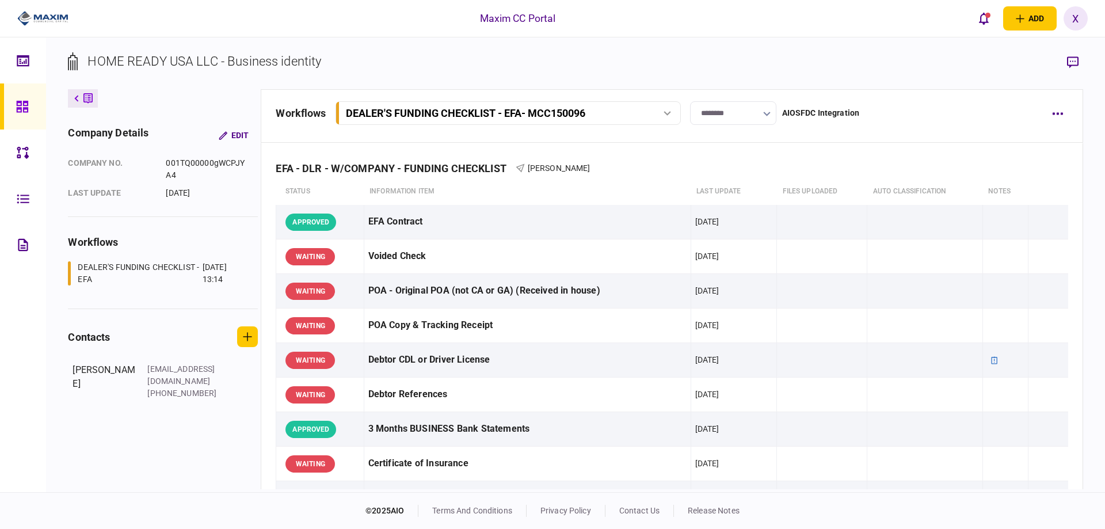
click at [755, 120] on input "********" at bounding box center [733, 113] width 86 height 24
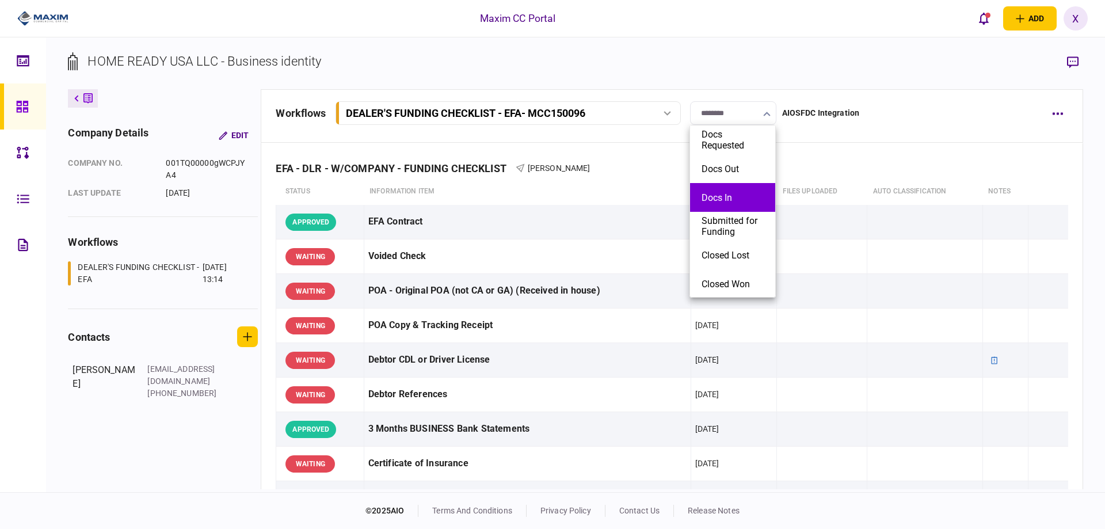
click at [744, 195] on button "Docs In" at bounding box center [732, 197] width 62 height 11
type input "*******"
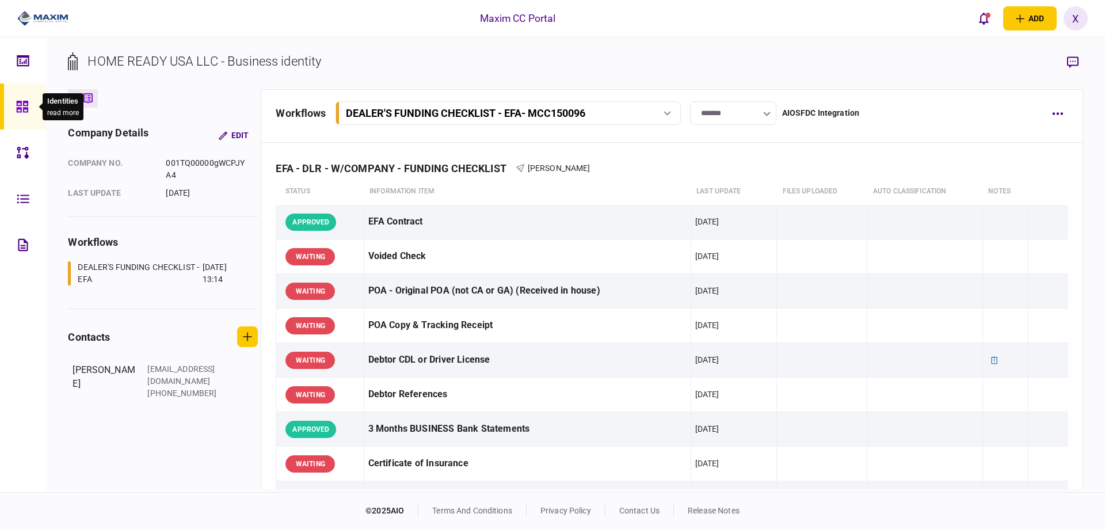
click at [32, 105] on div at bounding box center [25, 106] width 18 height 46
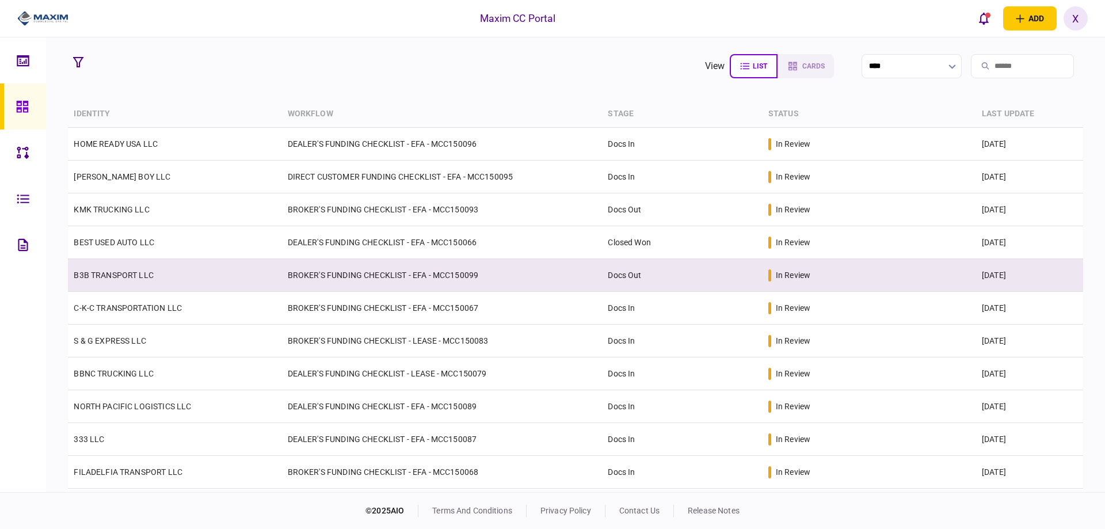
click at [119, 276] on link "B3B TRANSPORT LLC" at bounding box center [114, 274] width 80 height 9
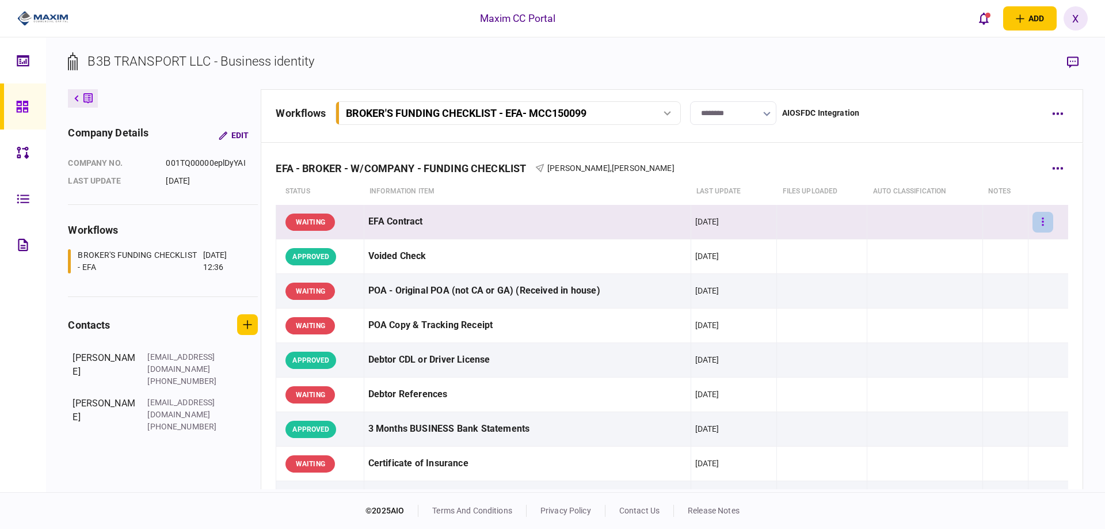
click at [1041, 220] on icon "button" at bounding box center [1042, 221] width 2 height 11
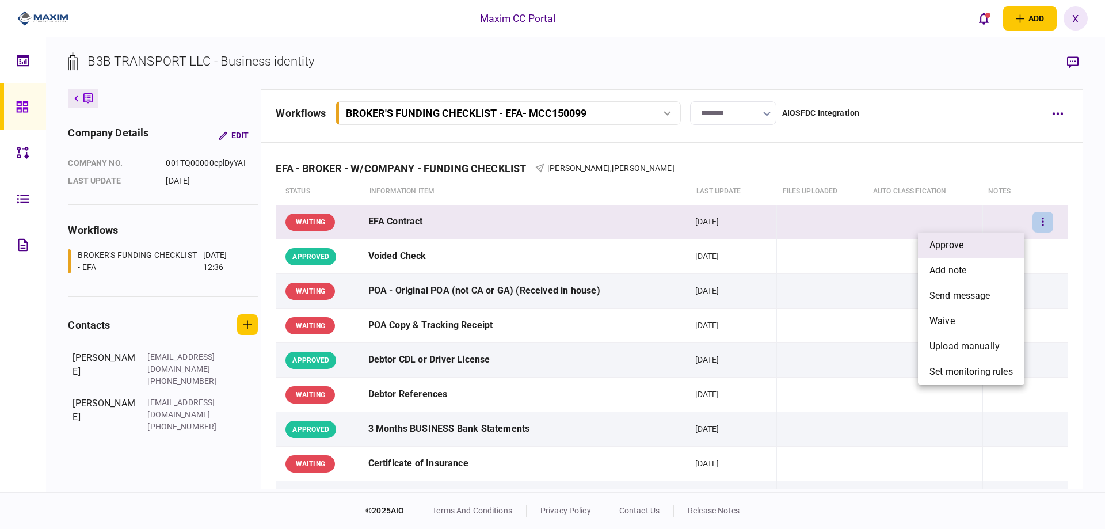
click at [1000, 240] on li "approve" at bounding box center [971, 244] width 106 height 25
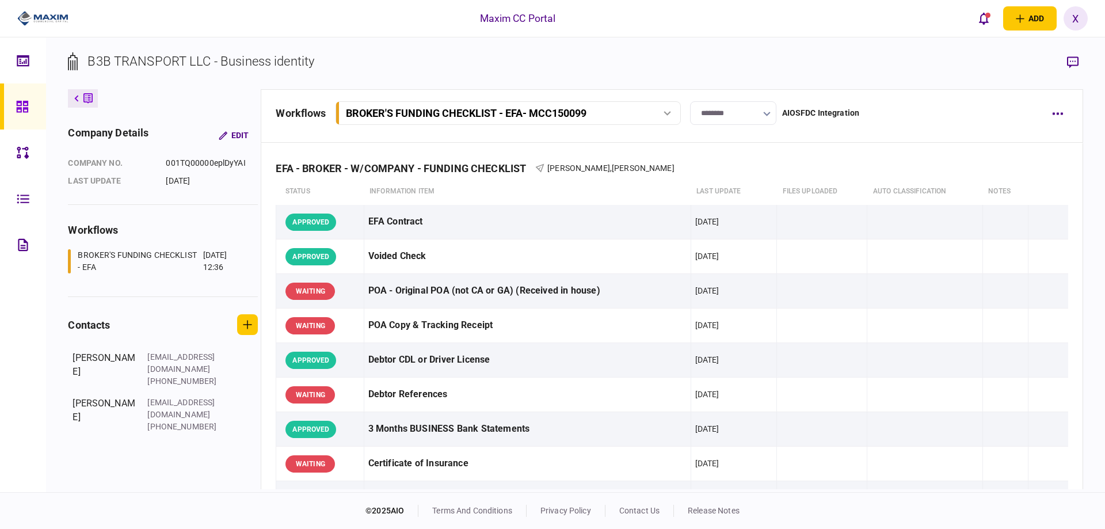
click at [732, 117] on input "********" at bounding box center [733, 113] width 86 height 24
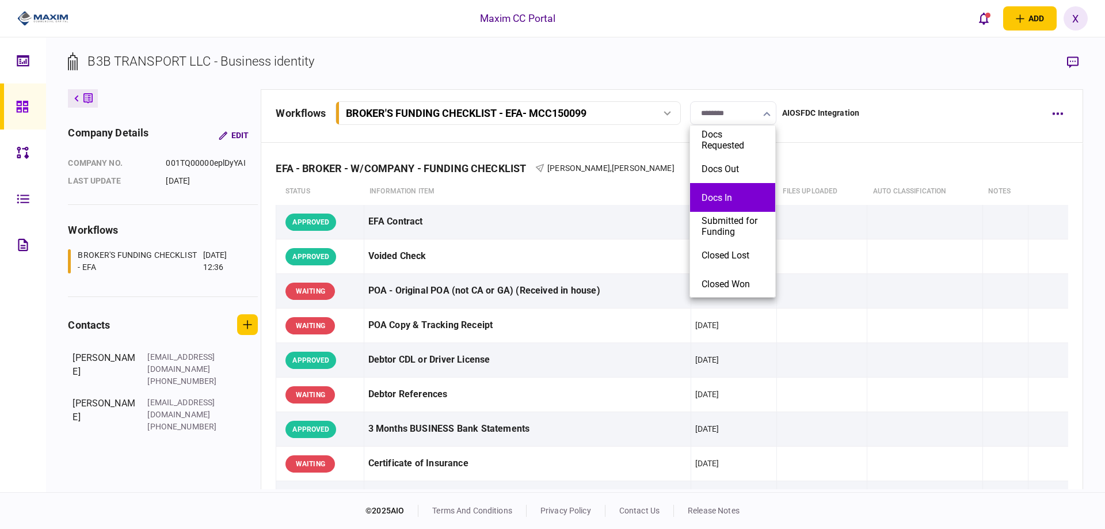
click at [738, 198] on button "Docs In" at bounding box center [732, 197] width 62 height 11
type input "*******"
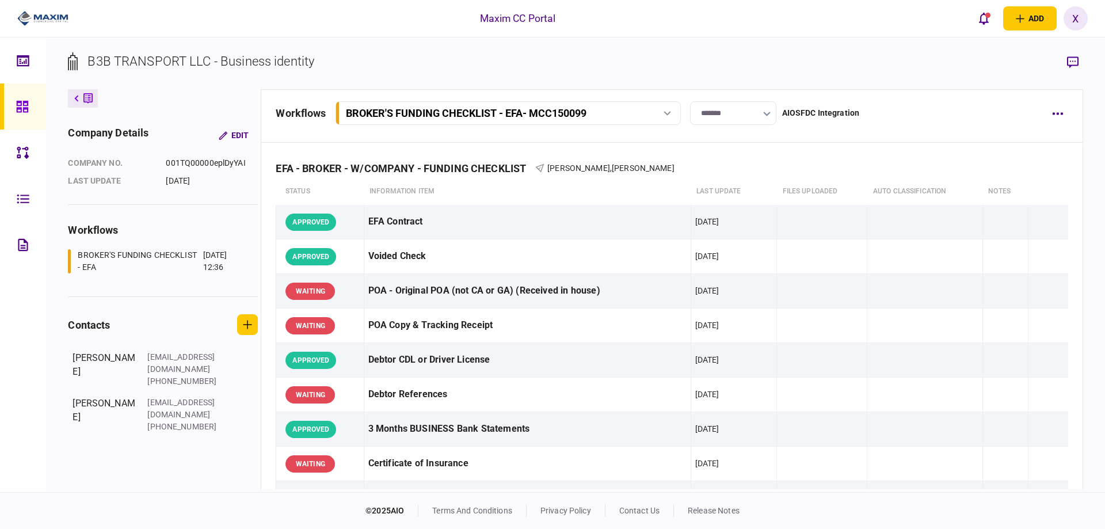
click at [753, 36] on div "Maxim CC Portal add business identity individual identity X X [PERSON_NAME] [PE…" at bounding box center [552, 18] width 1105 height 37
click at [0, 101] on link at bounding box center [23, 106] width 46 height 46
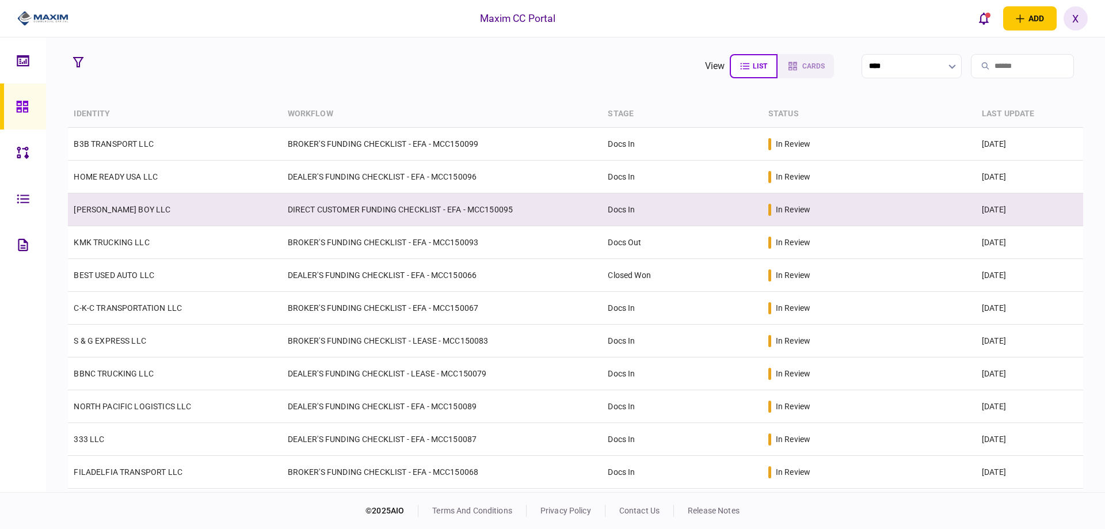
click at [105, 208] on link "[PERSON_NAME] BOY LLC" at bounding box center [122, 209] width 97 height 9
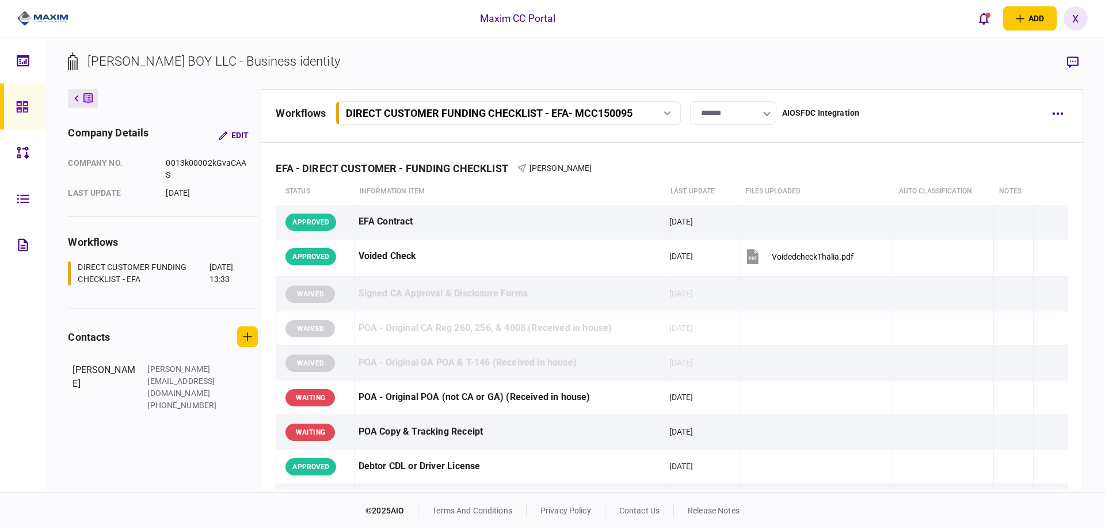
click at [28, 114] on div at bounding box center [25, 106] width 18 height 46
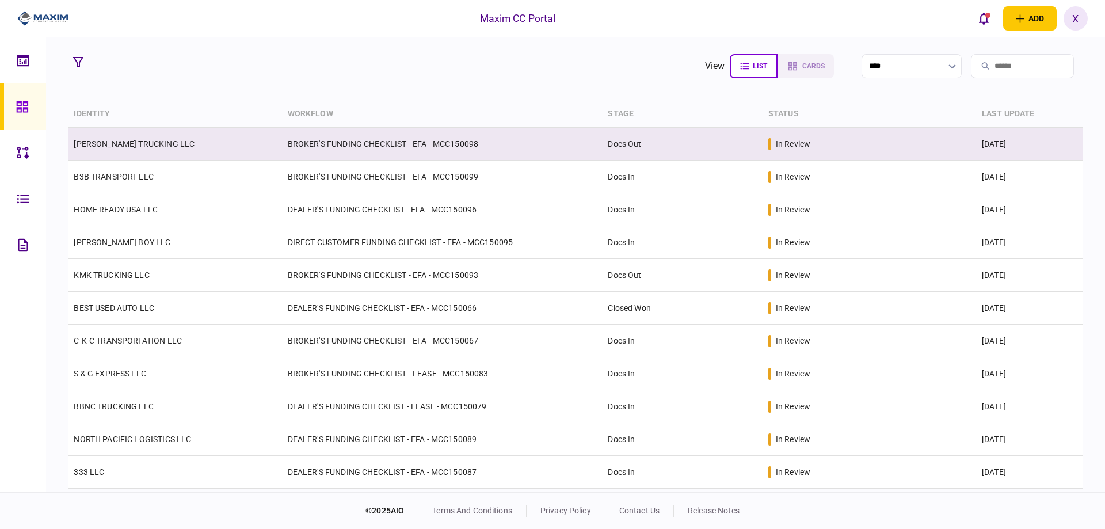
click at [132, 143] on link "[PERSON_NAME] TRUCKING LLC" at bounding box center [134, 143] width 121 height 9
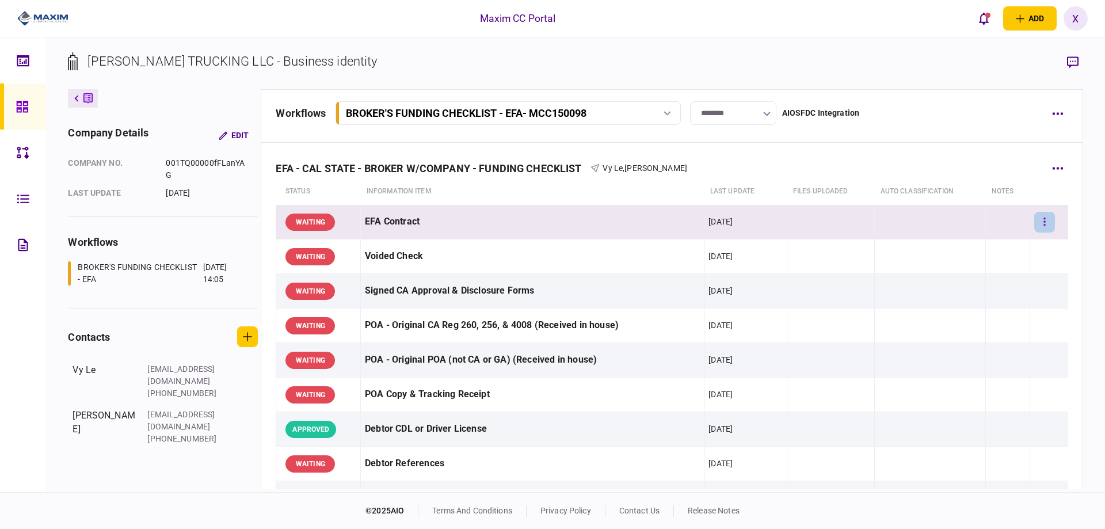
click at [1042, 225] on button "button" at bounding box center [1044, 222] width 21 height 21
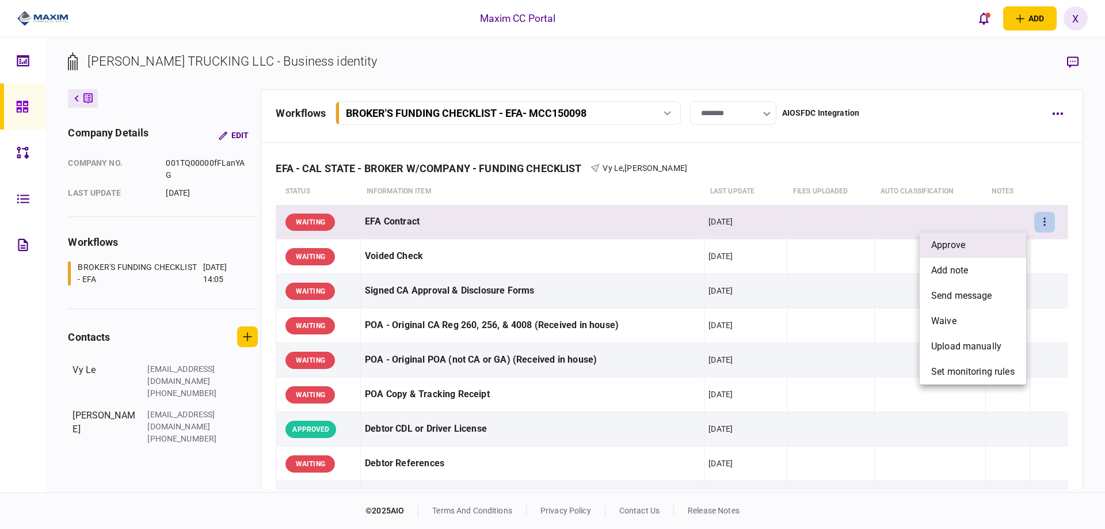
click at [969, 236] on li "approve" at bounding box center [972, 244] width 106 height 25
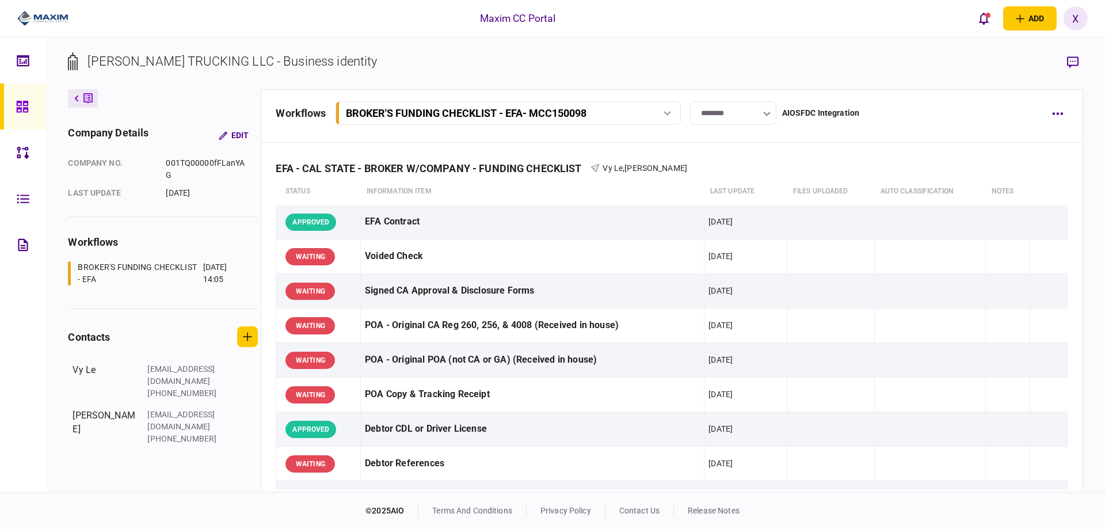
click at [732, 102] on input "********" at bounding box center [733, 113] width 86 height 24
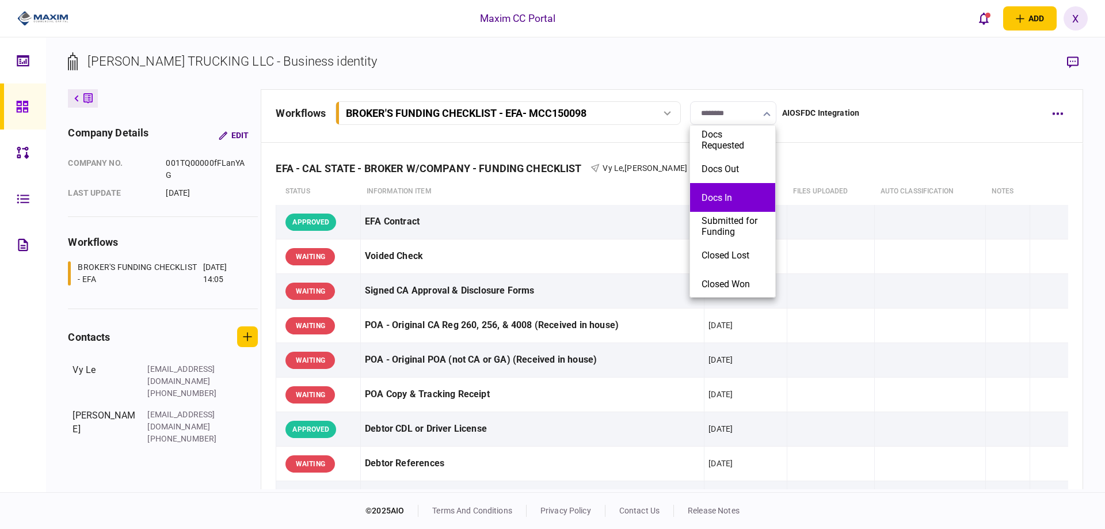
click at [735, 191] on li "Docs In" at bounding box center [732, 197] width 85 height 29
type input "*******"
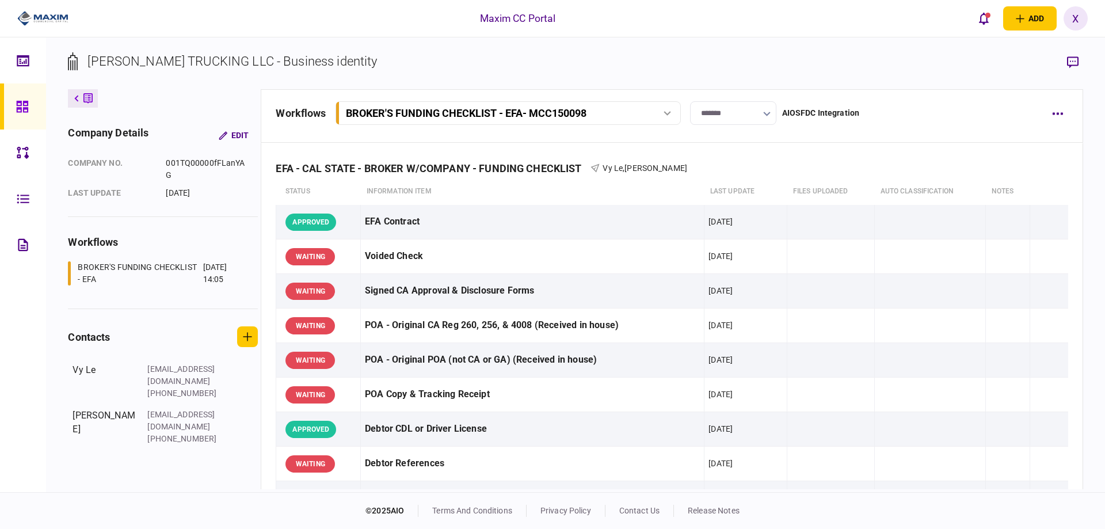
click at [37, 22] on img at bounding box center [42, 18] width 51 height 17
click at [38, 26] on img at bounding box center [42, 18] width 51 height 17
click at [38, 22] on img at bounding box center [42, 18] width 51 height 17
click at [37, 17] on img at bounding box center [42, 18] width 51 height 17
click at [12, 106] on link at bounding box center [23, 106] width 46 height 46
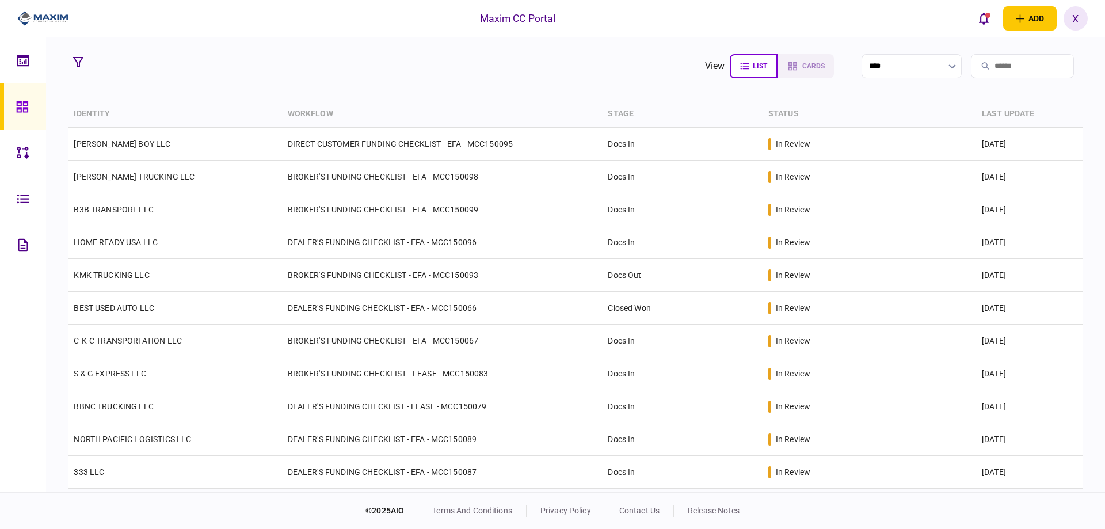
click at [27, 100] on icon at bounding box center [22, 106] width 13 height 13
click at [35, 20] on img at bounding box center [42, 18] width 51 height 17
click at [24, 15] on img at bounding box center [42, 18] width 51 height 17
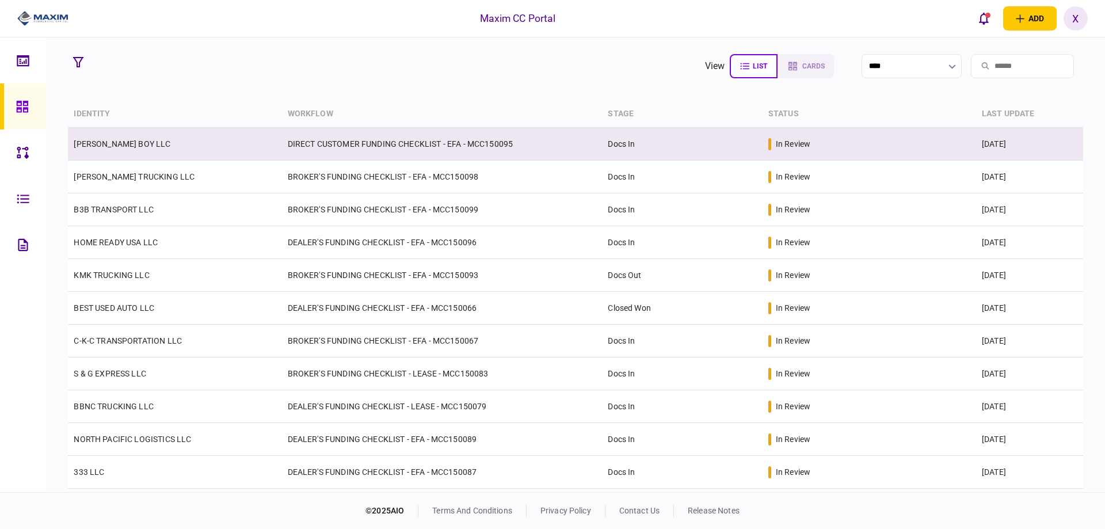
click at [146, 144] on td "[PERSON_NAME] BOY LLC" at bounding box center [174, 144] width 213 height 33
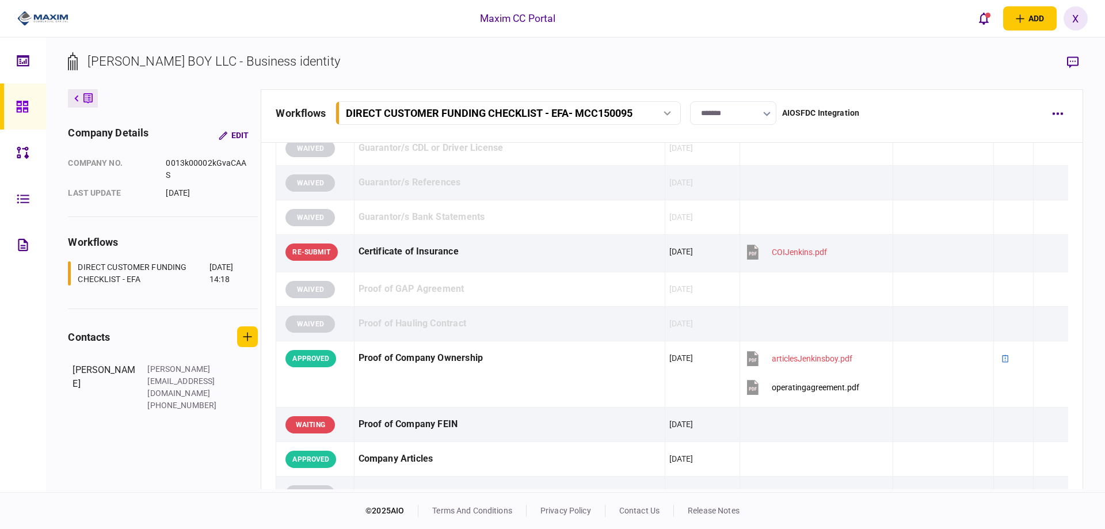
scroll to position [460, 0]
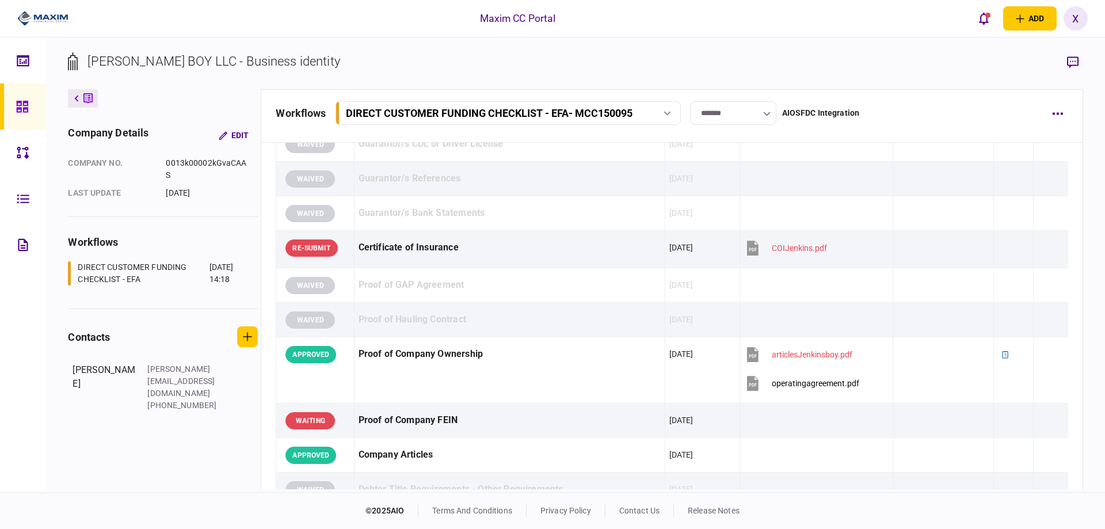
click at [32, 21] on img at bounding box center [42, 18] width 51 height 17
click at [32, 100] on div at bounding box center [25, 106] width 18 height 46
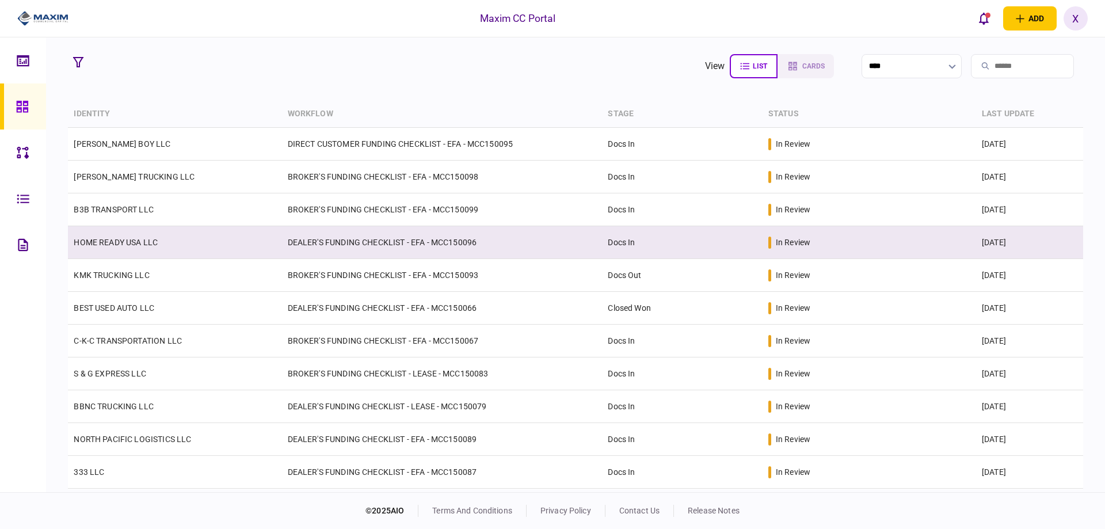
click at [117, 247] on td "HOME READY USA LLC" at bounding box center [174, 242] width 213 height 33
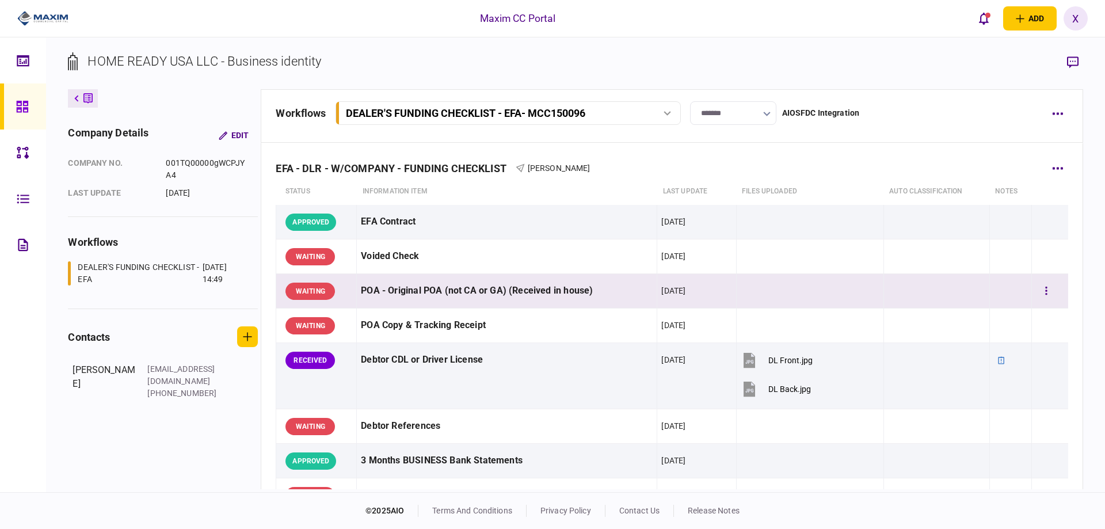
scroll to position [58, 0]
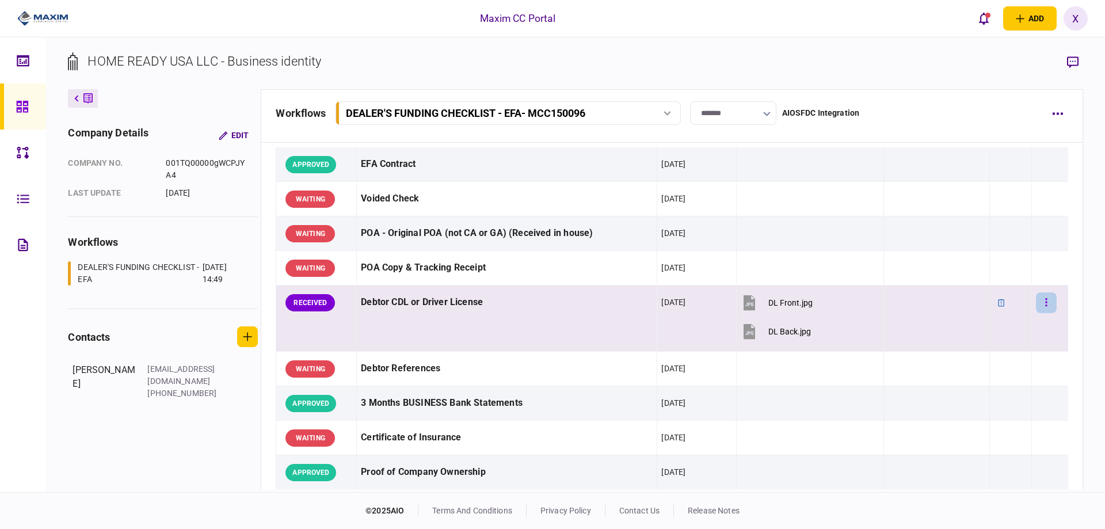
click at [1045, 302] on button "button" at bounding box center [1046, 302] width 21 height 21
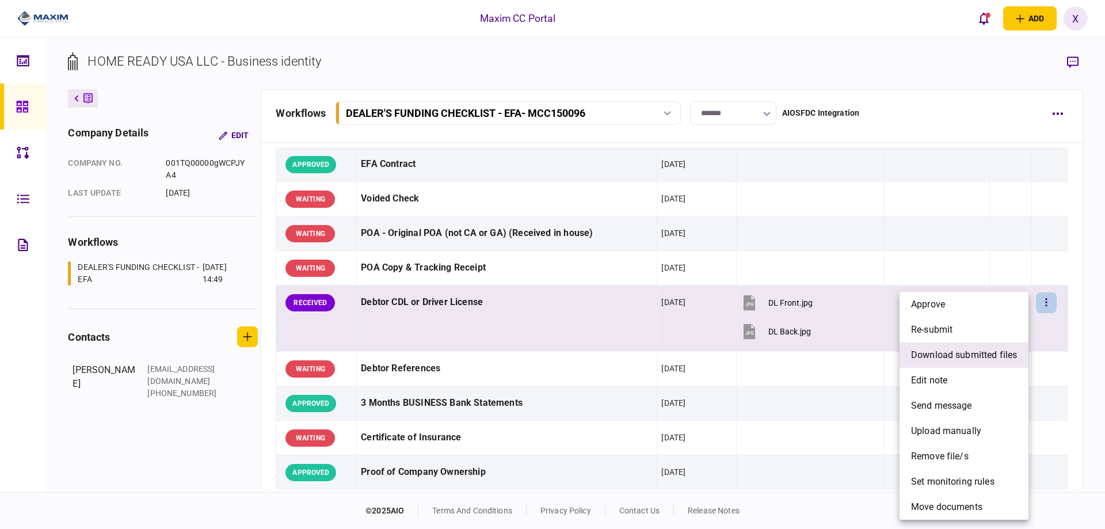
click at [1003, 349] on span "download submitted files" at bounding box center [964, 355] width 106 height 14
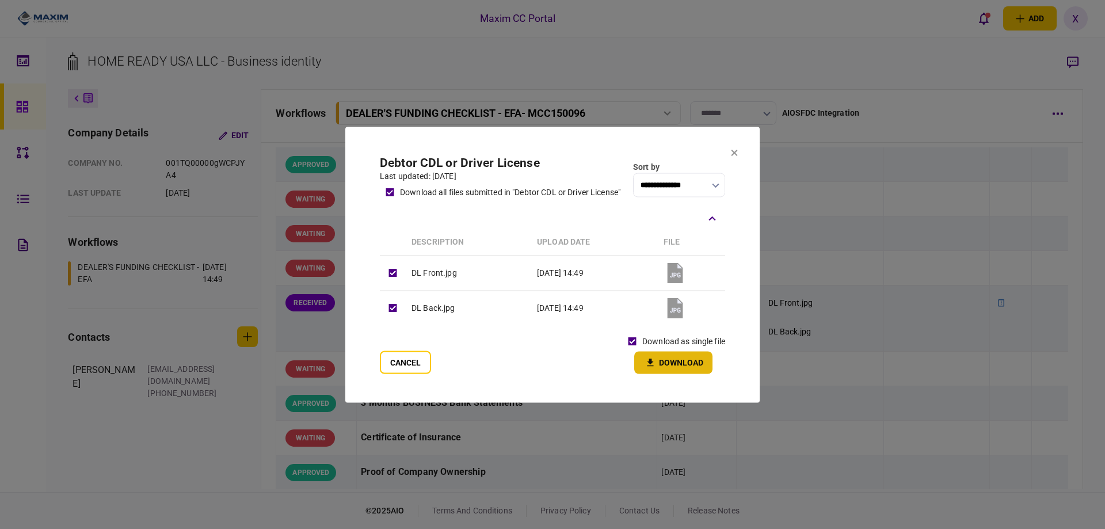
click at [652, 359] on icon "button" at bounding box center [650, 362] width 14 height 11
click at [734, 154] on icon at bounding box center [734, 153] width 6 height 6
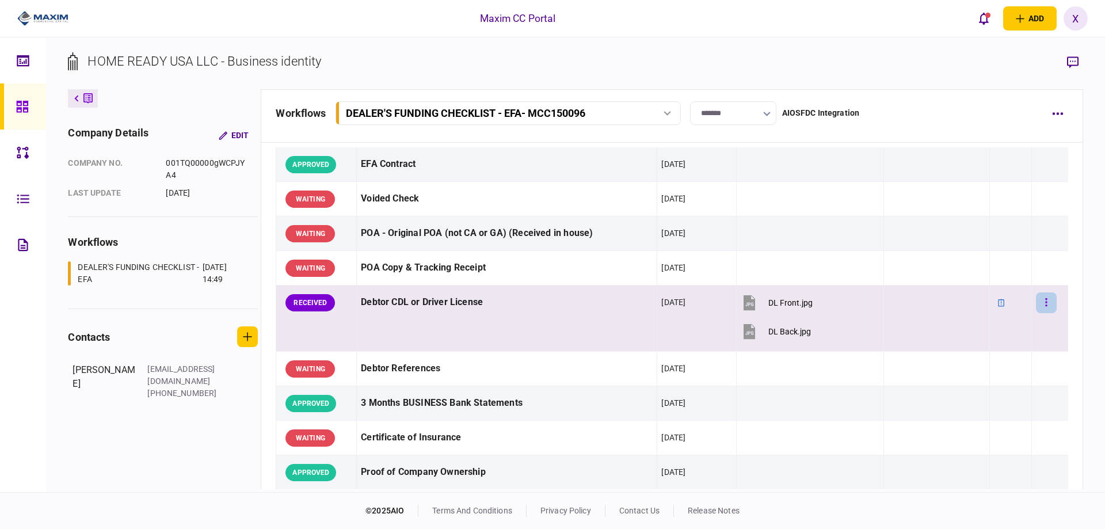
click at [1047, 304] on button "button" at bounding box center [1046, 302] width 21 height 21
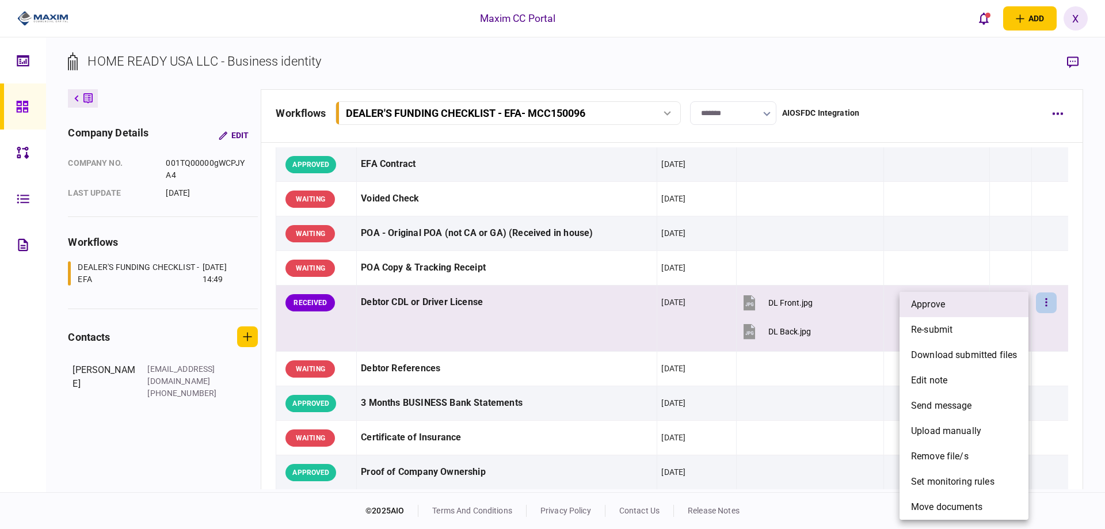
click at [1004, 303] on li "approve" at bounding box center [963, 304] width 129 height 25
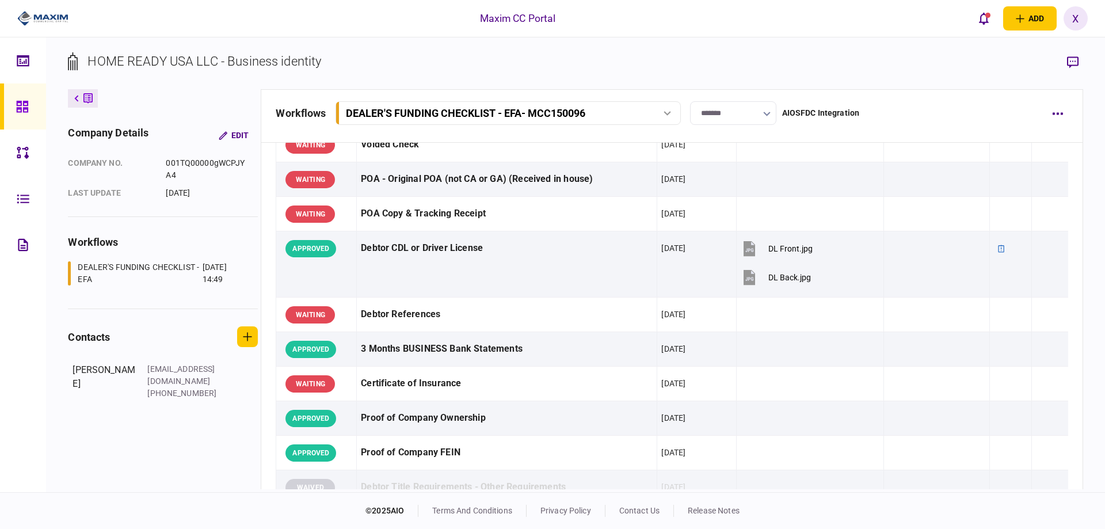
scroll to position [0, 0]
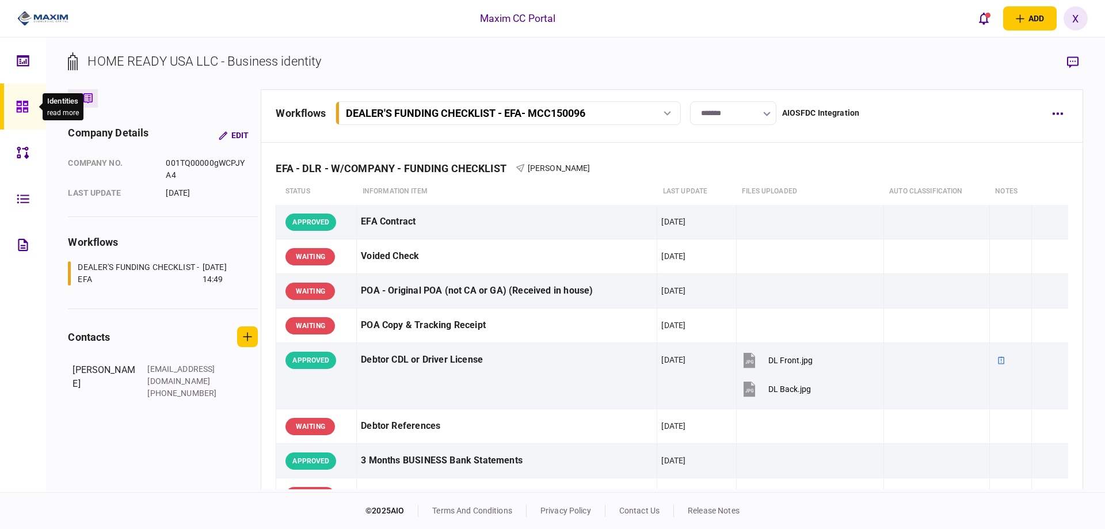
click at [23, 100] on icon at bounding box center [22, 106] width 13 height 13
